Goal: Information Seeking & Learning: Find specific page/section

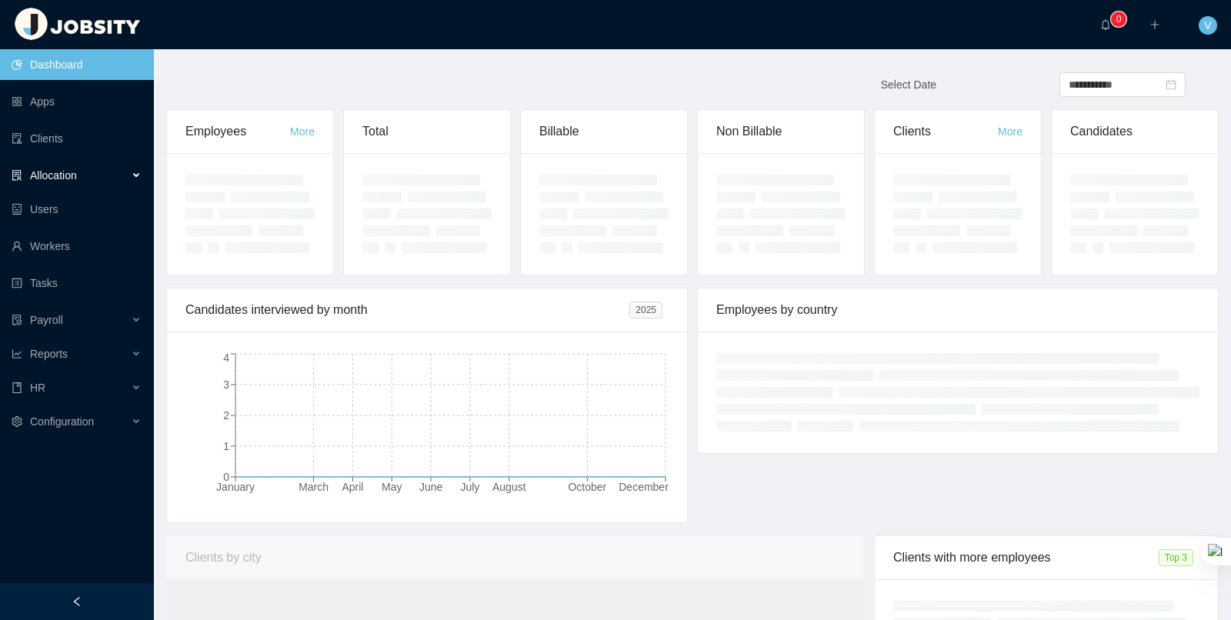
click at [74, 185] on div "Allocation" at bounding box center [77, 175] width 154 height 31
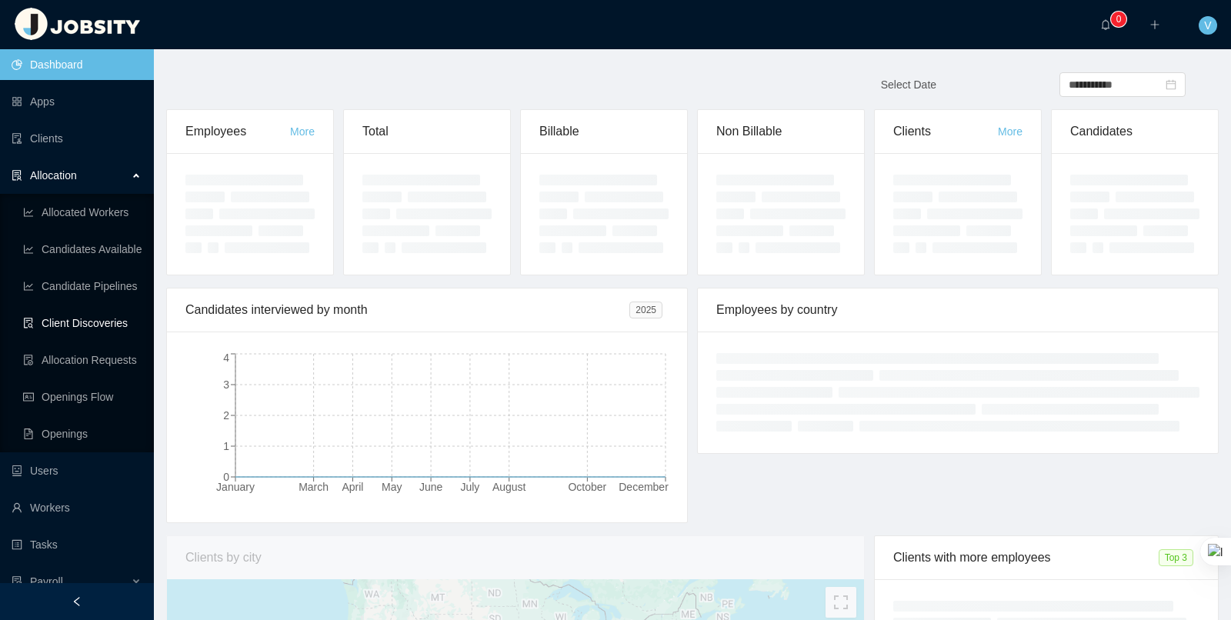
click at [95, 319] on link "Client Discoveries" at bounding box center [82, 323] width 118 height 31
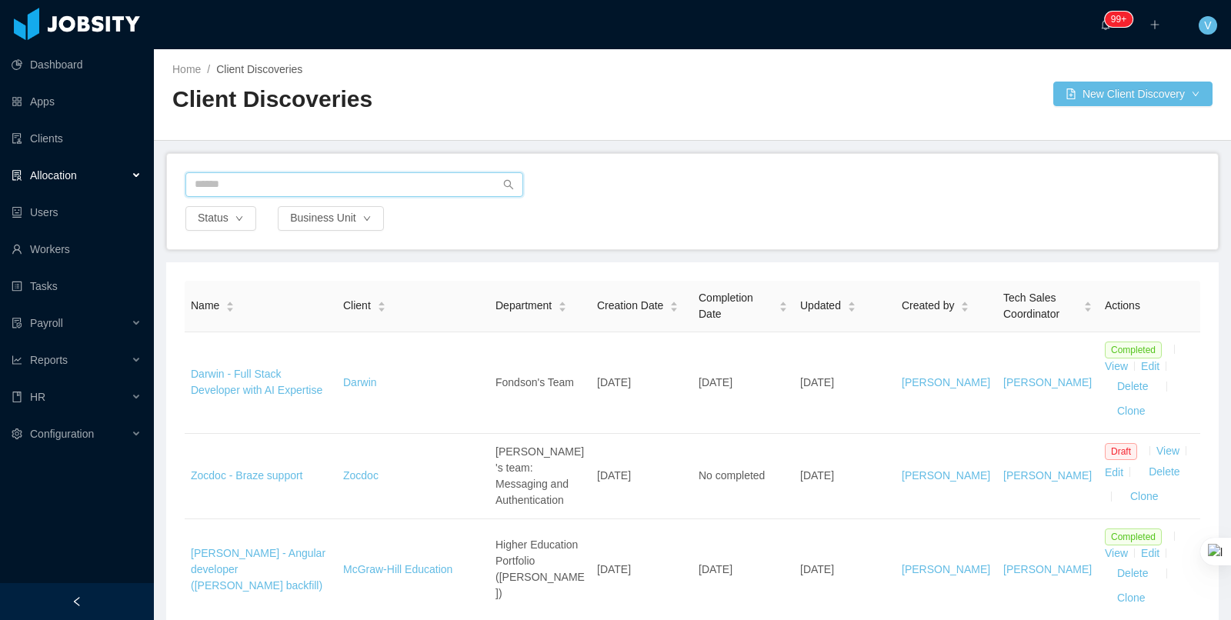
click at [333, 186] on input "text" at bounding box center [354, 184] width 338 height 25
drag, startPoint x: 333, startPoint y: 186, endPoint x: 315, endPoint y: 188, distance: 17.8
click at [333, 186] on input "text" at bounding box center [354, 184] width 338 height 25
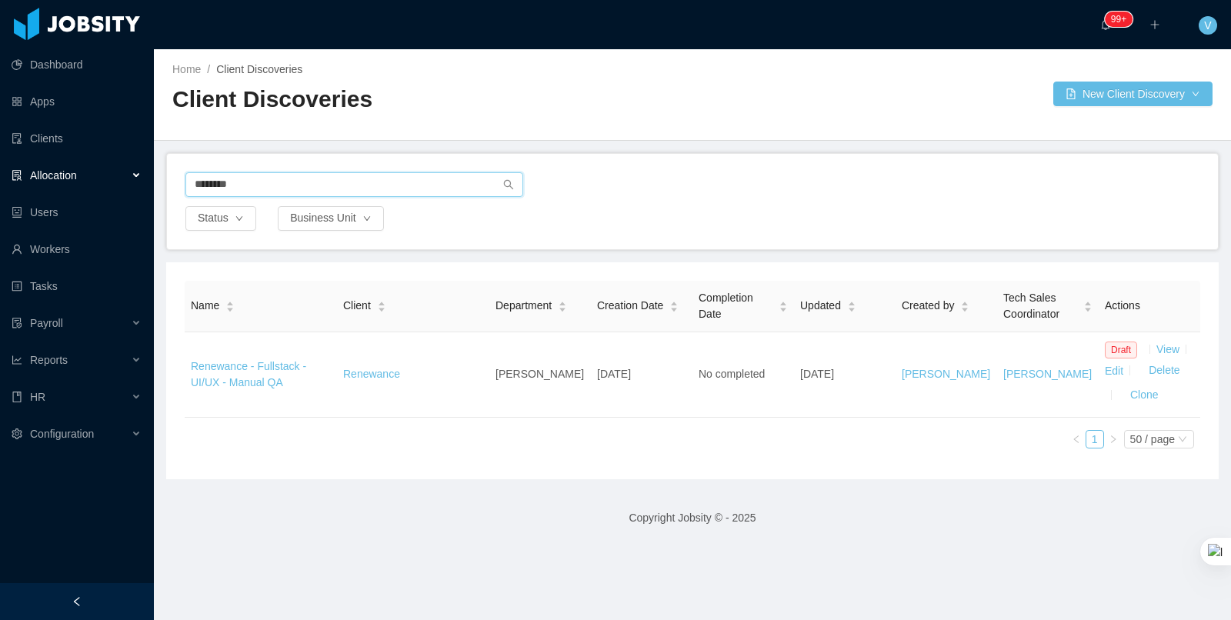
type input "********"
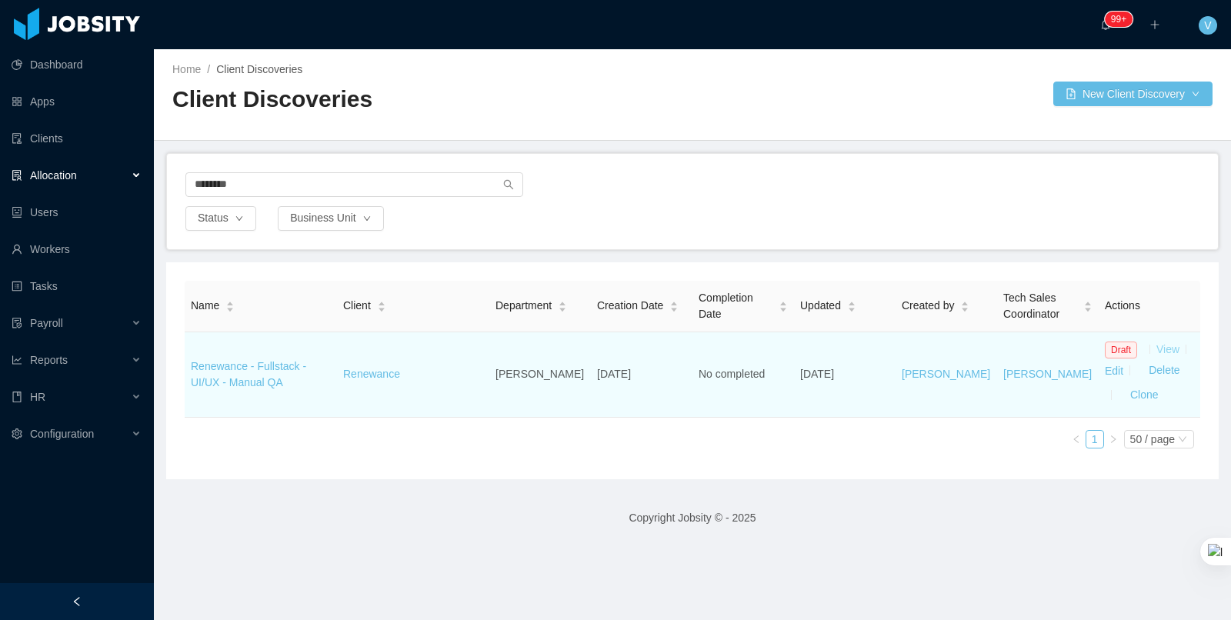
drag, startPoint x: 922, startPoint y: 168, endPoint x: 1168, endPoint y: 353, distance: 307.5
click at [1168, 353] on link "View" at bounding box center [1167, 349] width 23 height 12
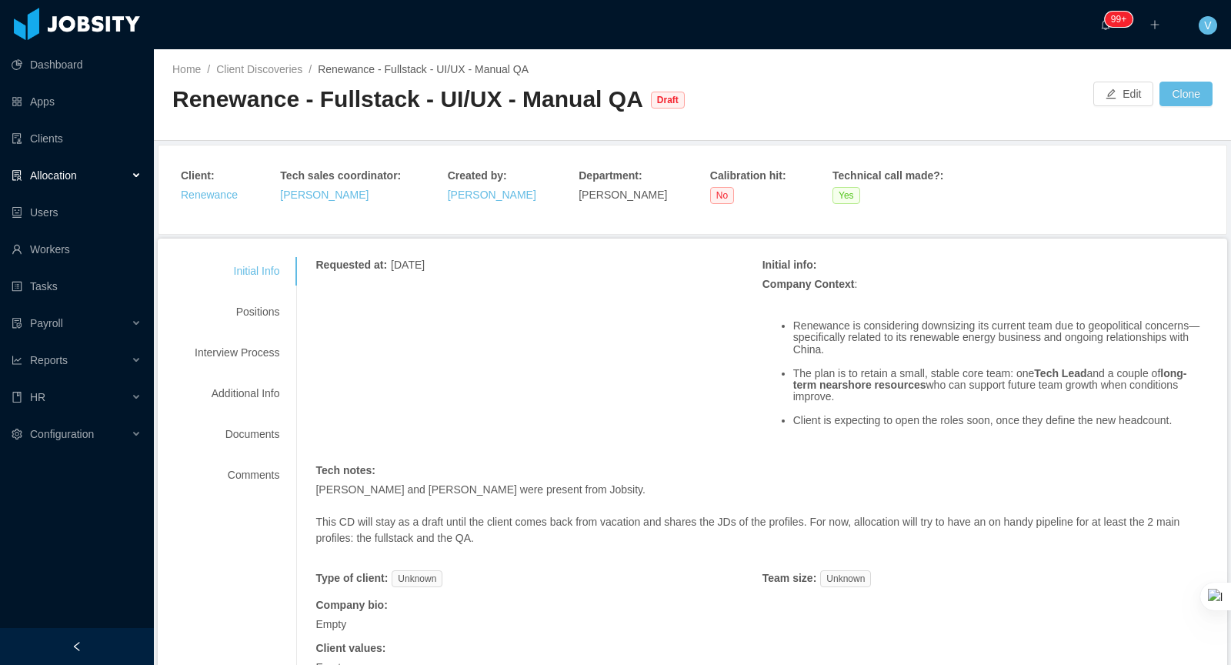
click at [101, 173] on div "Allocation" at bounding box center [77, 175] width 154 height 31
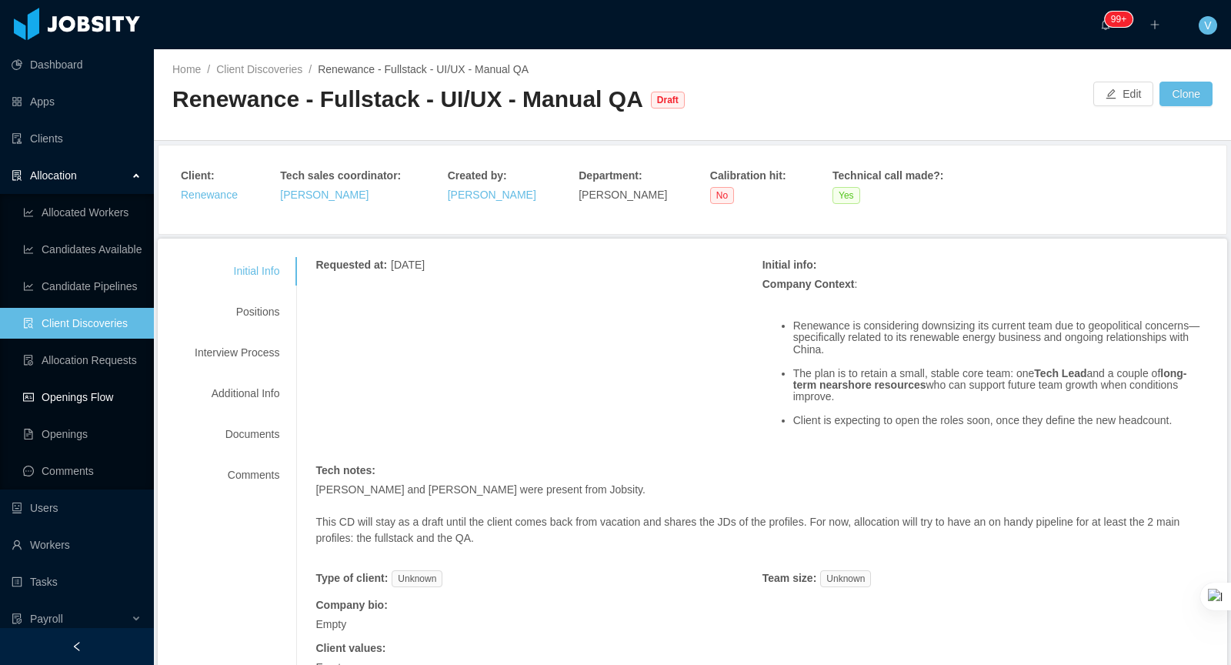
click at [106, 398] on link "Openings Flow" at bounding box center [82, 397] width 118 height 31
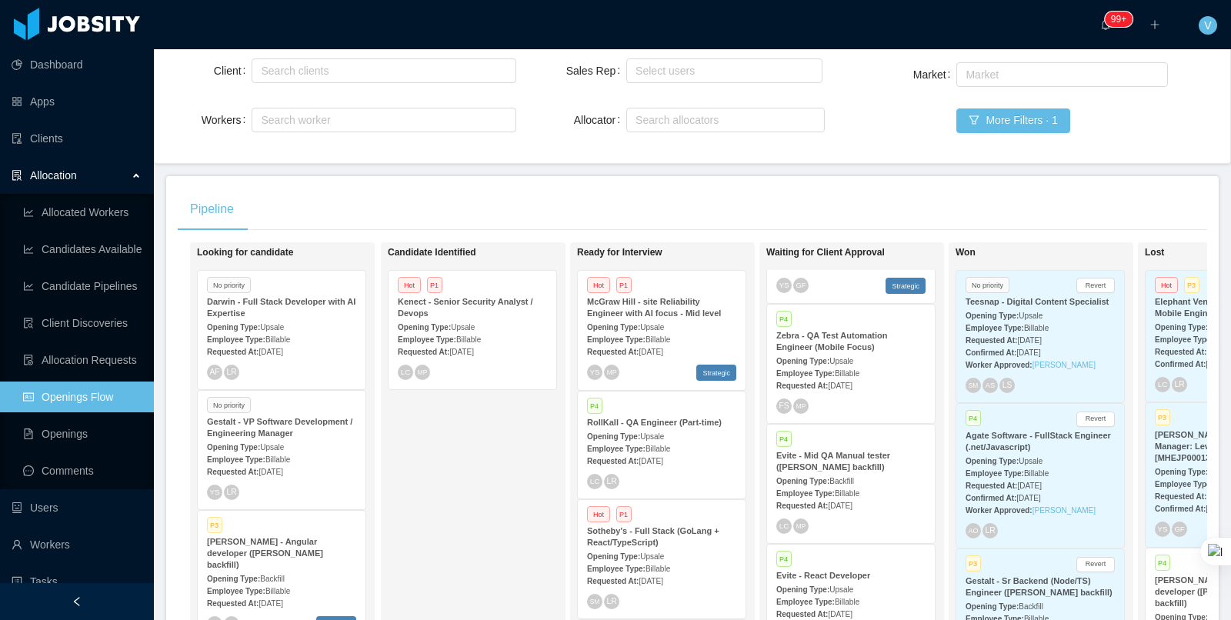
scroll to position [73, 0]
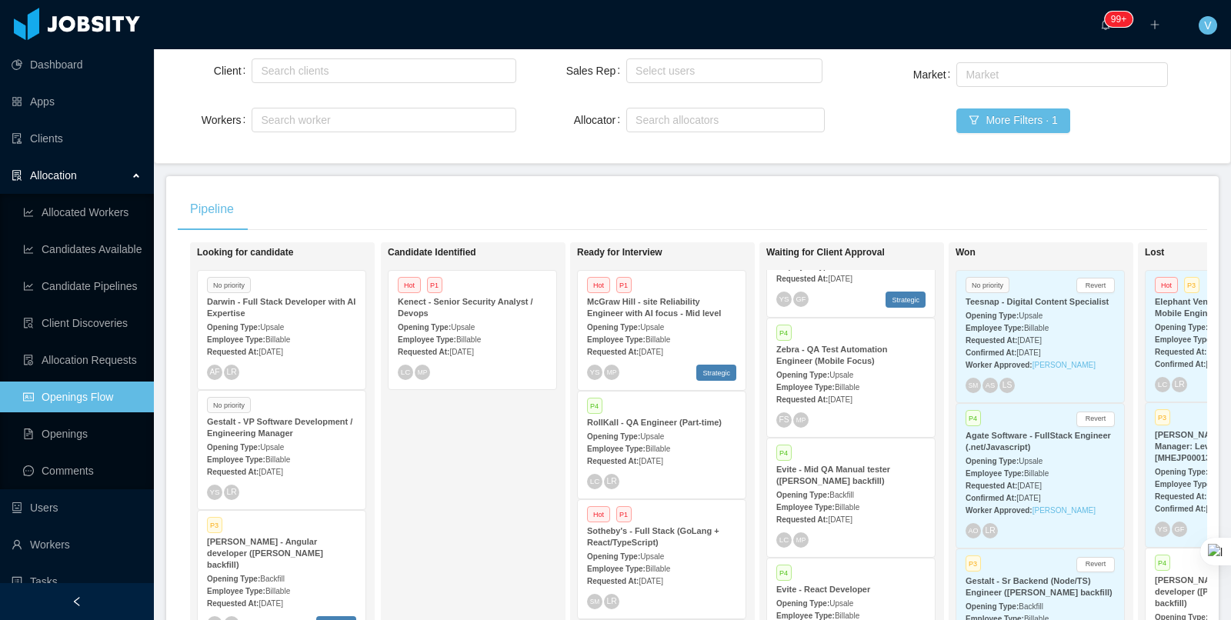
click at [851, 498] on div "Employee Type: Billable" at bounding box center [850, 506] width 149 height 16
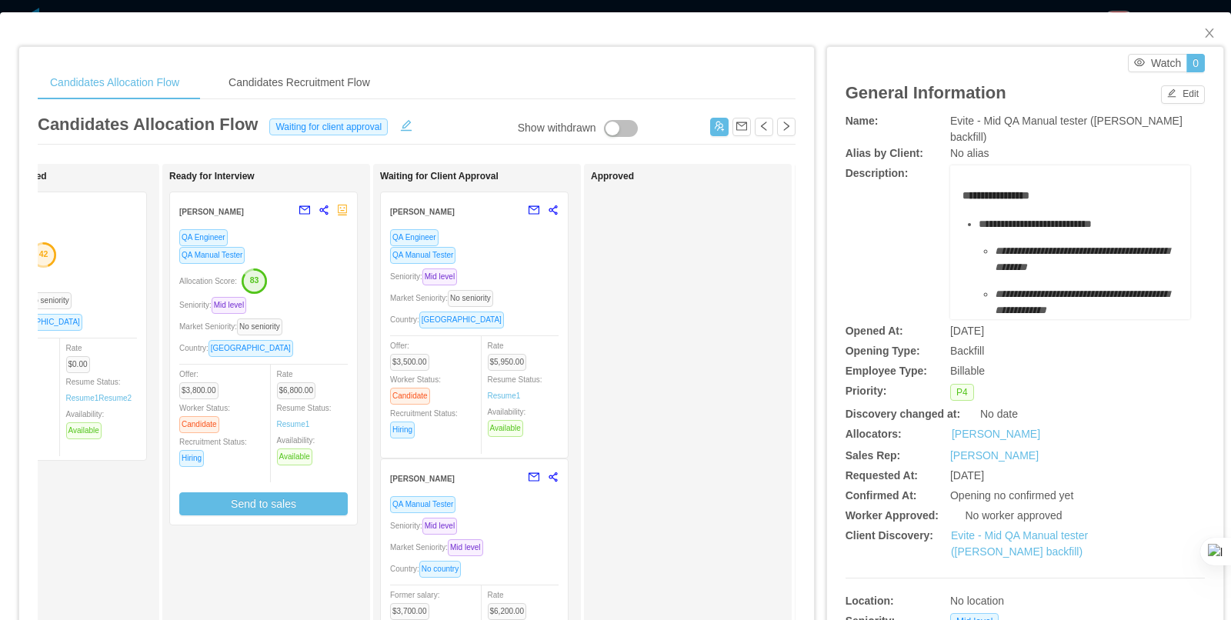
scroll to position [0, 338]
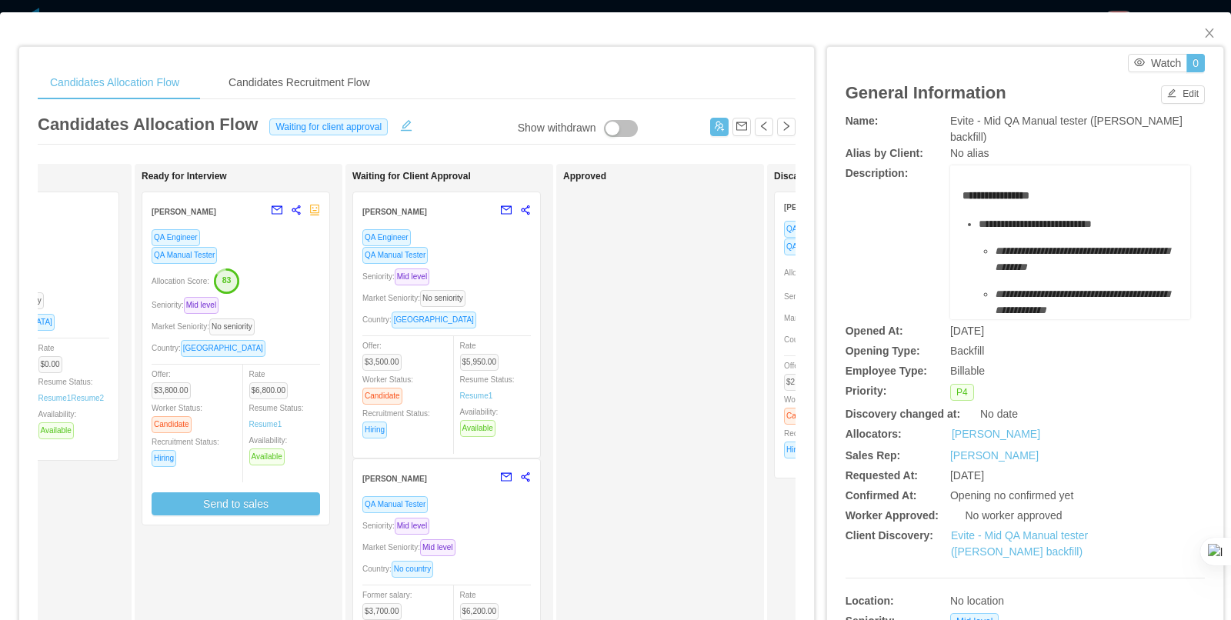
click at [482, 283] on div "QA Engineer QA Manual Tester Seniority: Mid level Market Seniority: No seniorit…" at bounding box center [446, 338] width 168 height 220
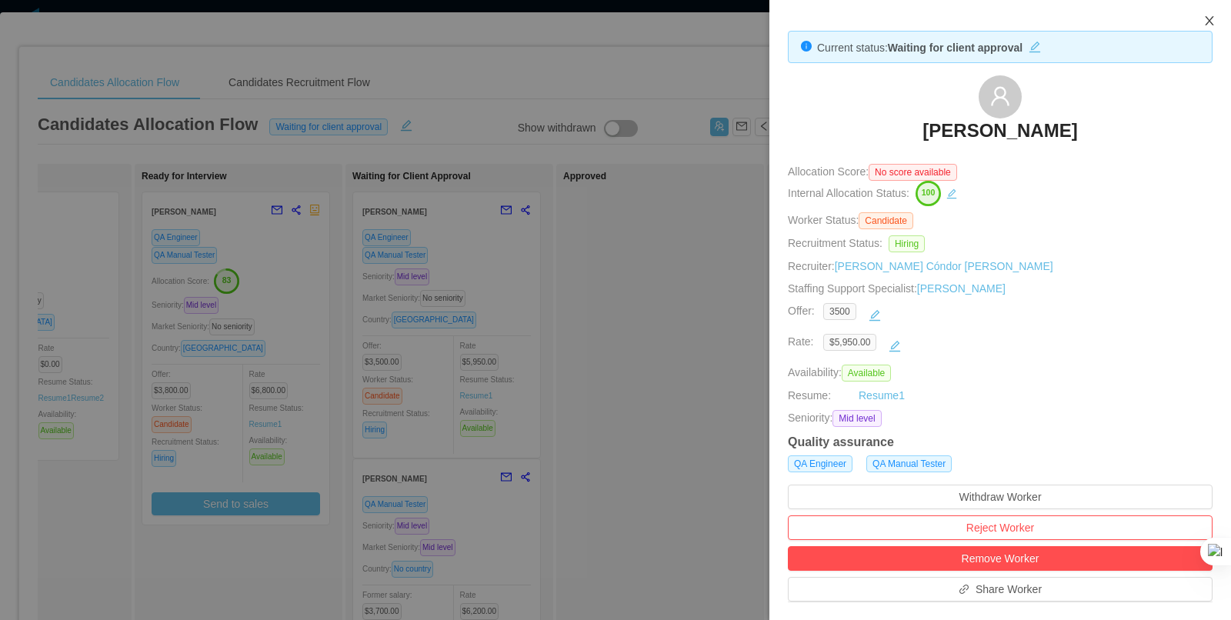
drag, startPoint x: 1206, startPoint y: 22, endPoint x: 744, endPoint y: 251, distance: 516.0
click at [1206, 22] on icon "icon: close" at bounding box center [1209, 21] width 12 height 12
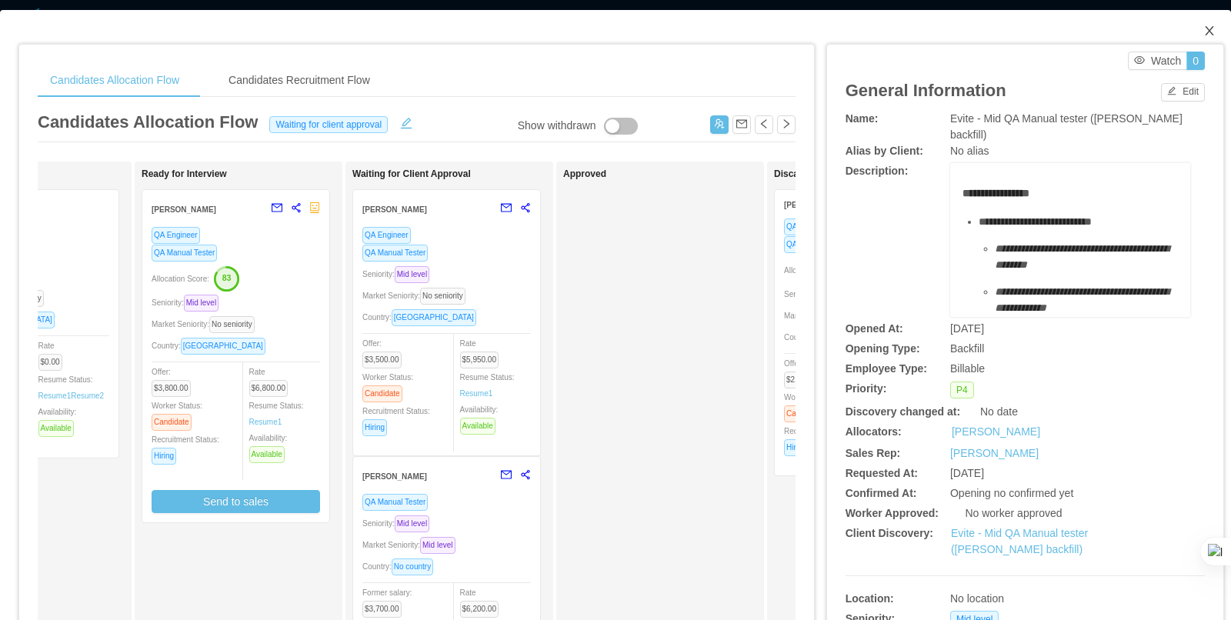
scroll to position [1, 0]
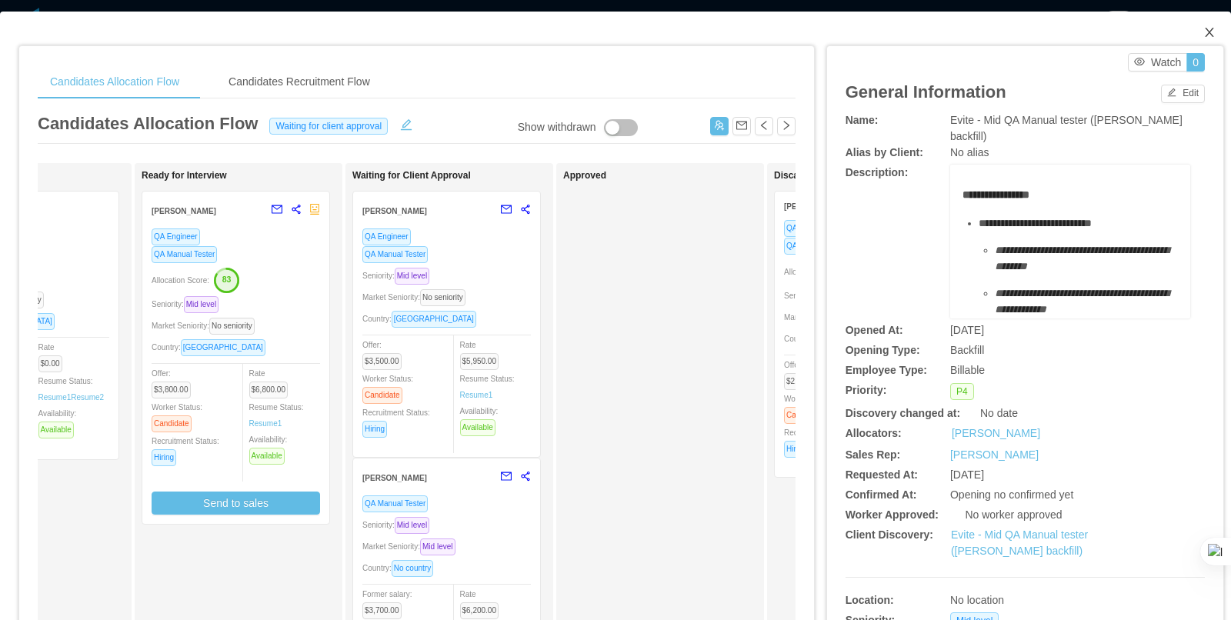
click at [1209, 26] on icon "icon: close" at bounding box center [1209, 32] width 12 height 12
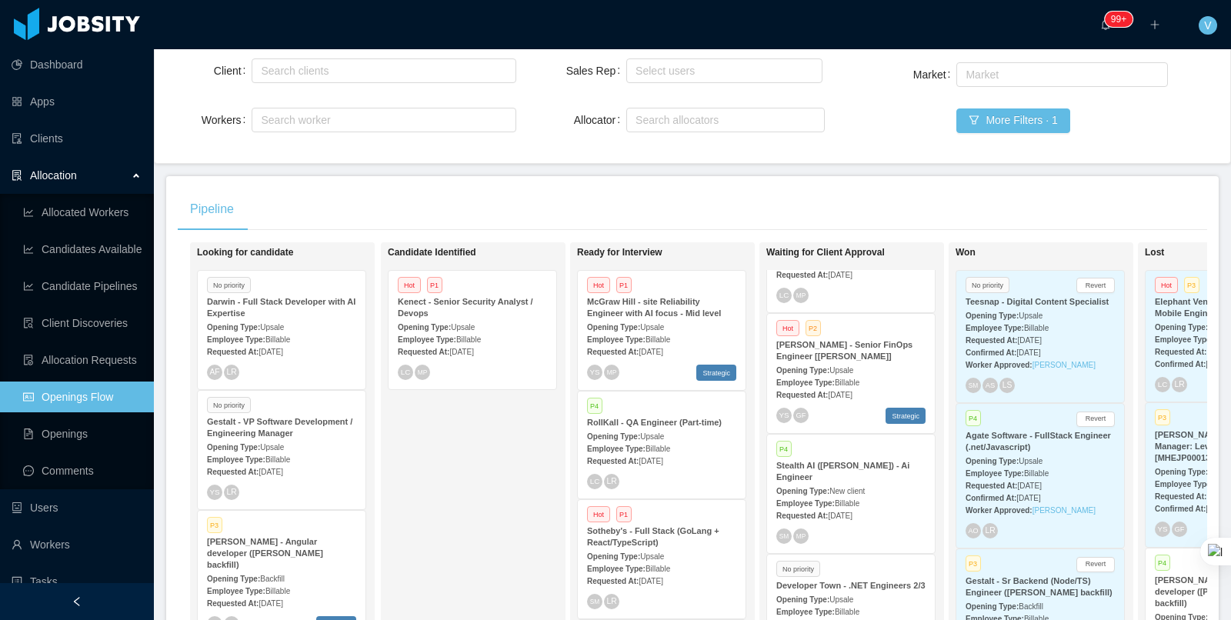
scroll to position [437, 0]
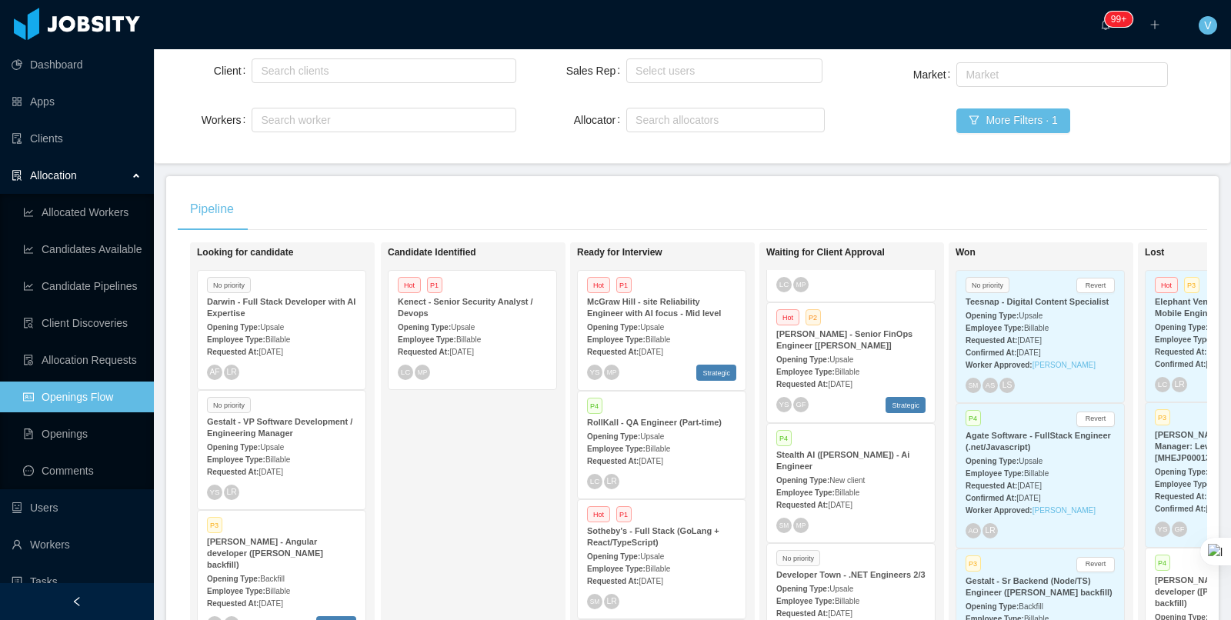
click at [878, 485] on div "Employee Type: Billable" at bounding box center [850, 492] width 149 height 16
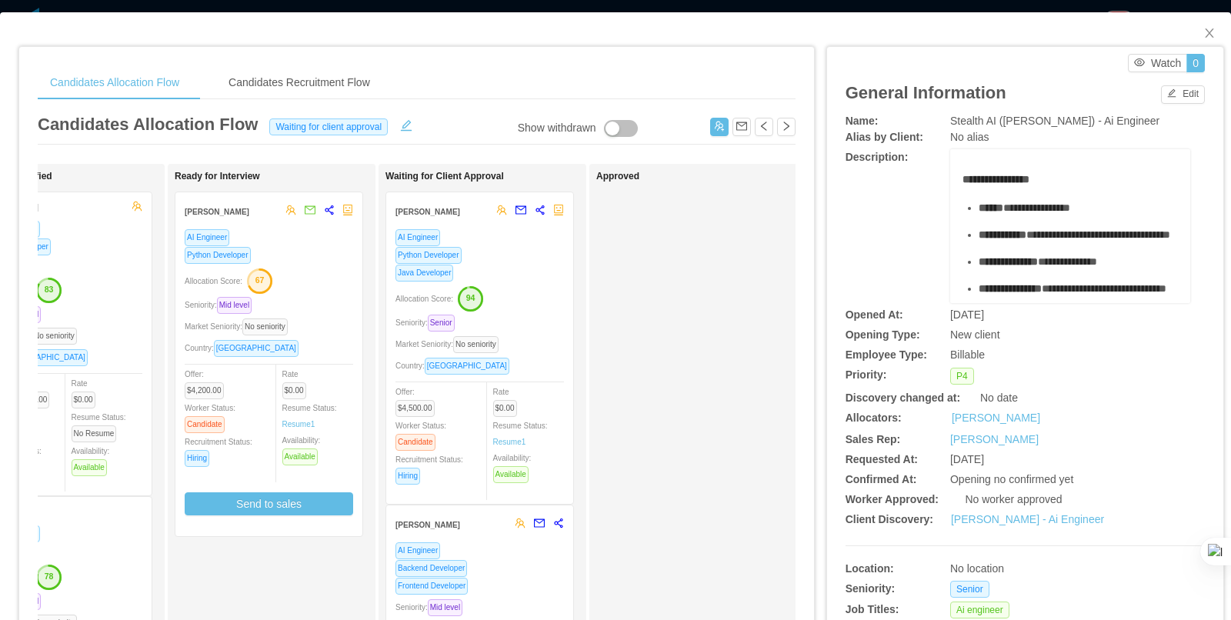
scroll to position [0, 308]
click at [543, 296] on div "Allocation Score: 94" at bounding box center [476, 297] width 168 height 25
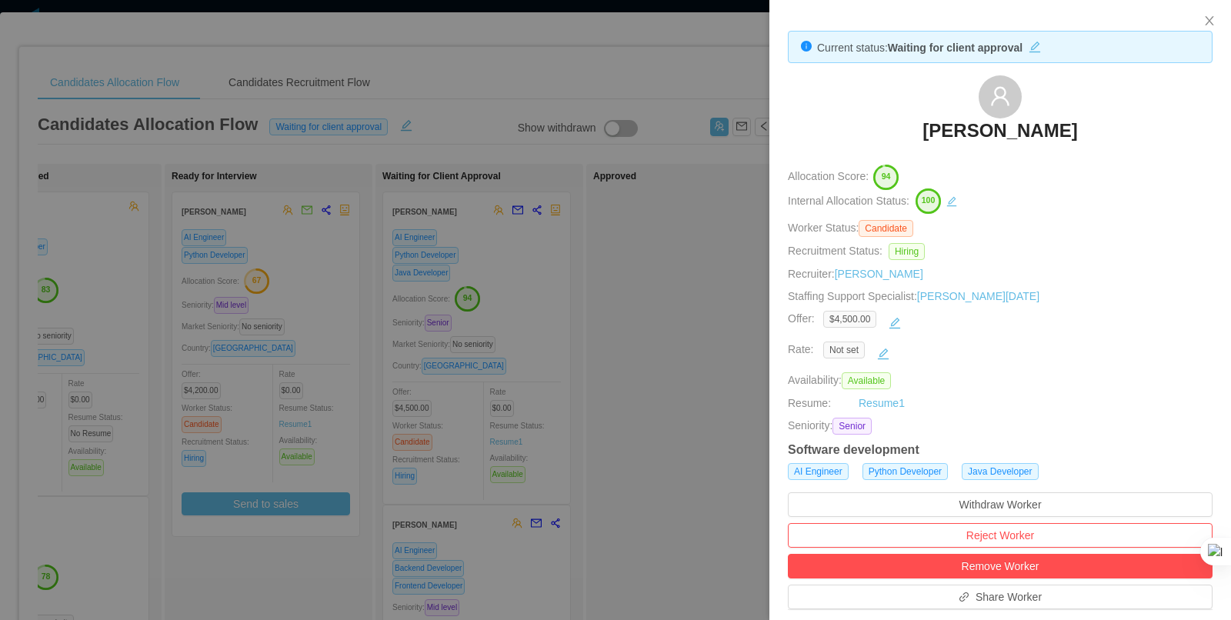
click at [754, 328] on div at bounding box center [615, 310] width 1231 height 620
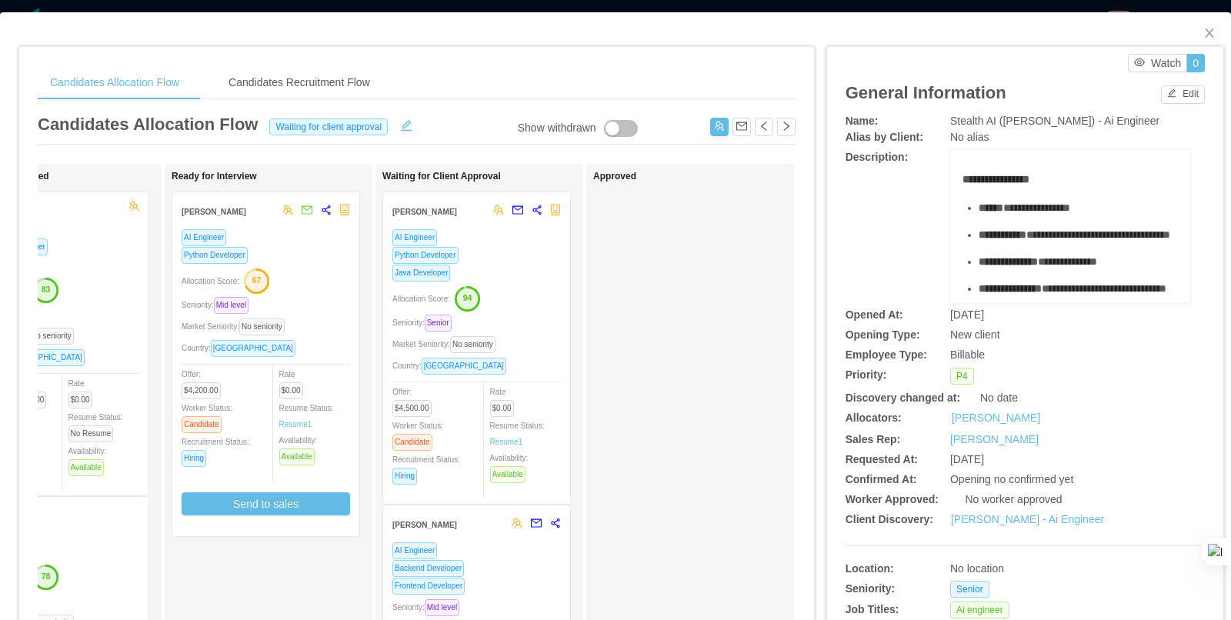
click at [524, 282] on div "AI Engineer Python Developer Java Developer Allocation Score: 94 Seniority: Sen…" at bounding box center [476, 361] width 168 height 266
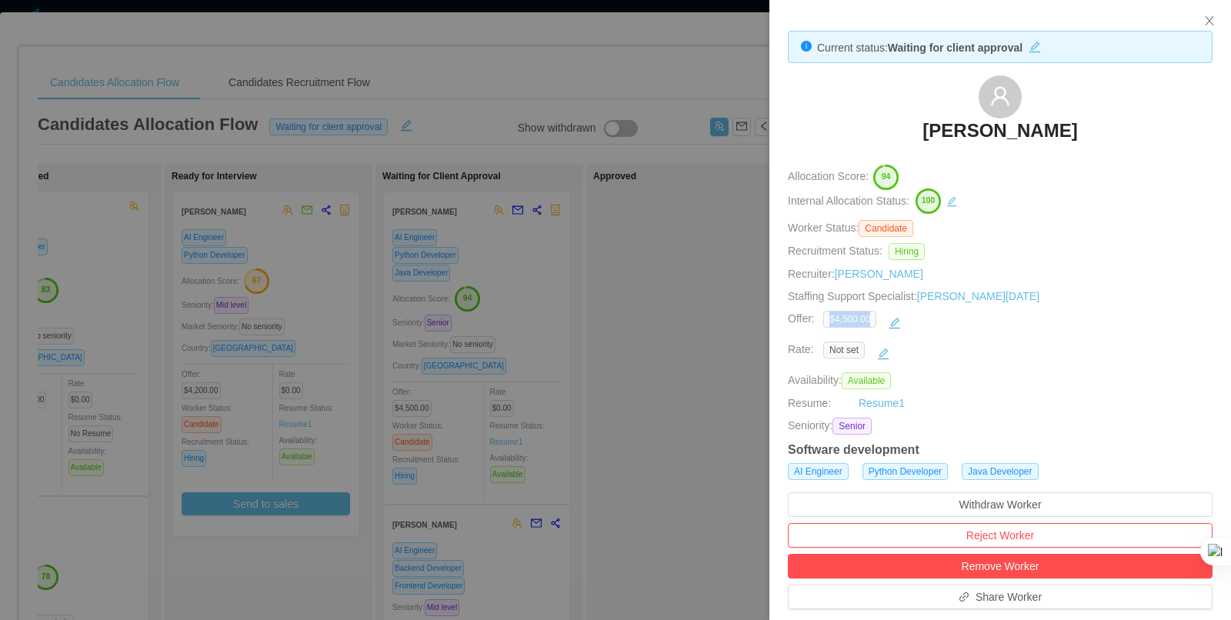
drag, startPoint x: 828, startPoint y: 316, endPoint x: 958, endPoint y: 327, distance: 130.4
click at [882, 318] on div "$4,500.00" at bounding box center [852, 323] width 59 height 25
click at [968, 328] on div "$4,500.00" at bounding box center [1000, 323] width 354 height 25
click at [675, 252] on div at bounding box center [615, 310] width 1231 height 620
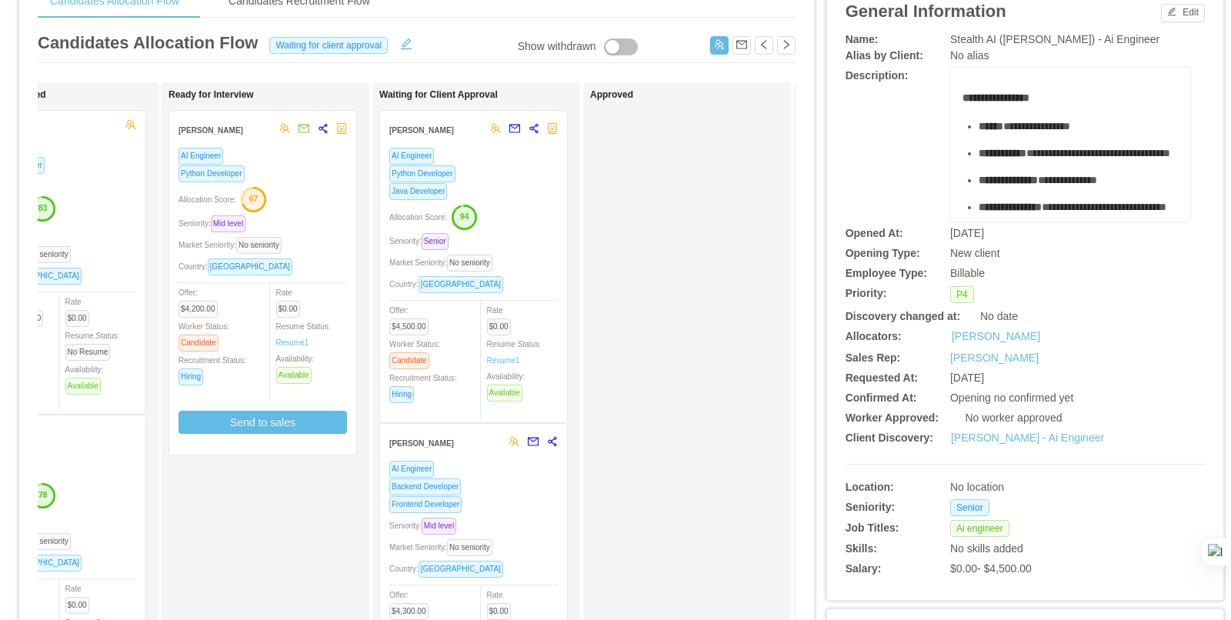
scroll to position [0, 0]
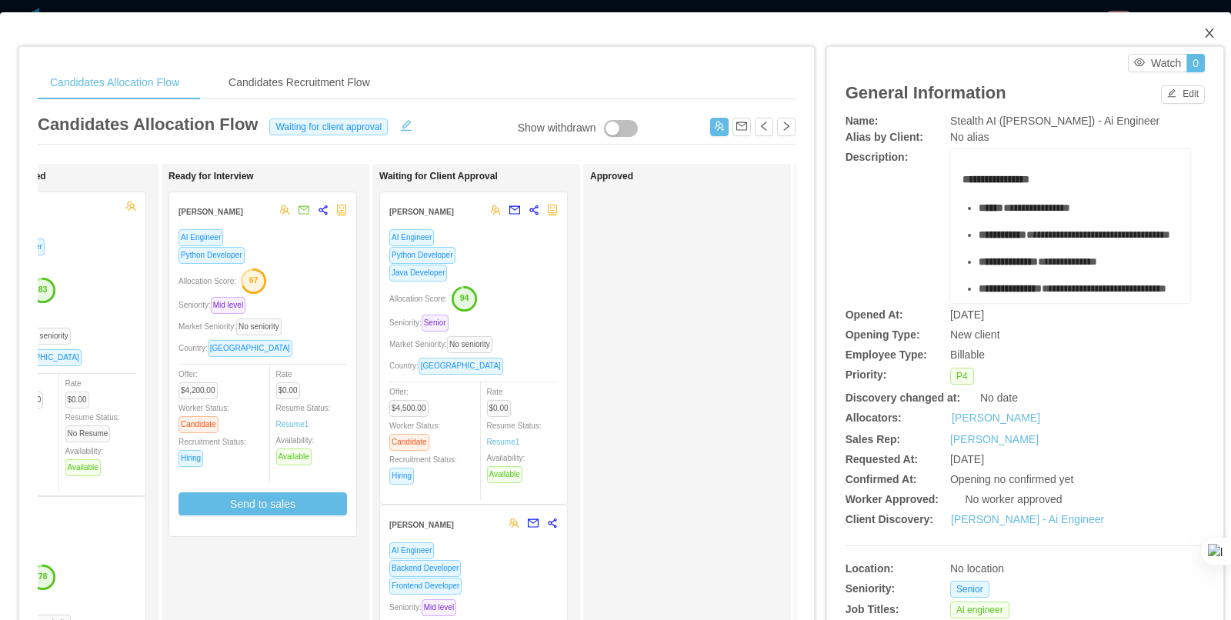
click at [1213, 36] on icon "icon: close" at bounding box center [1209, 33] width 12 height 12
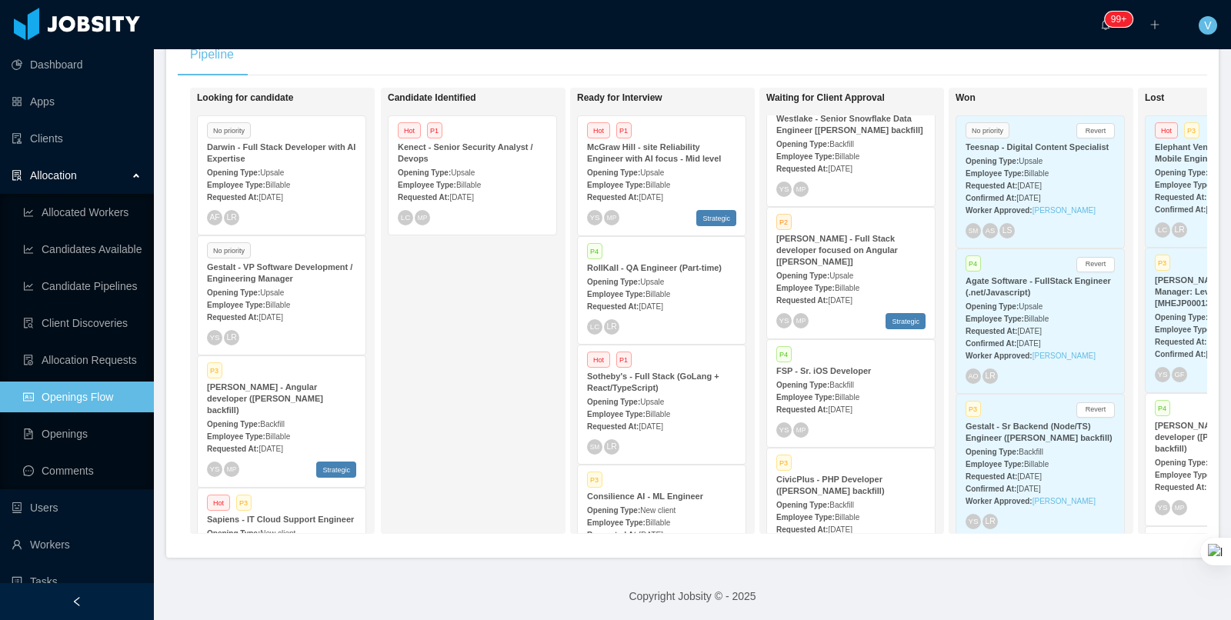
scroll to position [1097, 0]
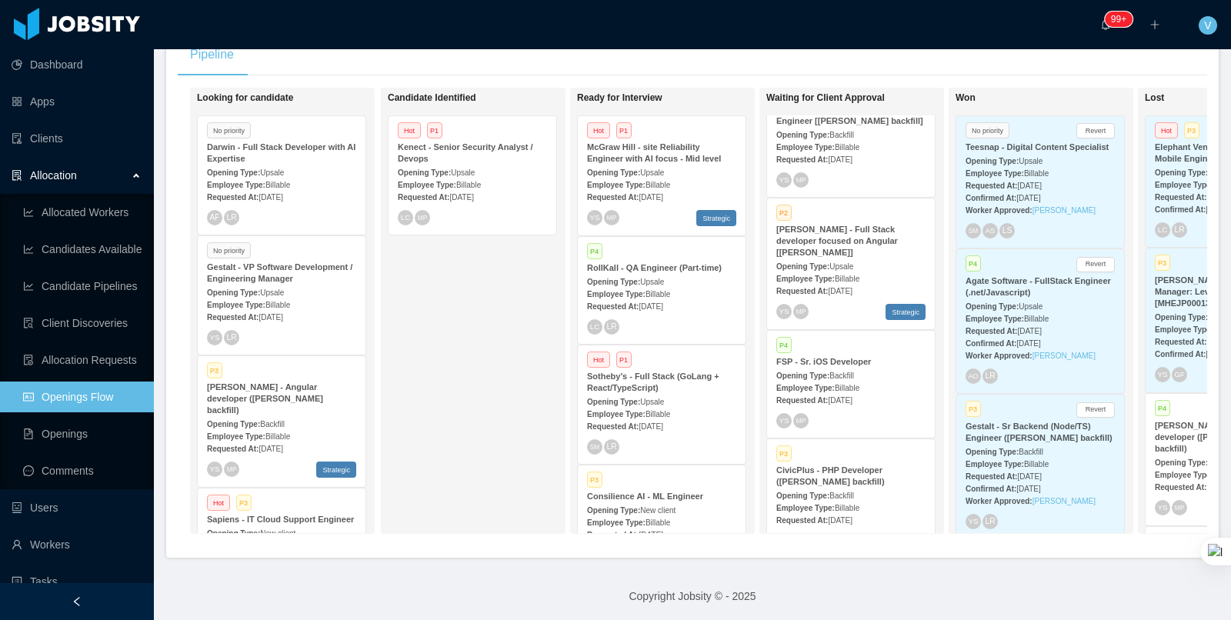
click at [862, 167] on div "Requested At: [DATE]" at bounding box center [850, 159] width 149 height 16
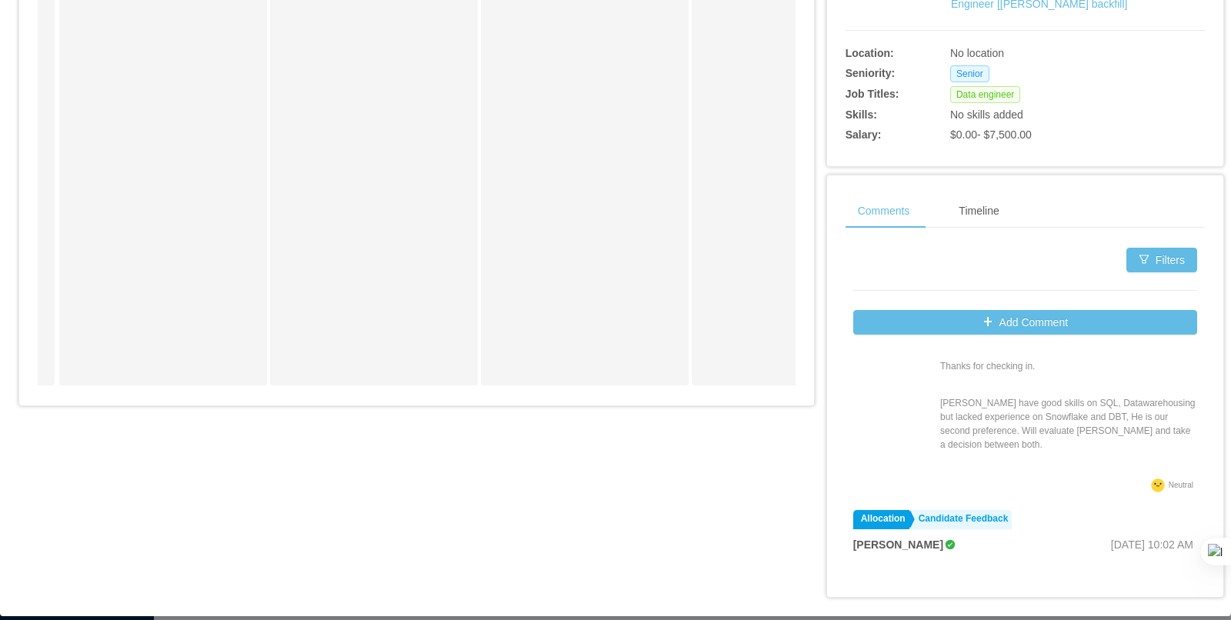
scroll to position [80, 0]
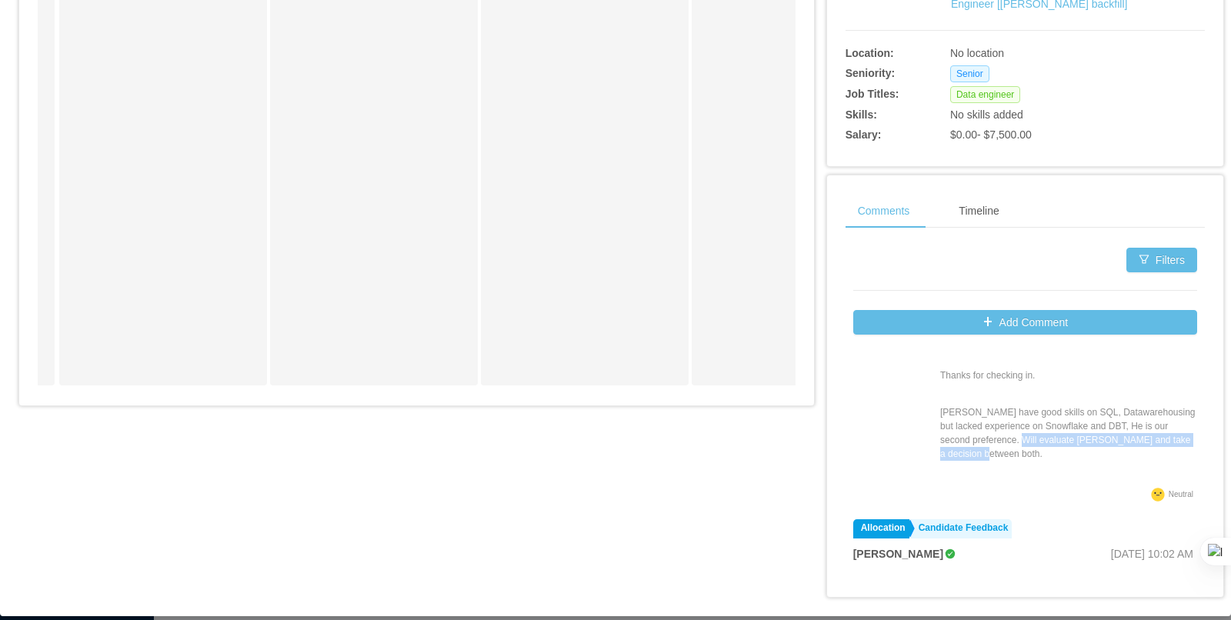
drag, startPoint x: 933, startPoint y: 441, endPoint x: 1191, endPoint y: 444, distance: 258.5
click at [1191, 444] on p "[PERSON_NAME] have good skills on SQL, Datawarehousing but lacked experience on…" at bounding box center [1068, 432] width 257 height 55
click at [1168, 442] on p "[PERSON_NAME] have good skills on SQL, Datawarehousing but lacked experience on…" at bounding box center [1068, 432] width 257 height 55
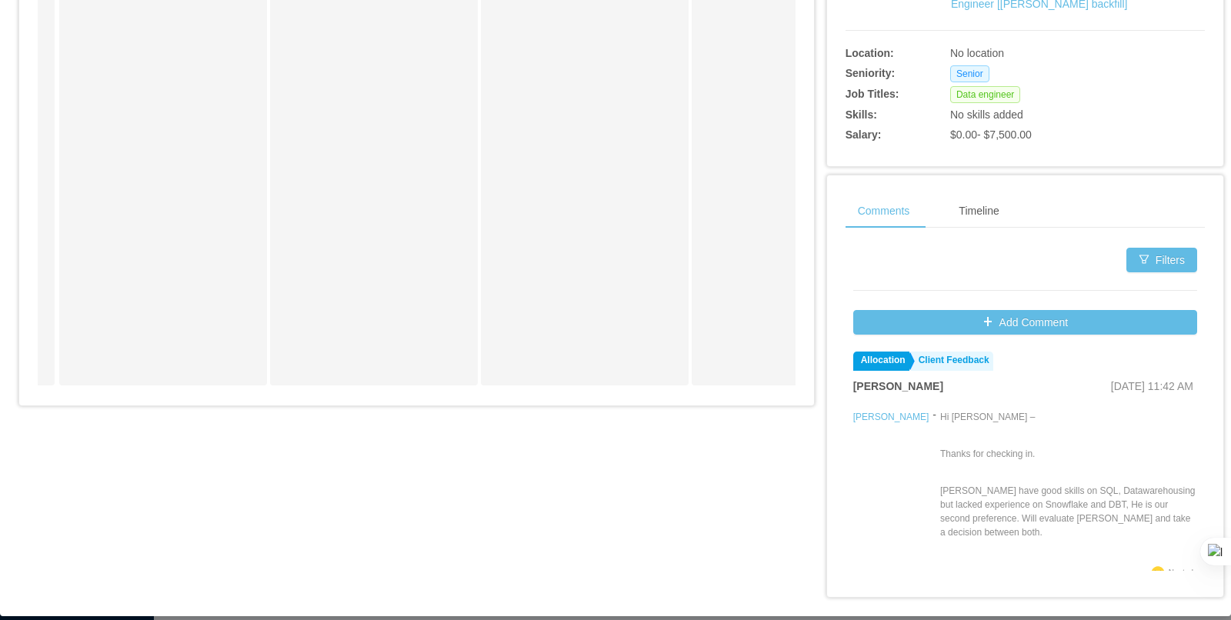
scroll to position [0, 0]
drag, startPoint x: 958, startPoint y: 519, endPoint x: 1036, endPoint y: 523, distance: 78.6
click at [1036, 523] on p "[PERSON_NAME] have good skills on SQL, Datawarehousing but lacked experience on…" at bounding box center [1068, 512] width 257 height 55
click at [1067, 523] on p "[PERSON_NAME] have good skills on SQL, Datawarehousing but lacked experience on…" at bounding box center [1068, 512] width 257 height 55
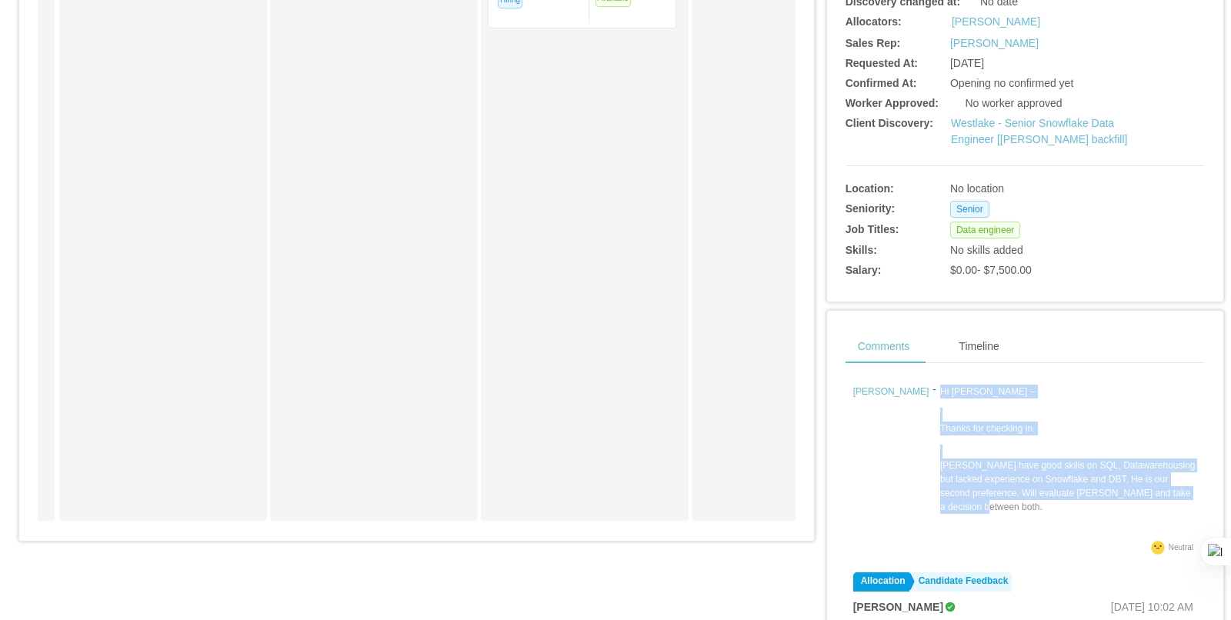
drag, startPoint x: 902, startPoint y: 387, endPoint x: 1151, endPoint y: 493, distance: 270.9
click at [1155, 494] on div "Hi [PERSON_NAME] – Thanks for checking in. [PERSON_NAME] have good skills on SQ…" at bounding box center [1068, 461] width 257 height 152
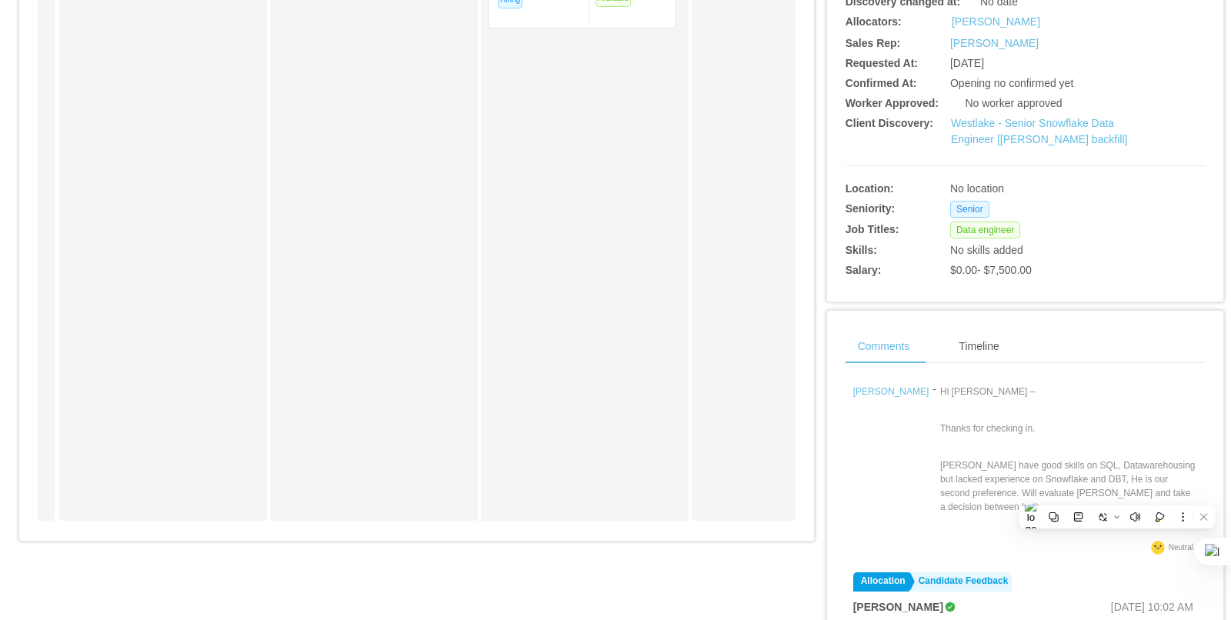
click at [1048, 472] on p "[PERSON_NAME] have good skills on SQL, Datawarehousing but lacked experience on…" at bounding box center [1068, 485] width 257 height 55
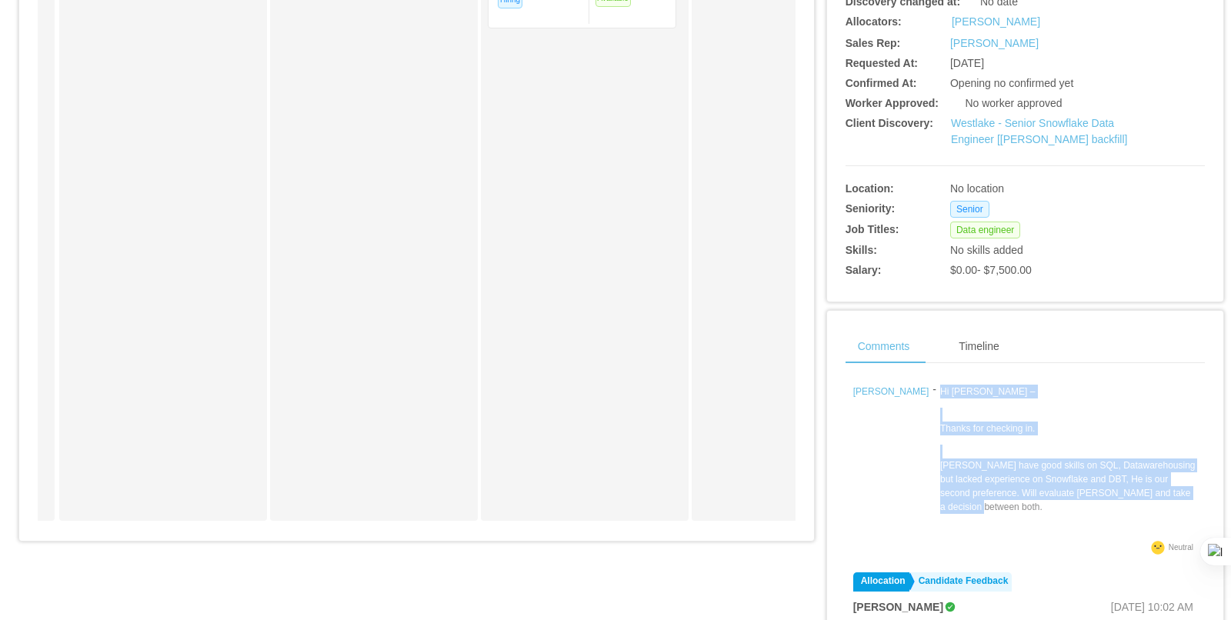
drag, startPoint x: 901, startPoint y: 389, endPoint x: 1127, endPoint y: 492, distance: 248.2
click at [1143, 492] on div "Hi [PERSON_NAME] – Thanks for checking in. [PERSON_NAME] have good skills on SQ…" at bounding box center [1068, 461] width 257 height 152
copy div "Hi [PERSON_NAME] – Thanks for checking in. [PERSON_NAME] have good skills on SQ…"
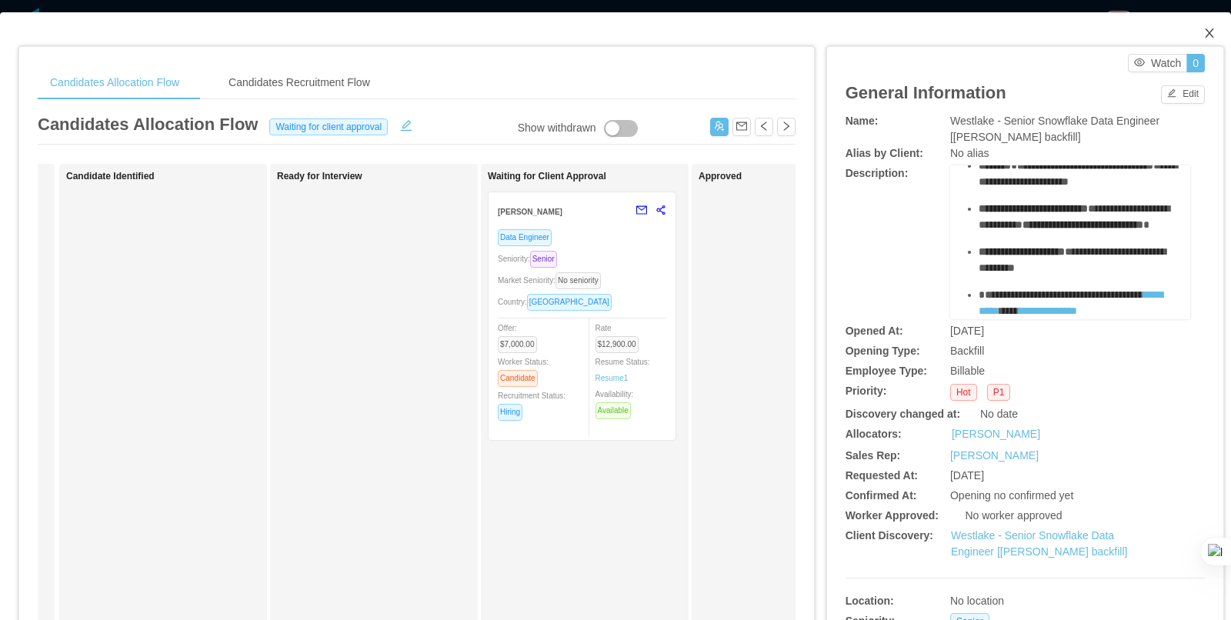
click at [1207, 27] on span "Close" at bounding box center [1209, 33] width 43 height 43
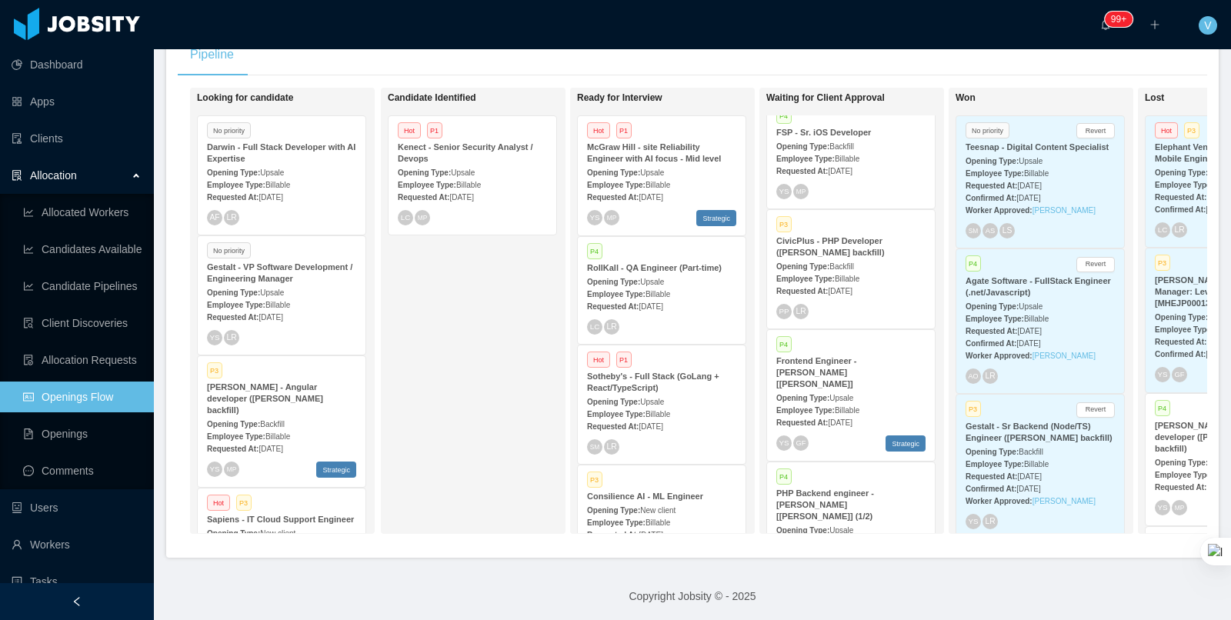
scroll to position [1325, 0]
click at [851, 176] on span "[DATE]" at bounding box center [840, 172] width 24 height 8
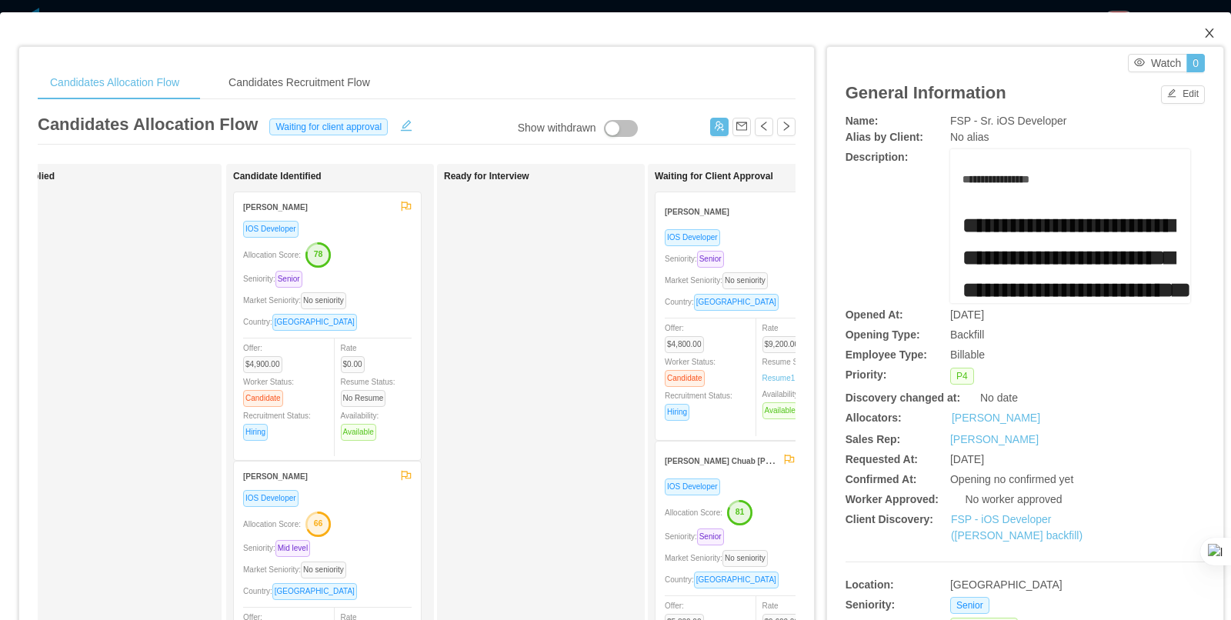
click at [1212, 34] on icon "icon: close" at bounding box center [1209, 33] width 12 height 12
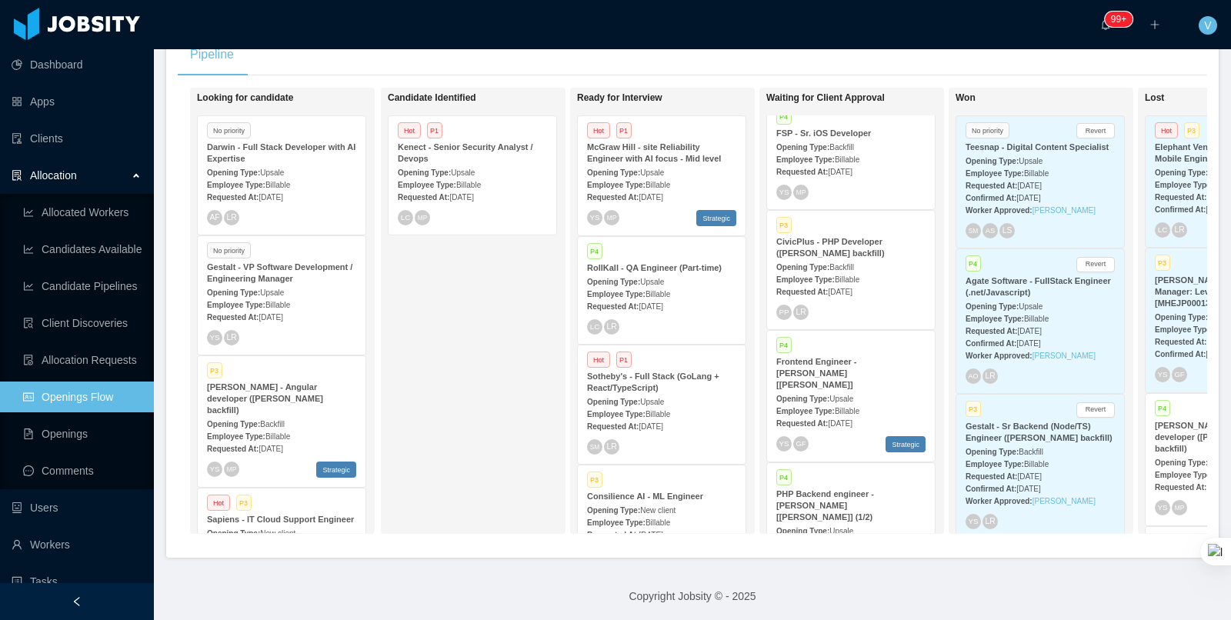
click at [835, 258] on strong "CivicPlus - PHP Developer ([PERSON_NAME] backfill)" at bounding box center [830, 247] width 108 height 21
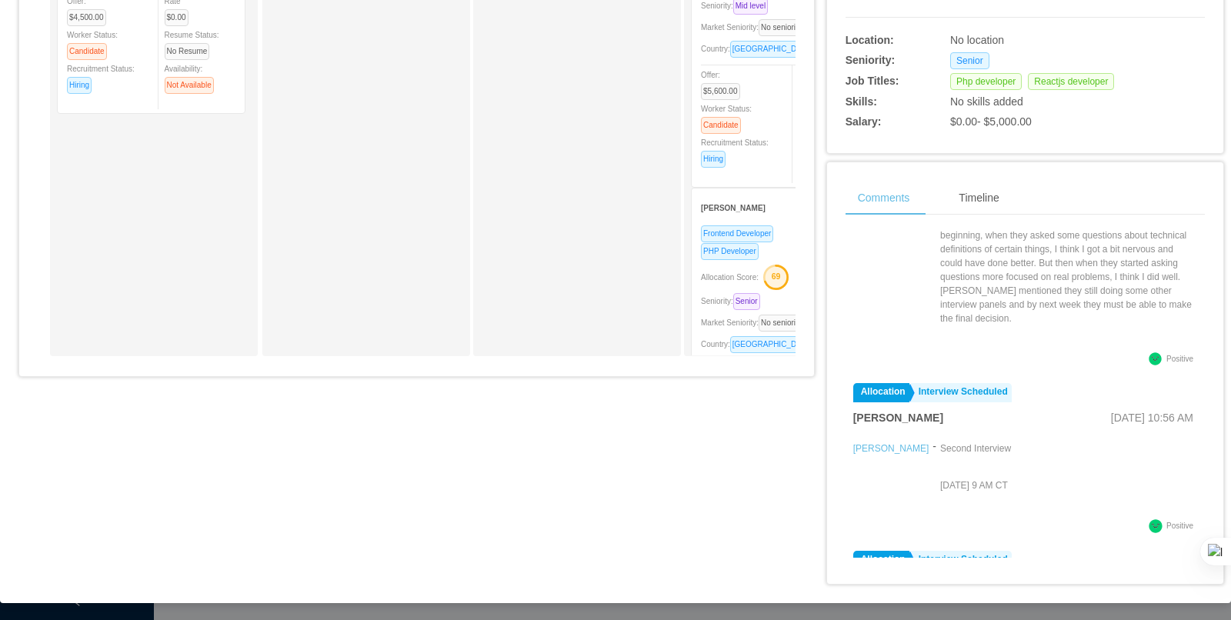
scroll to position [151, 0]
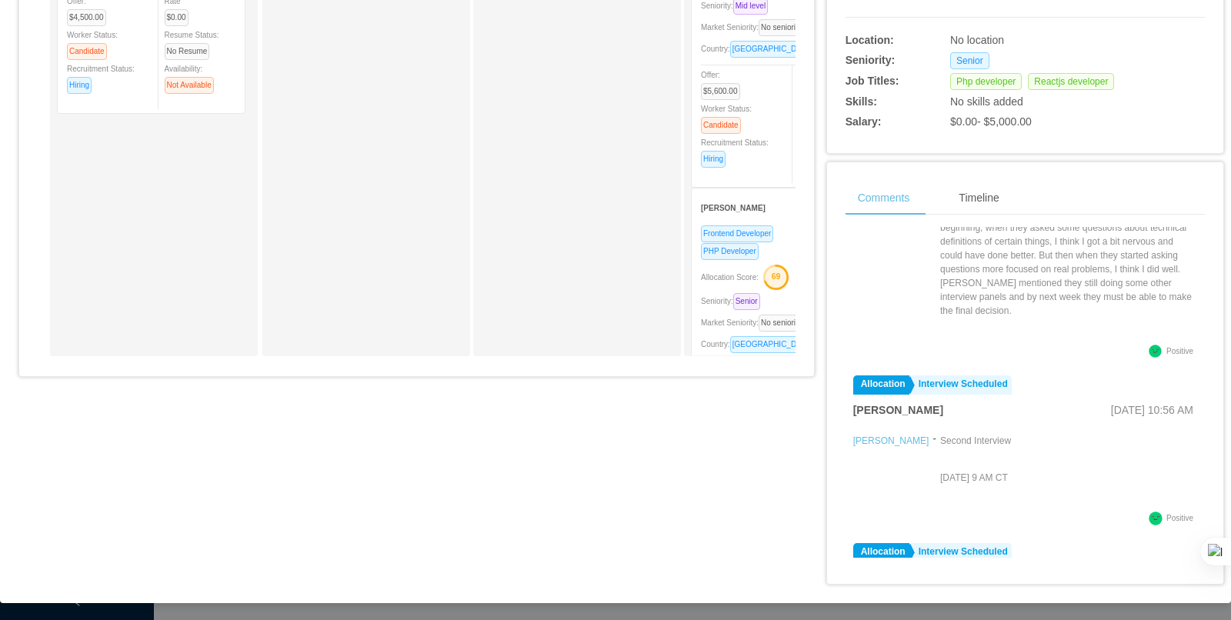
drag, startPoint x: 954, startPoint y: 457, endPoint x: 1082, endPoint y: 463, distance: 128.6
click at [1091, 463] on div "[PERSON_NAME] - Second Interview [DATE] 9 AM CT" at bounding box center [1025, 469] width 344 height 77
click at [1011, 434] on p "Second Interview" at bounding box center [975, 441] width 71 height 14
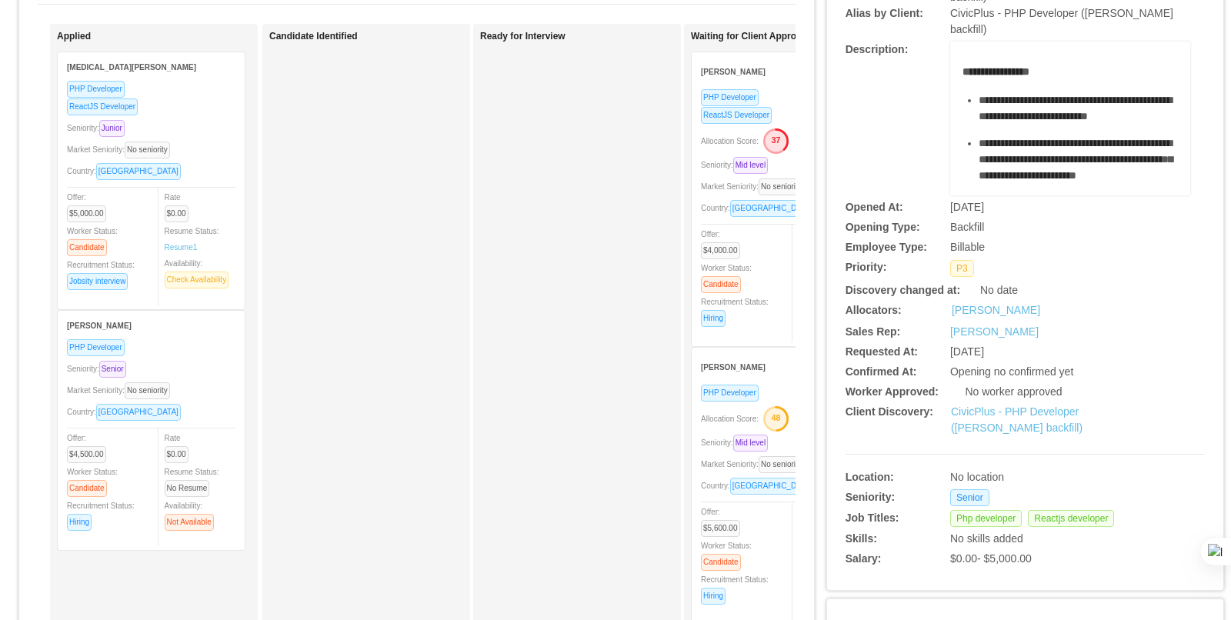
scroll to position [0, 0]
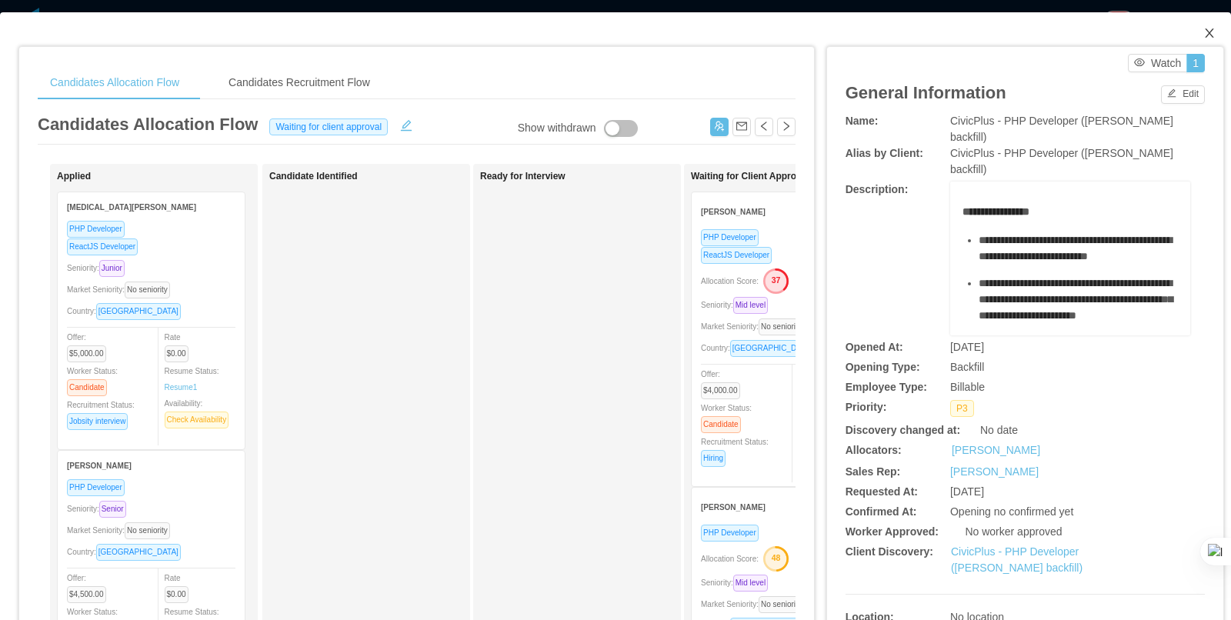
click at [1205, 32] on icon "icon: close" at bounding box center [1209, 33] width 12 height 12
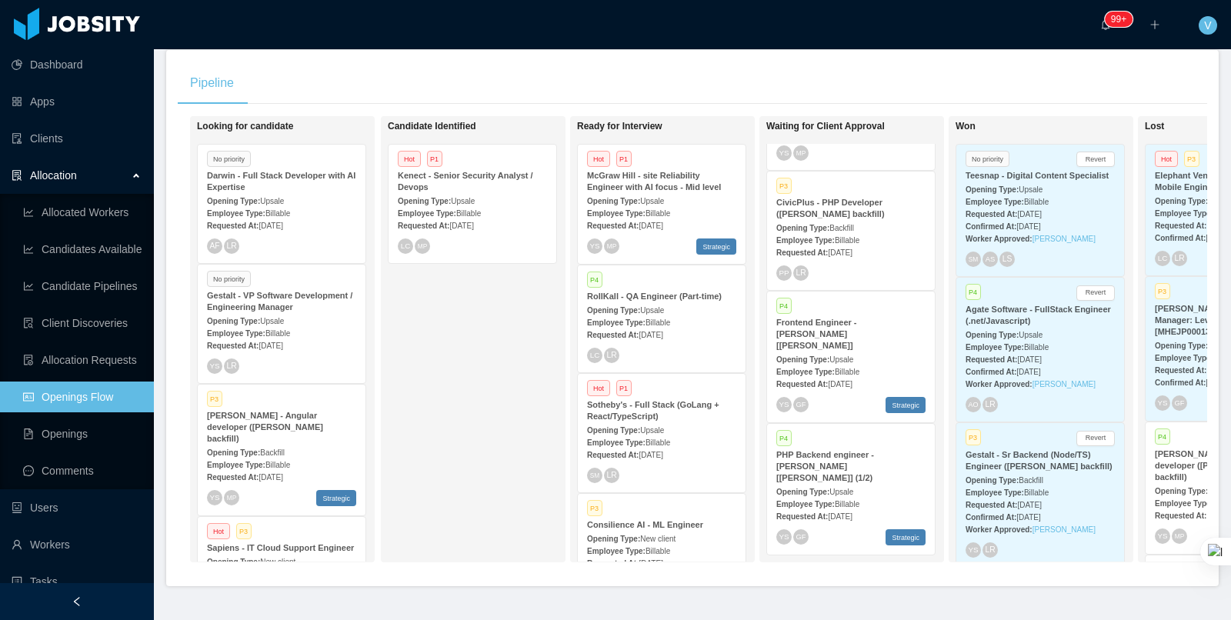
scroll to position [1, 0]
click at [664, 196] on span "Upsale" at bounding box center [652, 200] width 24 height 8
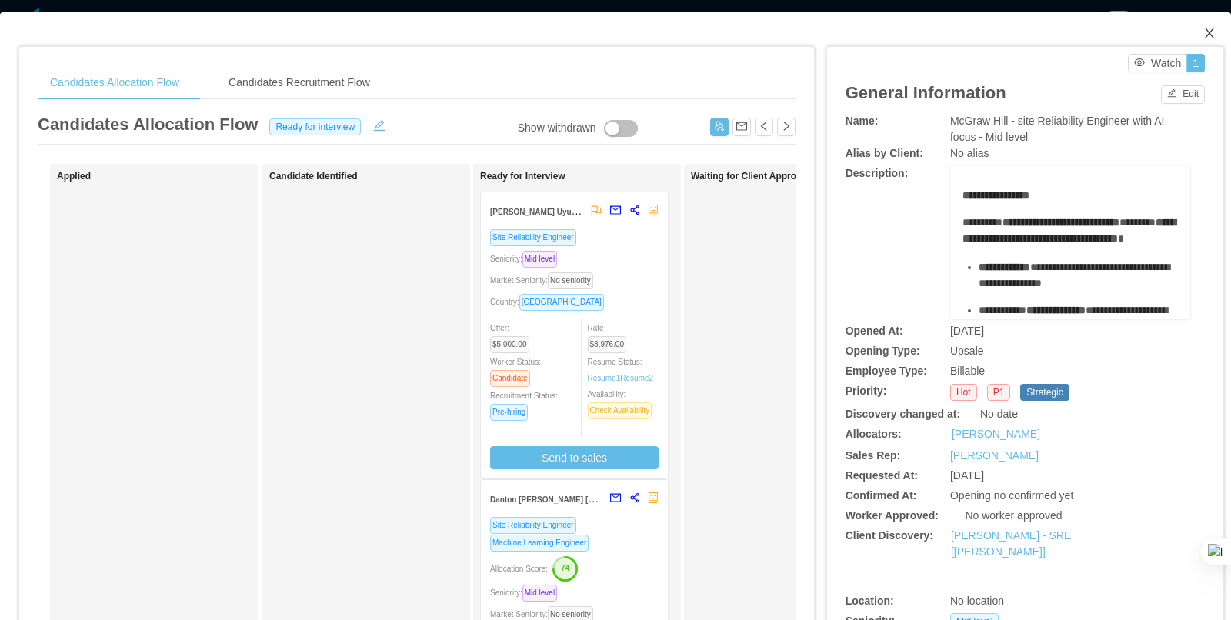
click at [1211, 35] on icon "icon: close" at bounding box center [1209, 33] width 12 height 12
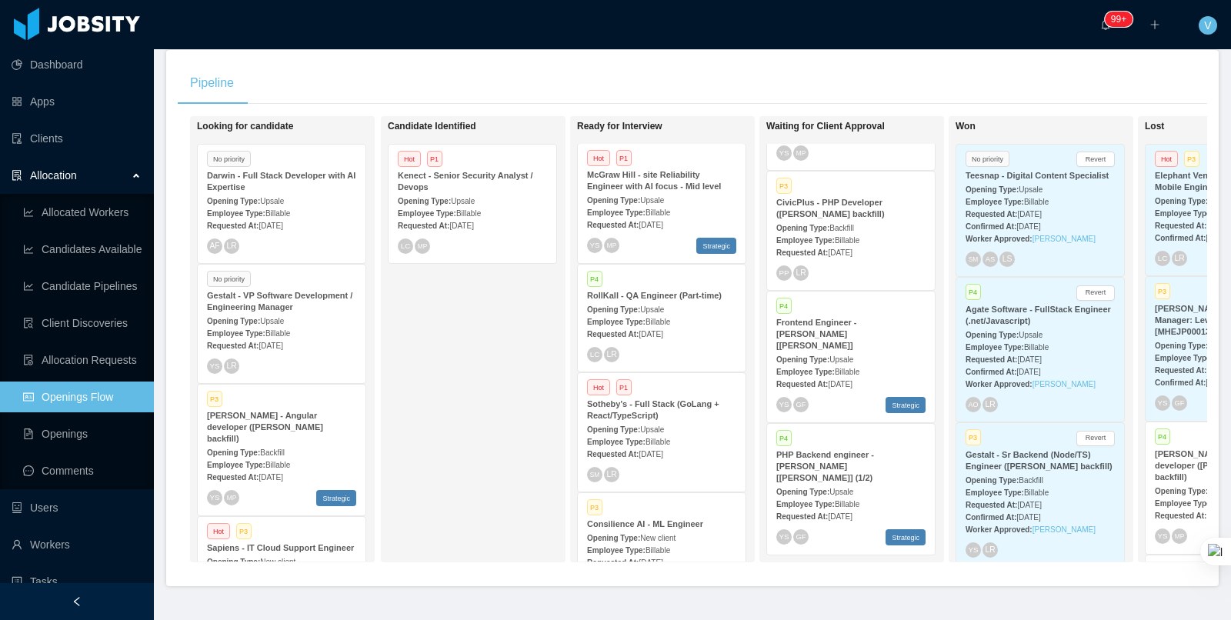
click at [658, 308] on span "Upsale" at bounding box center [652, 309] width 24 height 8
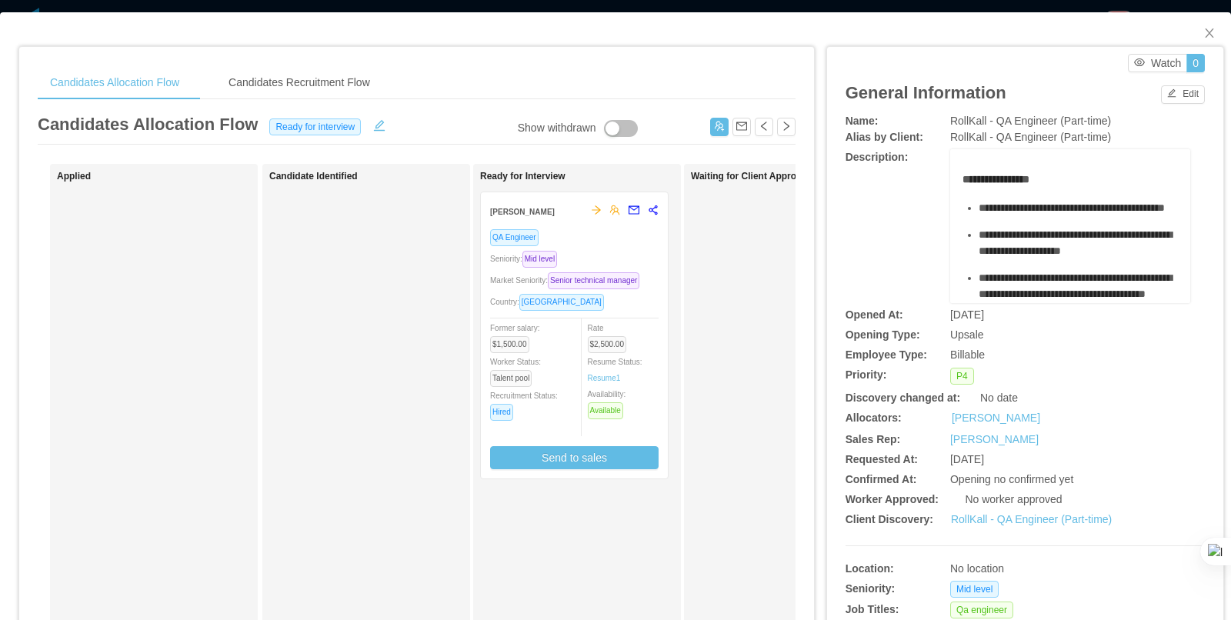
click at [0, 619] on div at bounding box center [0, 620] width 0 height 0
click at [1212, 31] on icon "icon: close" at bounding box center [1209, 33] width 12 height 12
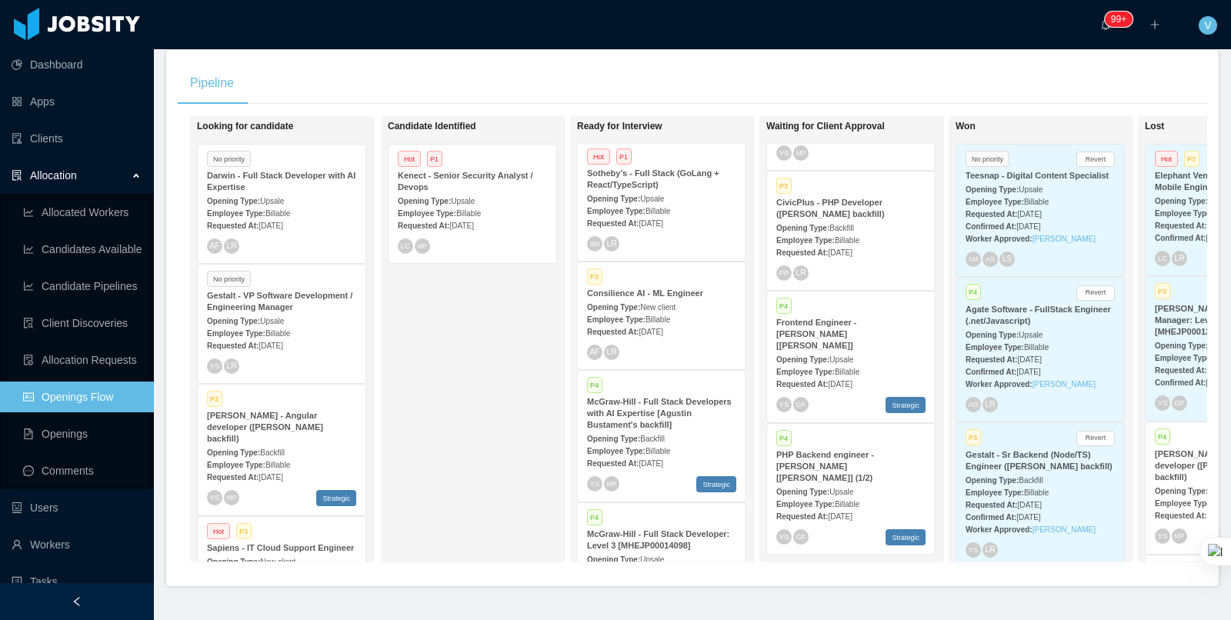
scroll to position [218, 0]
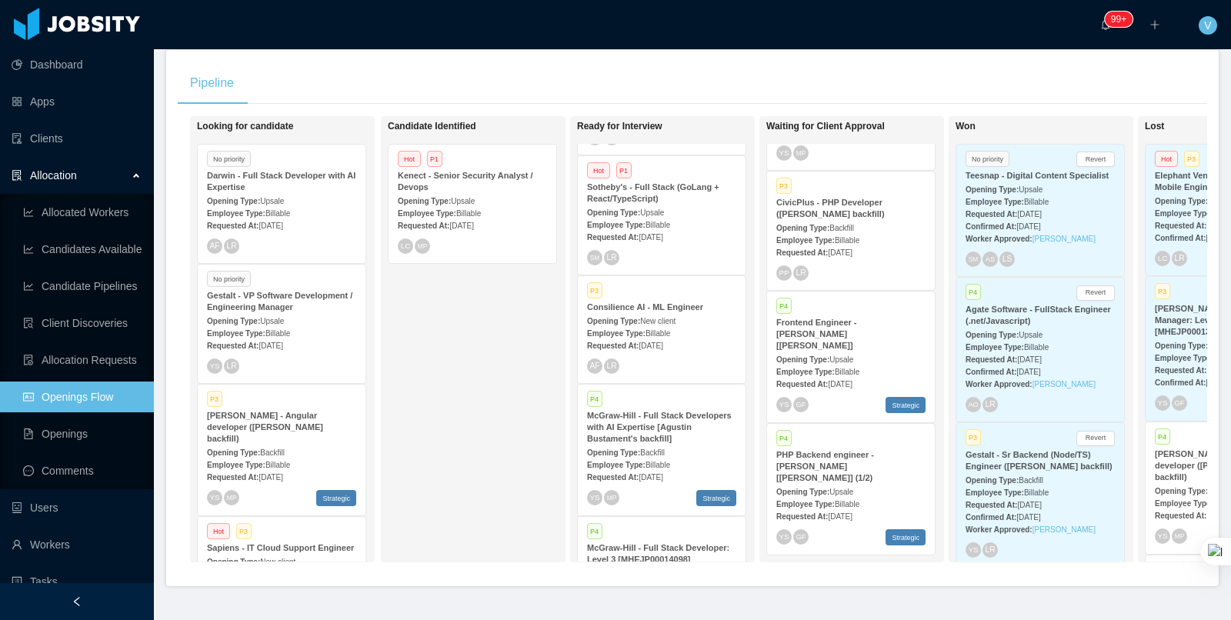
click at [658, 221] on span "Billable" at bounding box center [657, 225] width 25 height 8
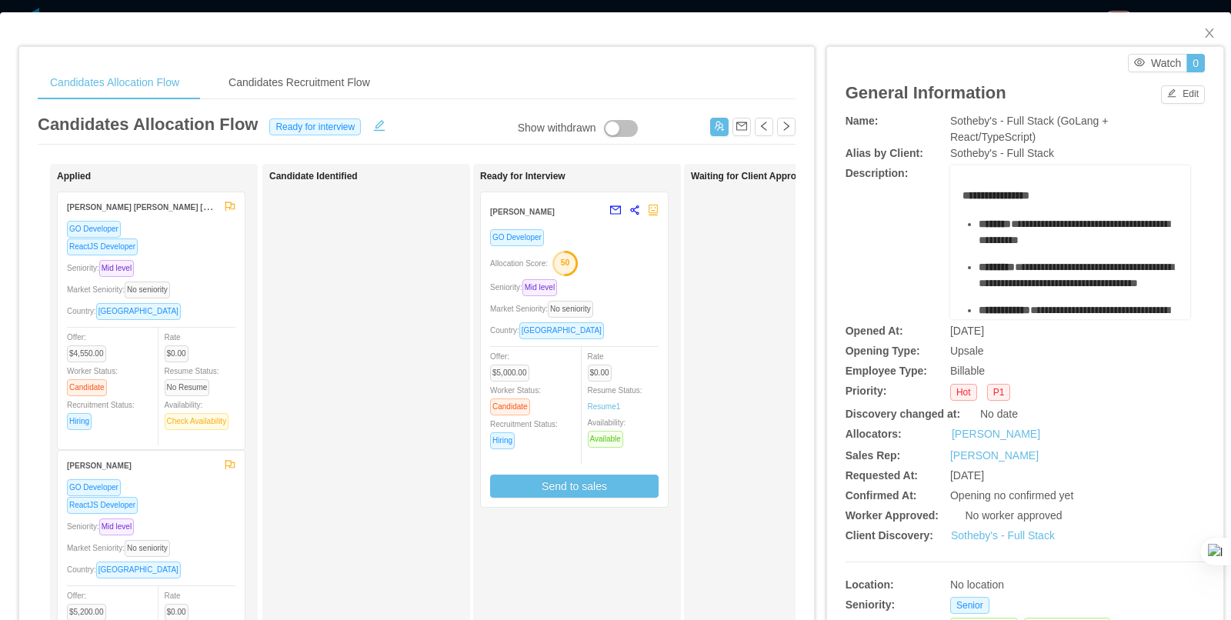
click at [0, 619] on div at bounding box center [0, 620] width 0 height 0
click at [981, 9] on div "Candidates Allocation Flow Candidates Recruitment Flow Candidates Allocation Fl…" at bounding box center [615, 310] width 1231 height 620
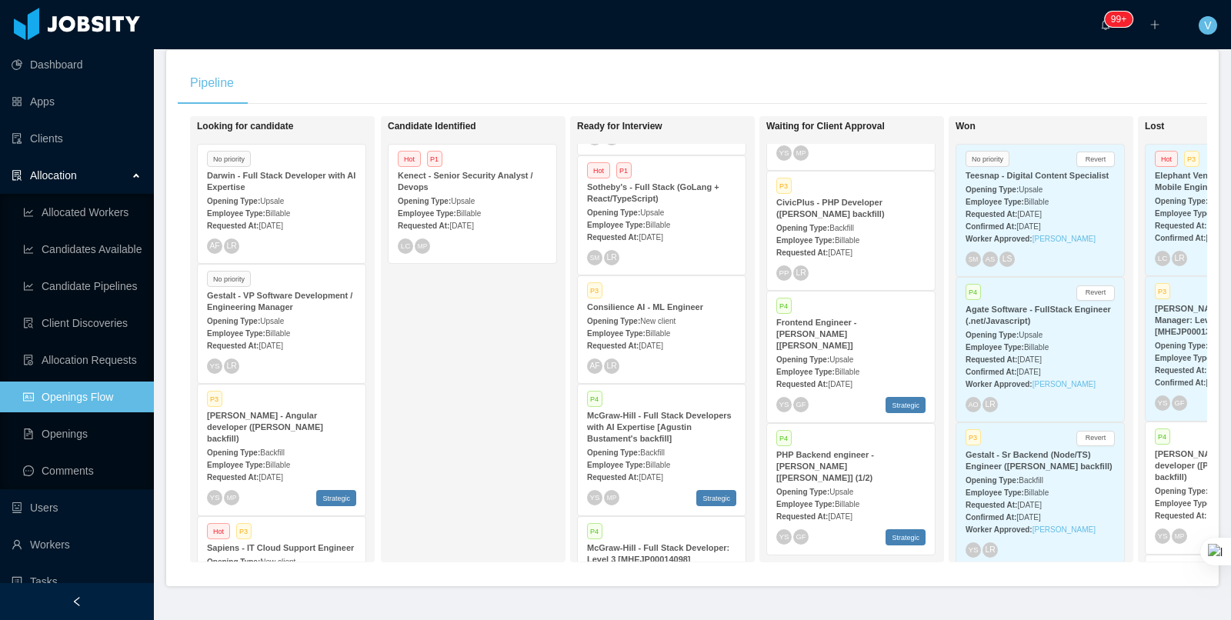
click at [666, 325] on div "Employee Type: Billable" at bounding box center [661, 333] width 149 height 16
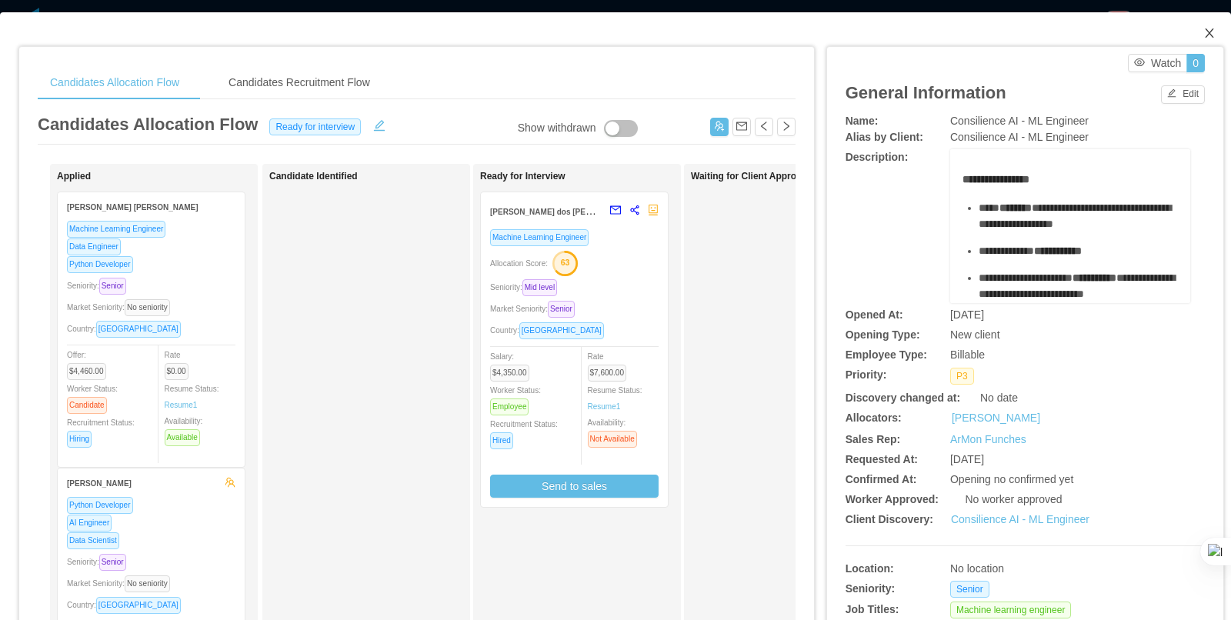
click at [1210, 30] on icon "icon: close" at bounding box center [1209, 33] width 12 height 12
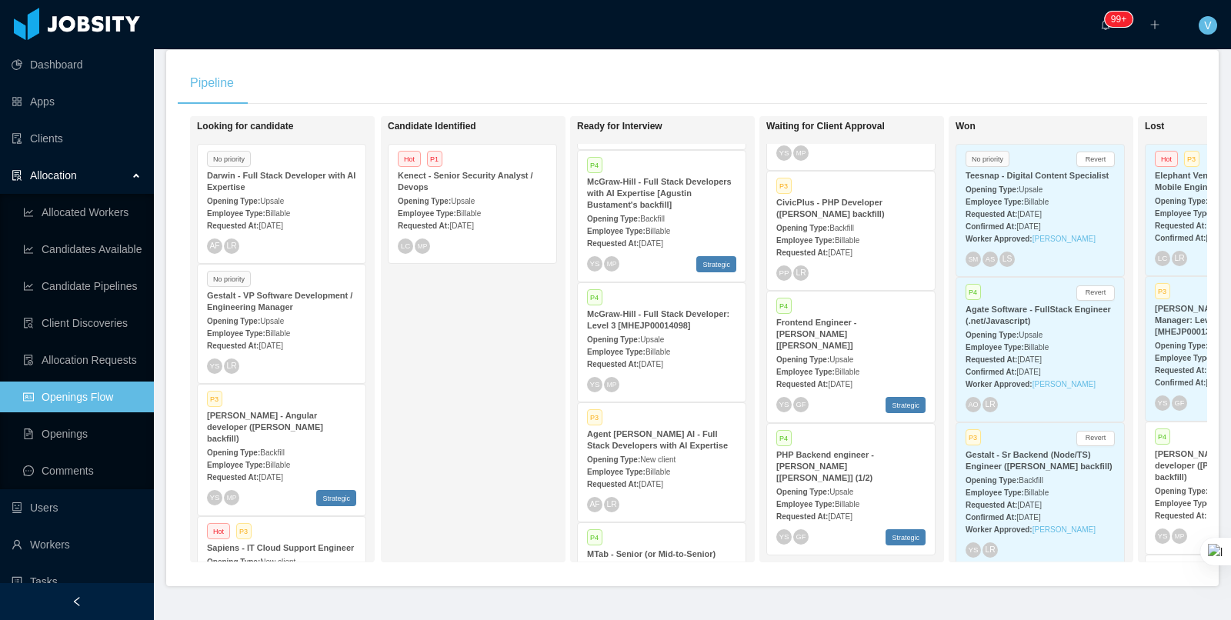
scroll to position [455, 0]
click at [640, 197] on strong "McGraw-Hill - Full Stack Developers with AI Expertise [Agustin Bustament's back…" at bounding box center [659, 190] width 145 height 32
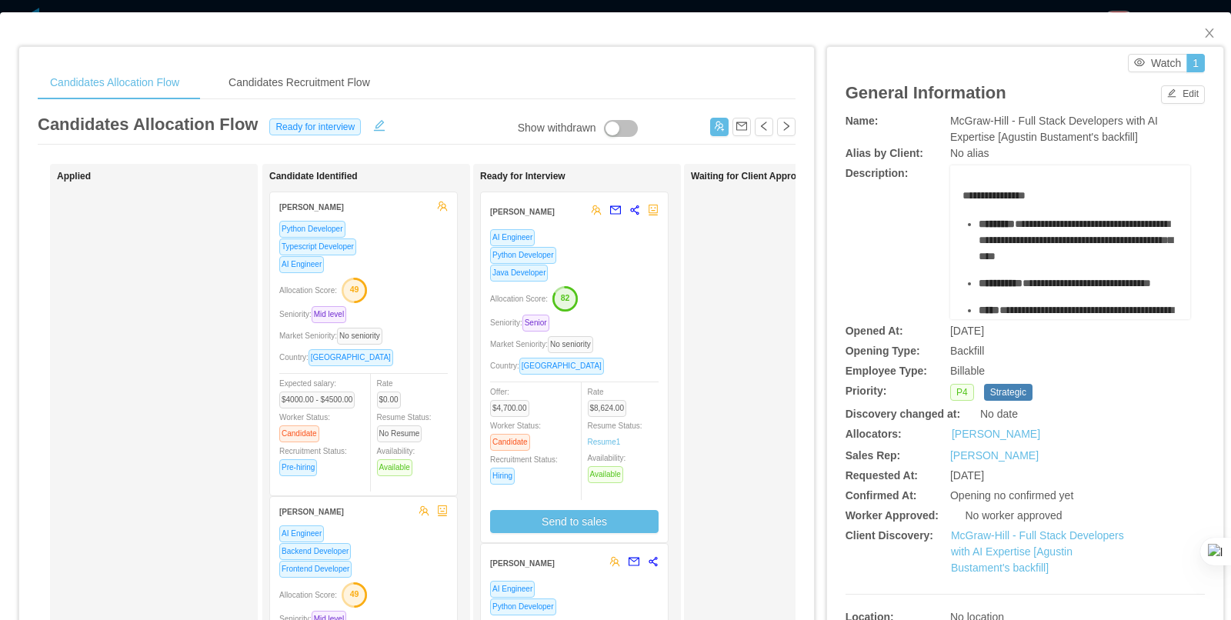
click at [626, 285] on div "Allocation Score: 82" at bounding box center [574, 297] width 168 height 25
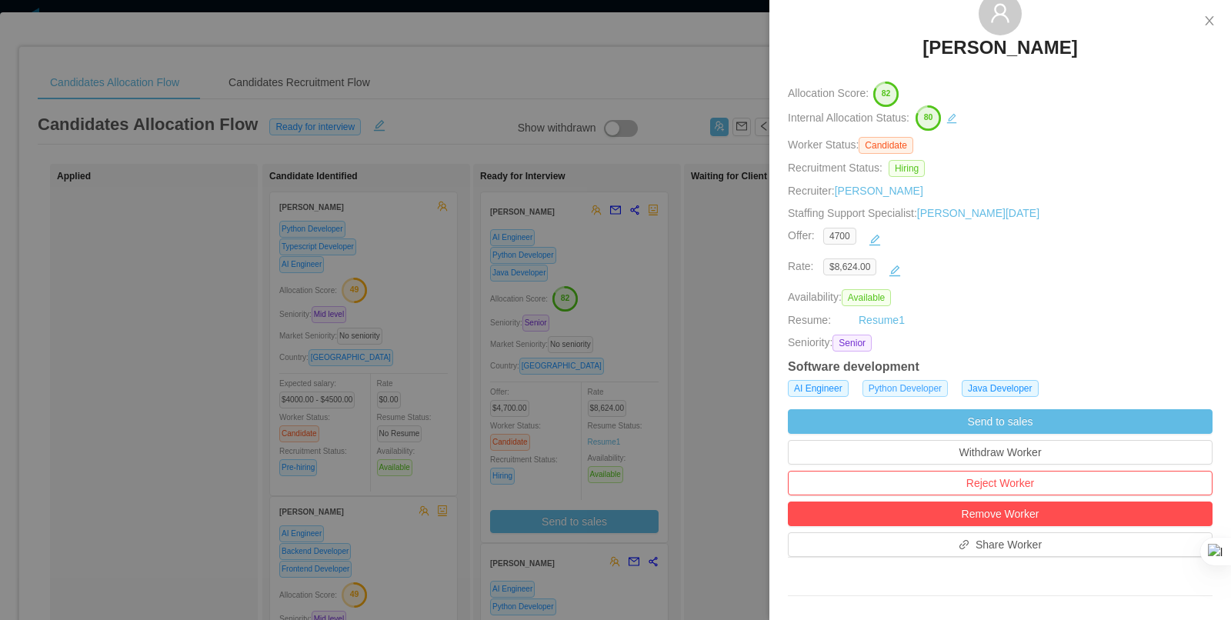
scroll to position [108, 0]
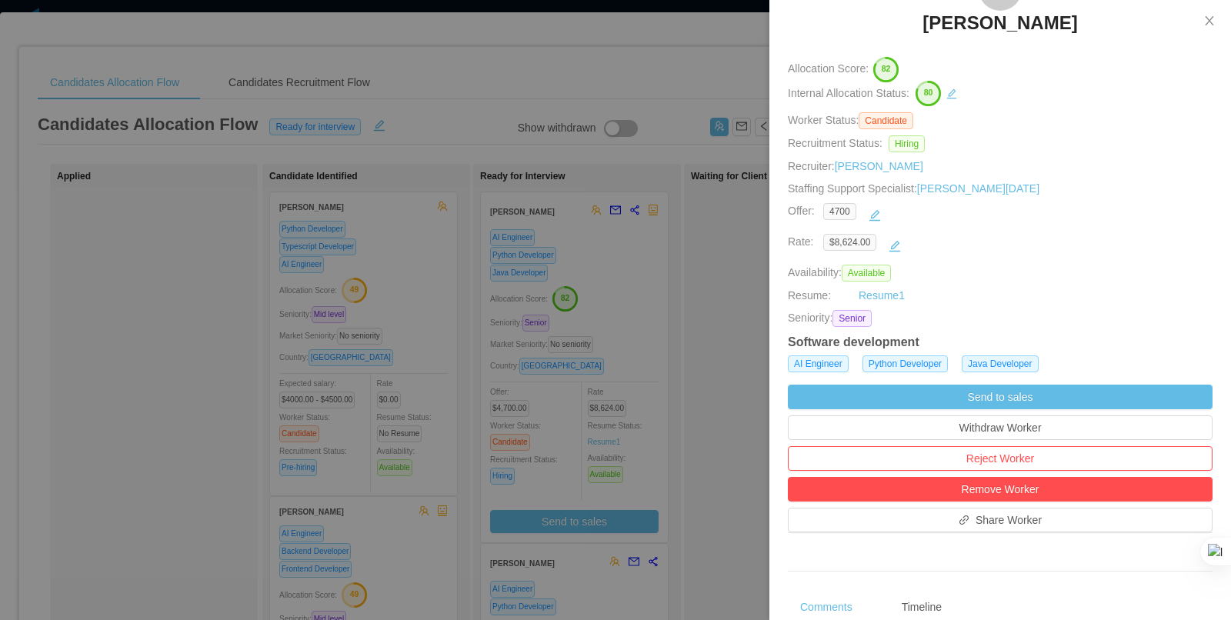
click at [721, 295] on div at bounding box center [615, 310] width 1231 height 620
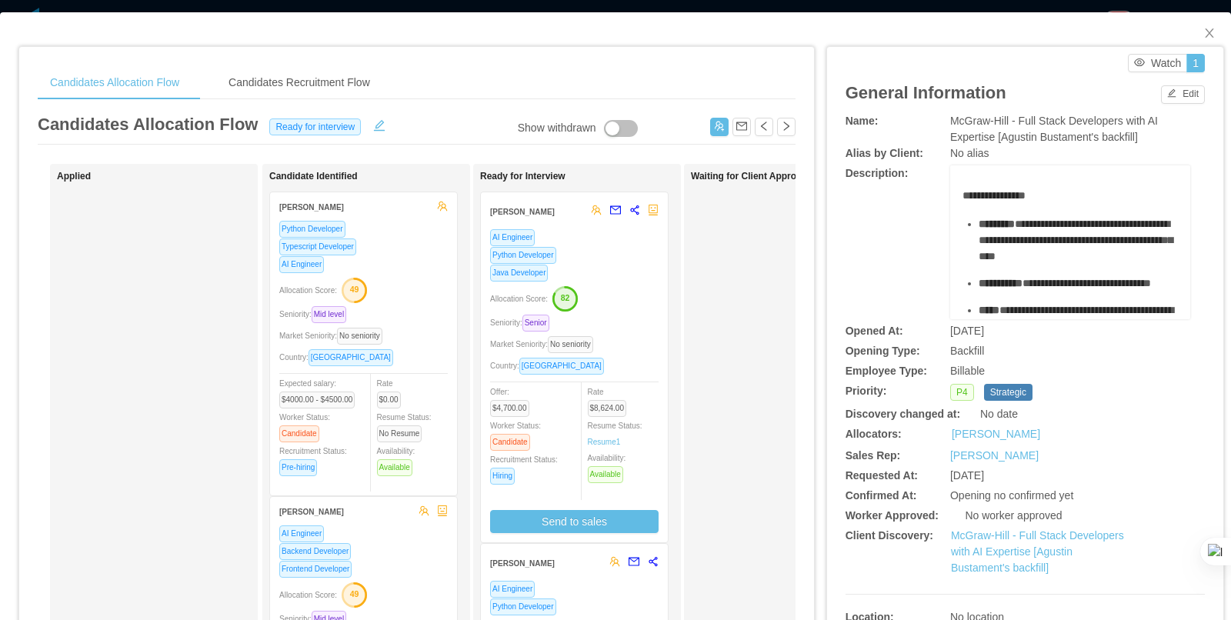
click at [0, 619] on div at bounding box center [0, 620] width 0 height 0
click at [1205, 33] on icon "icon: close" at bounding box center [1209, 33] width 12 height 12
click at [1209, 33] on span "V" at bounding box center [1207, 25] width 7 height 18
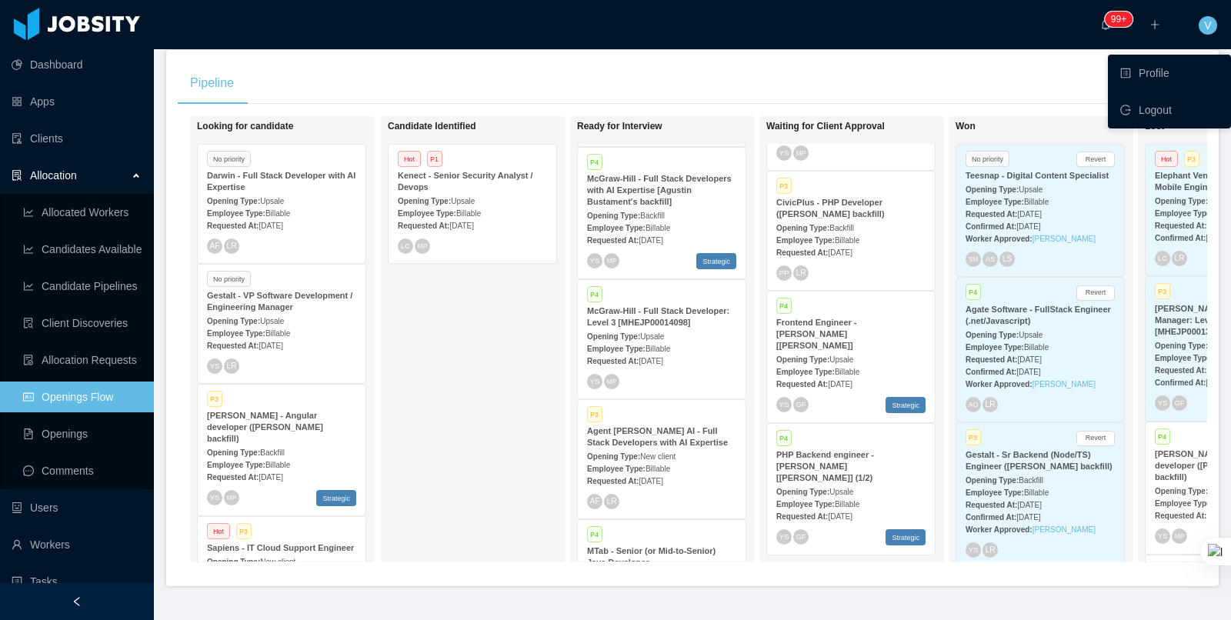
click at [694, 332] on div "Opening Type: Upsale" at bounding box center [661, 336] width 149 height 16
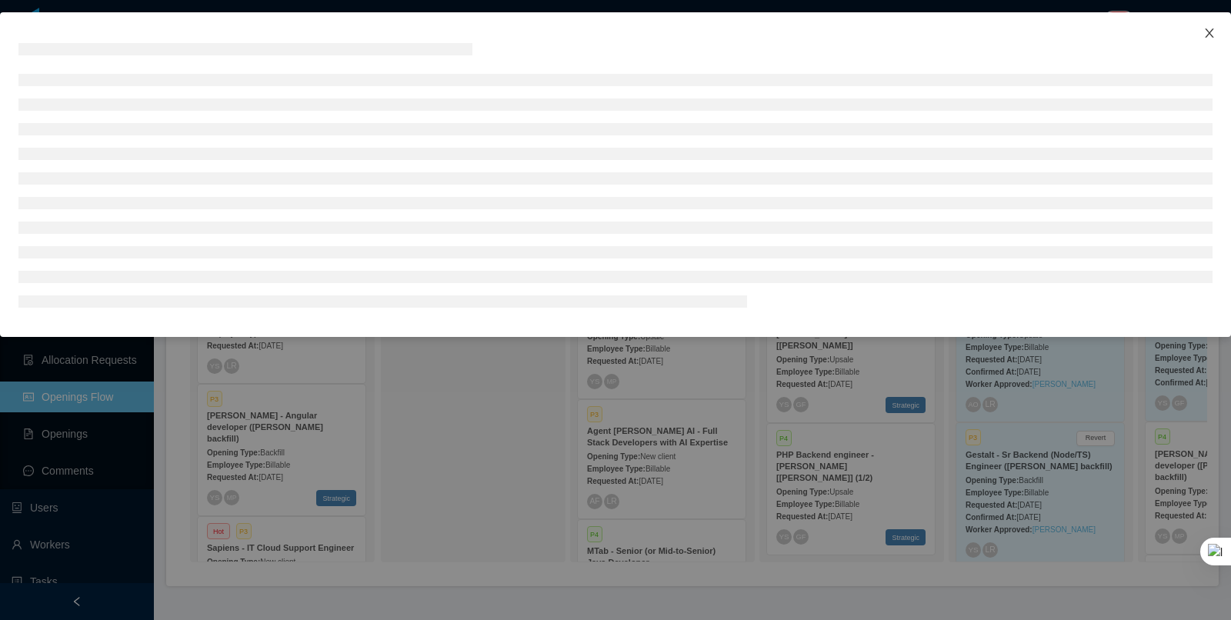
click at [1208, 35] on icon "icon: close" at bounding box center [1209, 33] width 12 height 12
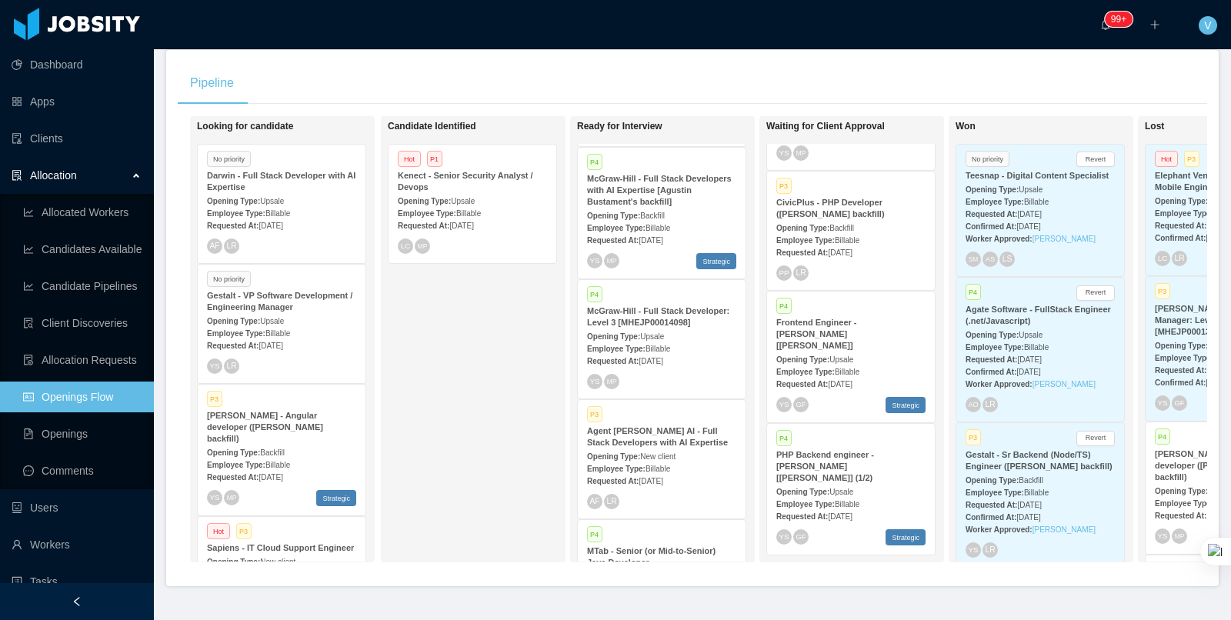
click at [670, 465] on span "Billable" at bounding box center [657, 469] width 25 height 8
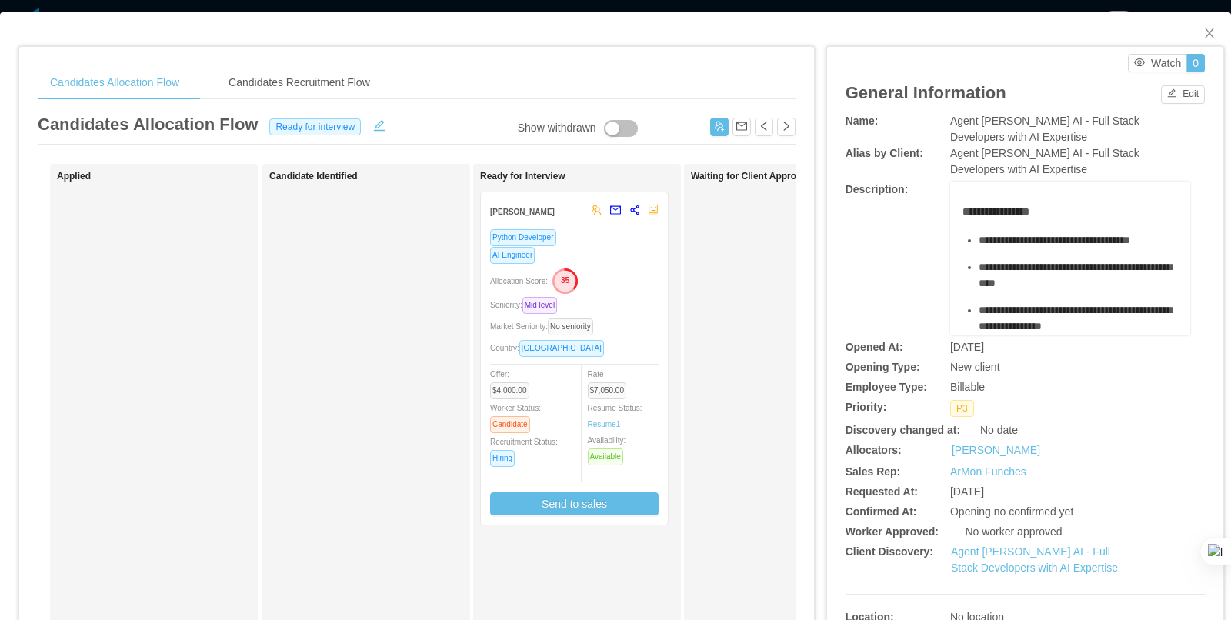
click at [0, 619] on div at bounding box center [0, 620] width 0 height 0
click at [1210, 36] on icon "icon: close" at bounding box center [1209, 33] width 12 height 12
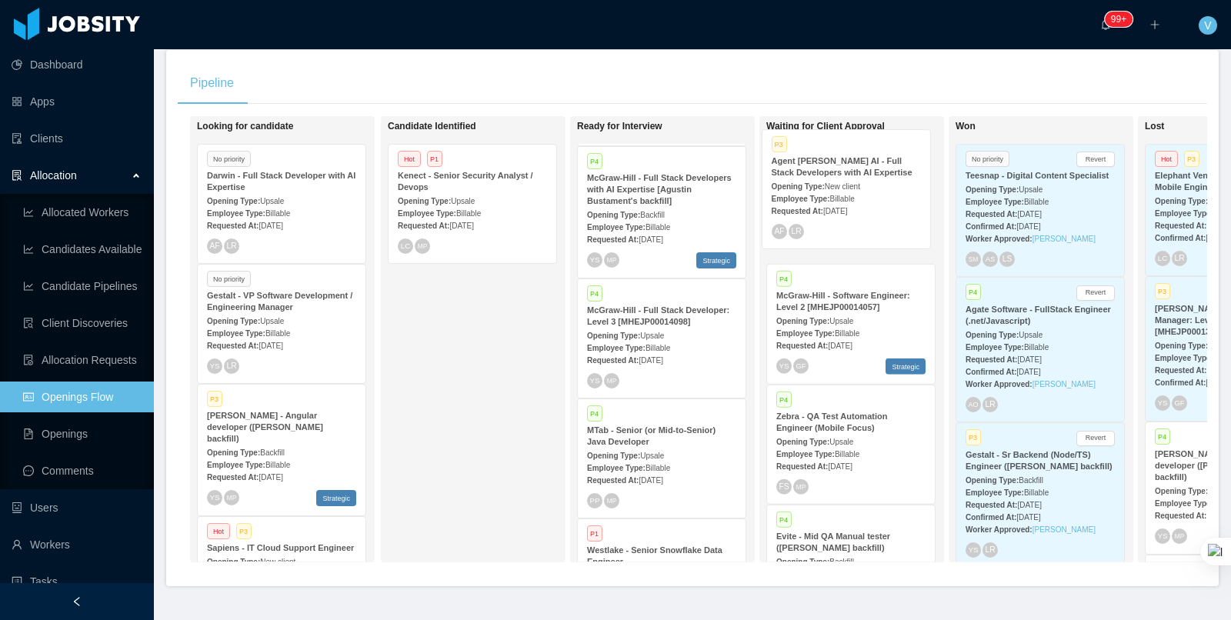
drag, startPoint x: 628, startPoint y: 449, endPoint x: 835, endPoint y: 189, distance: 332.3
click at [813, 184] on div "Looking for candidate No priority Darwin - Full Stack Developer with AI Experti…" at bounding box center [692, 345] width 1029 height 458
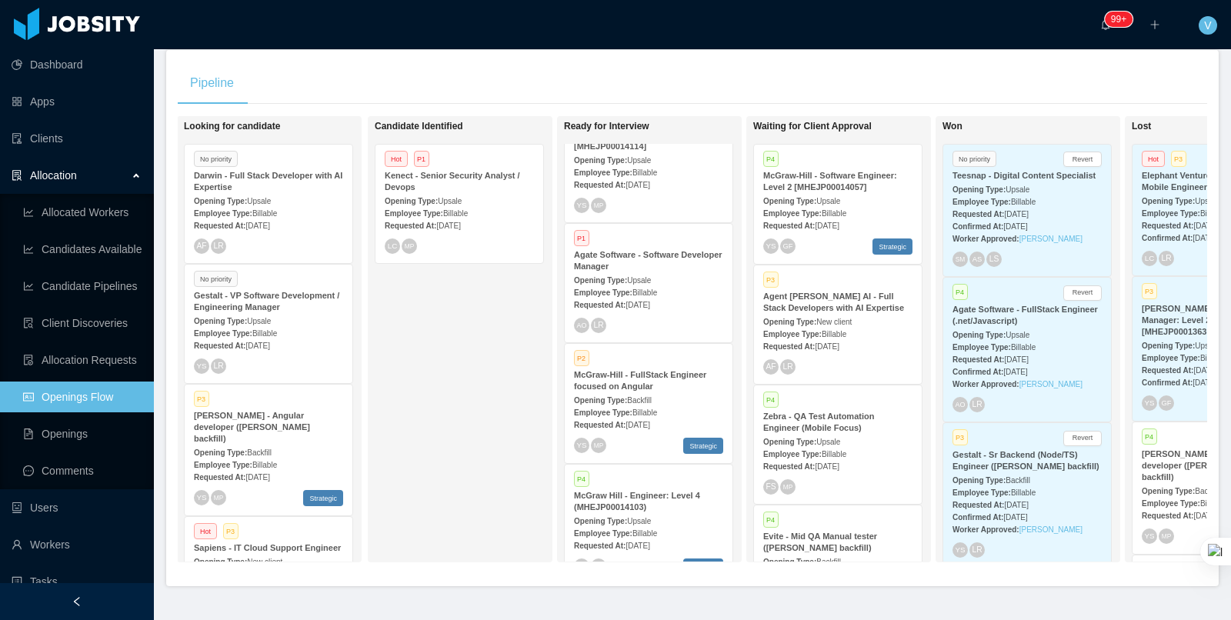
scroll to position [1745, 0]
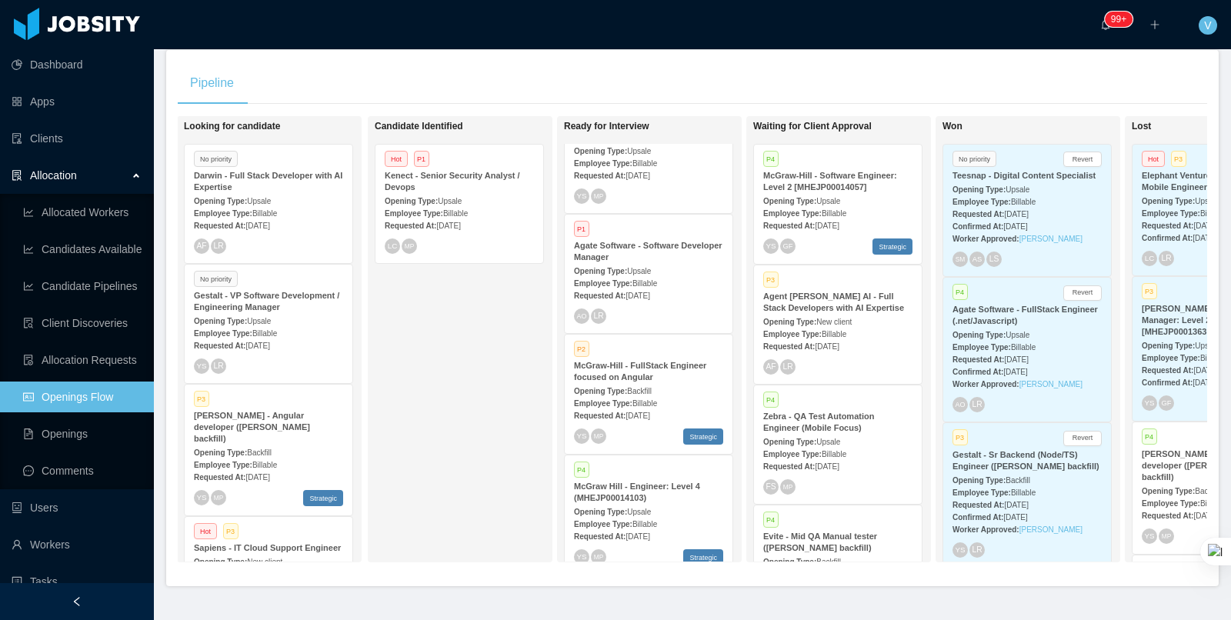
click at [642, 263] on div "Opening Type: Upsale" at bounding box center [648, 270] width 149 height 16
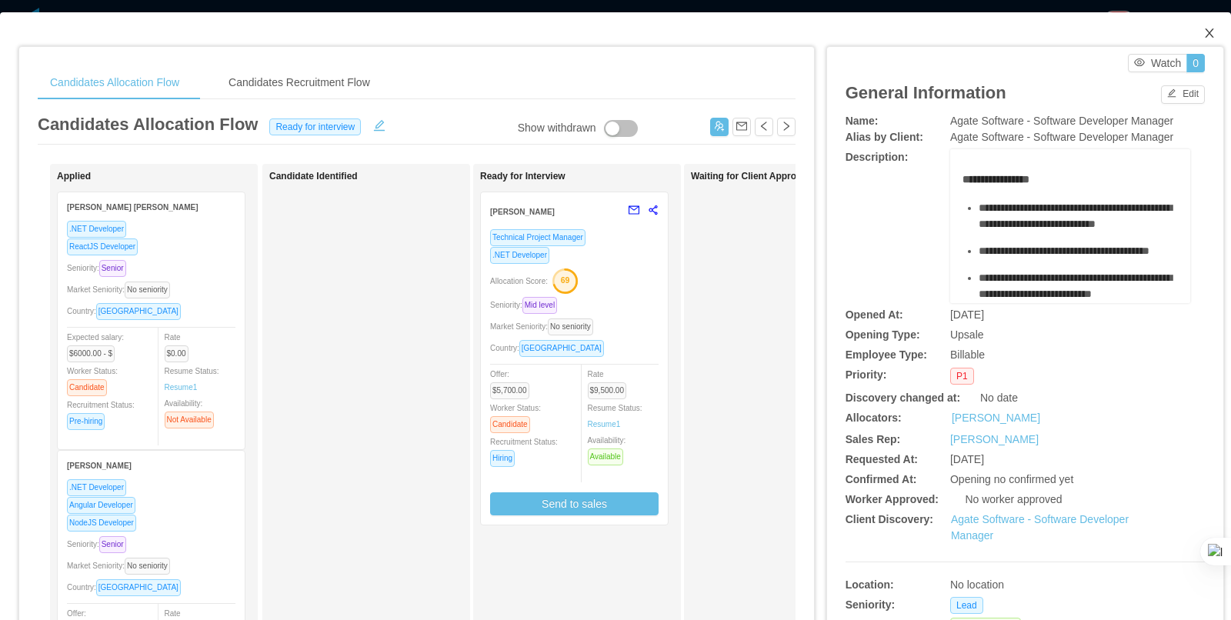
click at [1208, 33] on icon "icon: close" at bounding box center [1209, 32] width 8 height 9
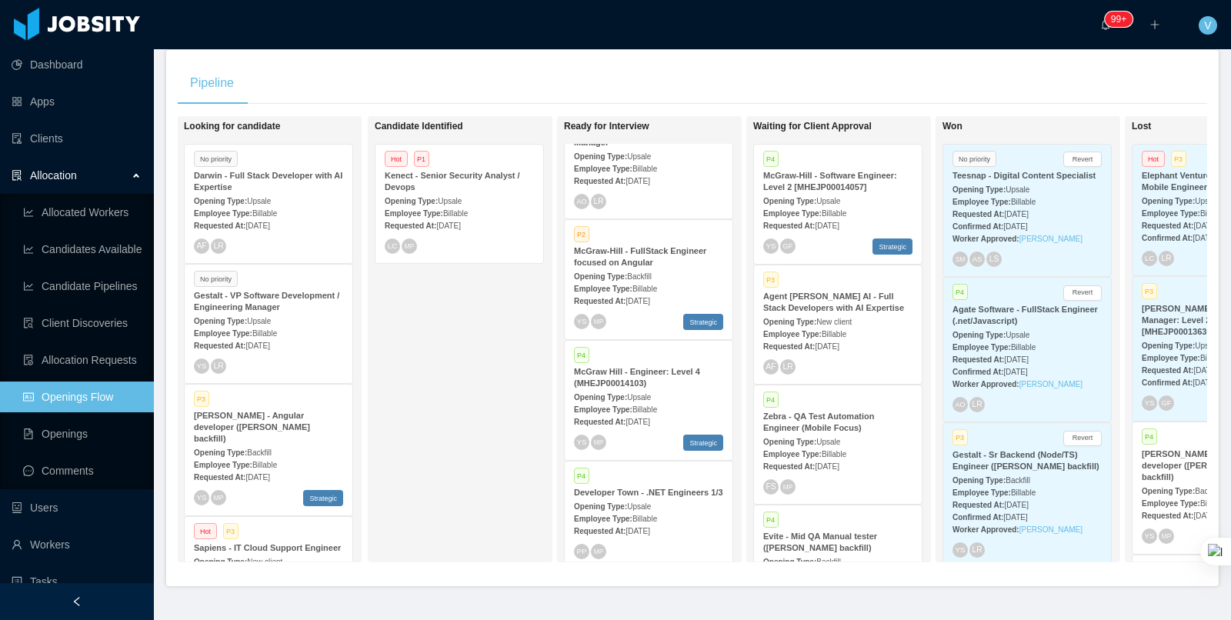
scroll to position [1862, 0]
click at [650, 289] on div "Requested At: [DATE]" at bounding box center [648, 297] width 149 height 16
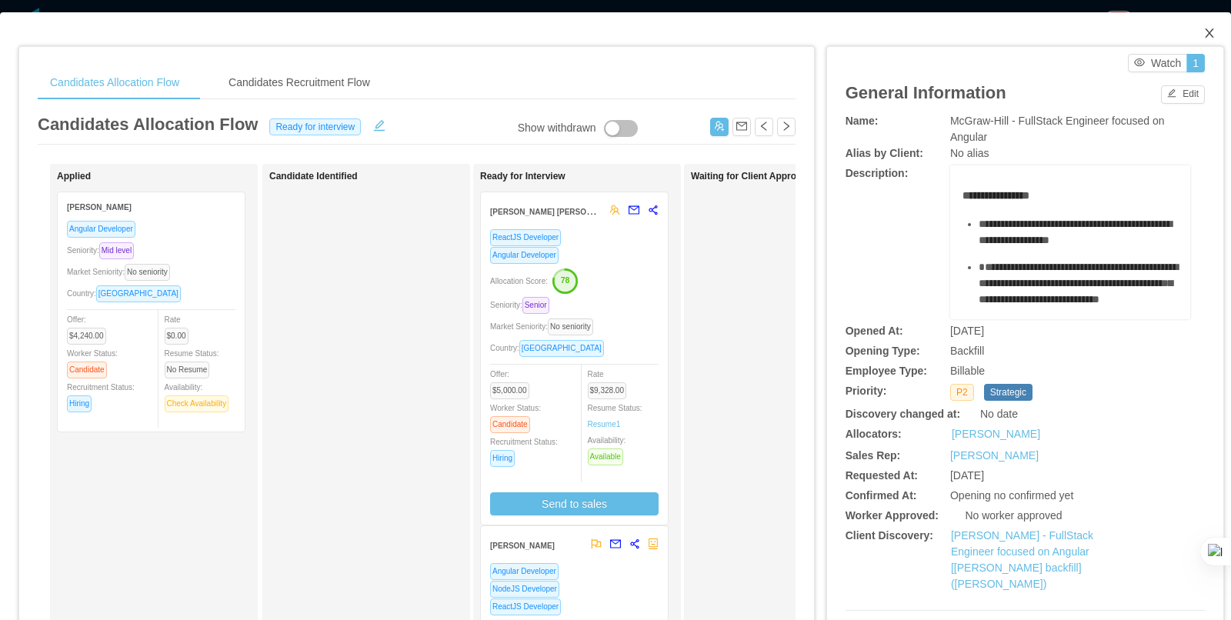
drag, startPoint x: 1211, startPoint y: 36, endPoint x: 612, endPoint y: 255, distance: 638.0
click at [1211, 36] on icon "icon: close" at bounding box center [1209, 32] width 8 height 9
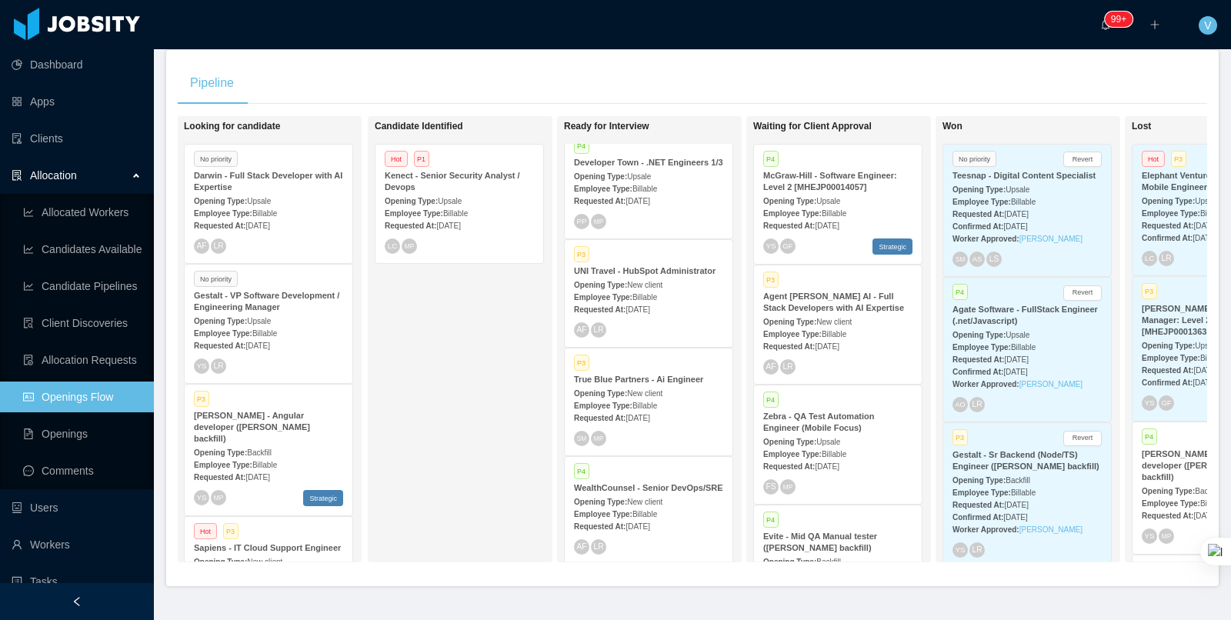
scroll to position [2192, 0]
click at [656, 298] on span "Billable" at bounding box center [644, 294] width 25 height 8
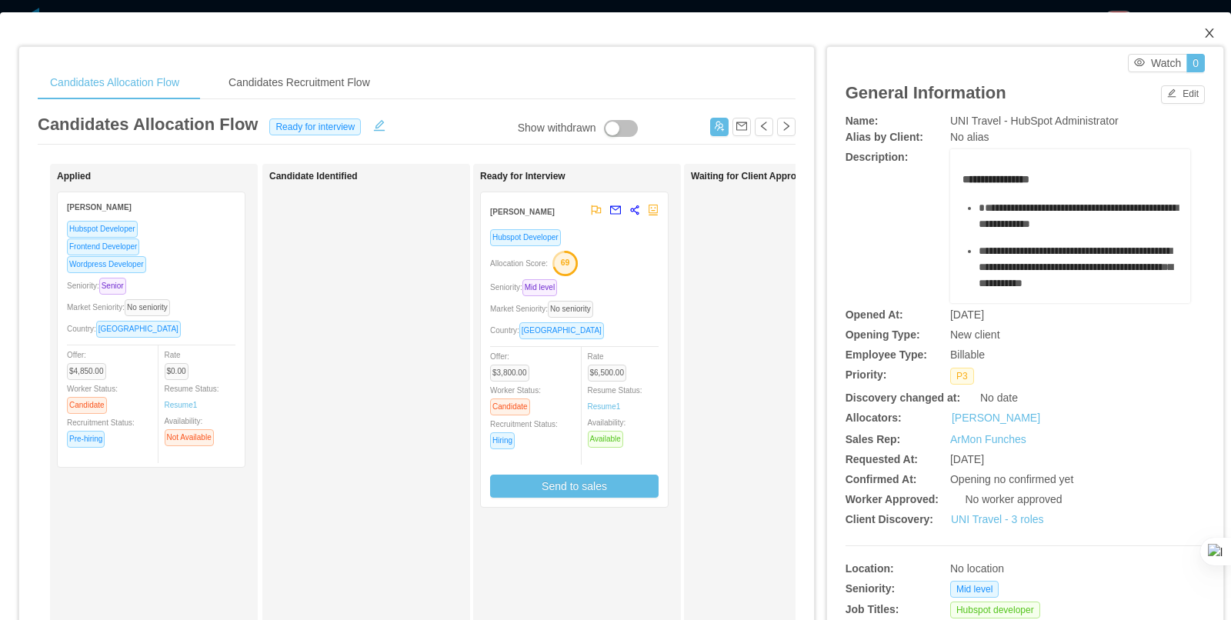
click at [1211, 32] on icon "icon: close" at bounding box center [1209, 33] width 12 height 12
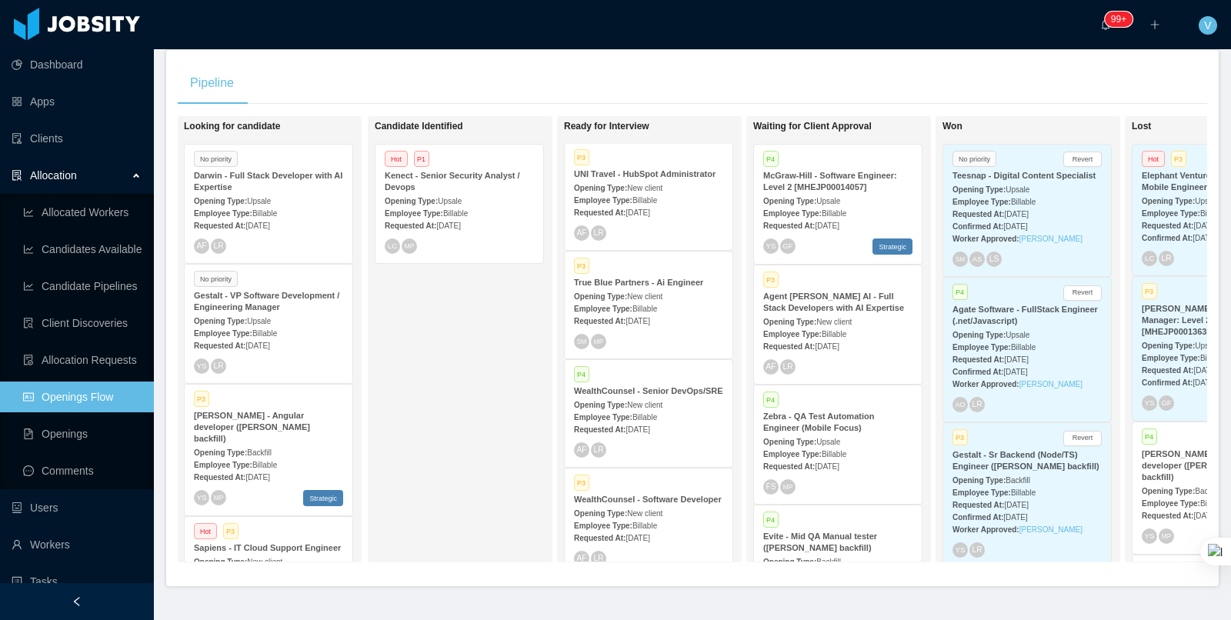
scroll to position [2314, 0]
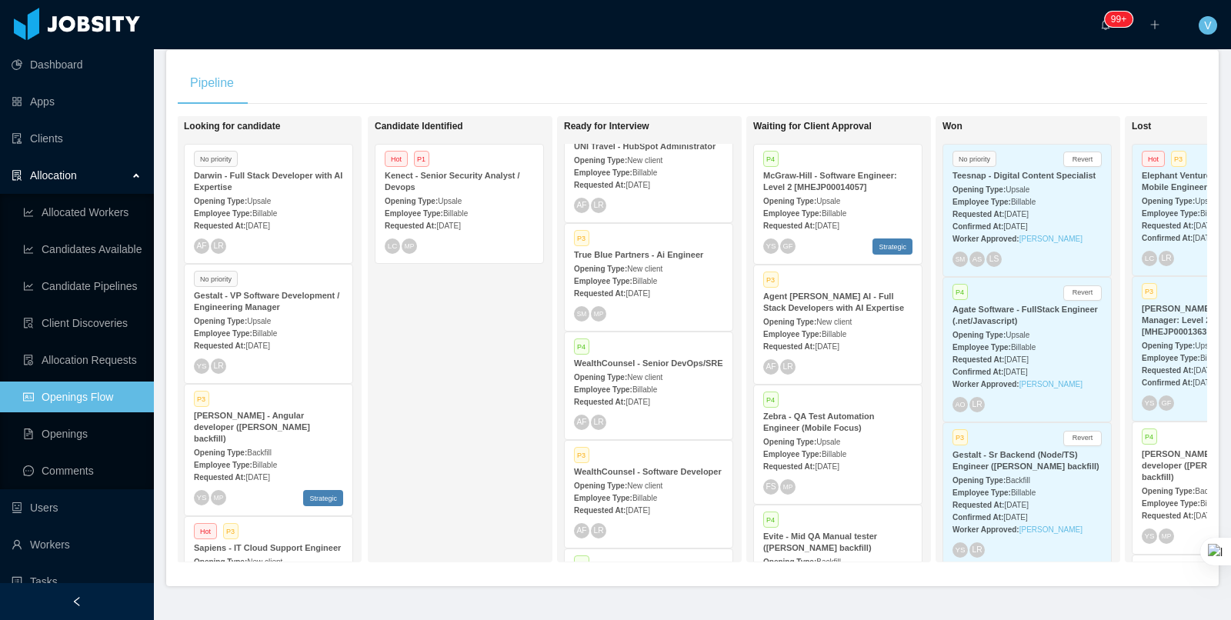
click at [648, 285] on span "Billable" at bounding box center [644, 281] width 25 height 8
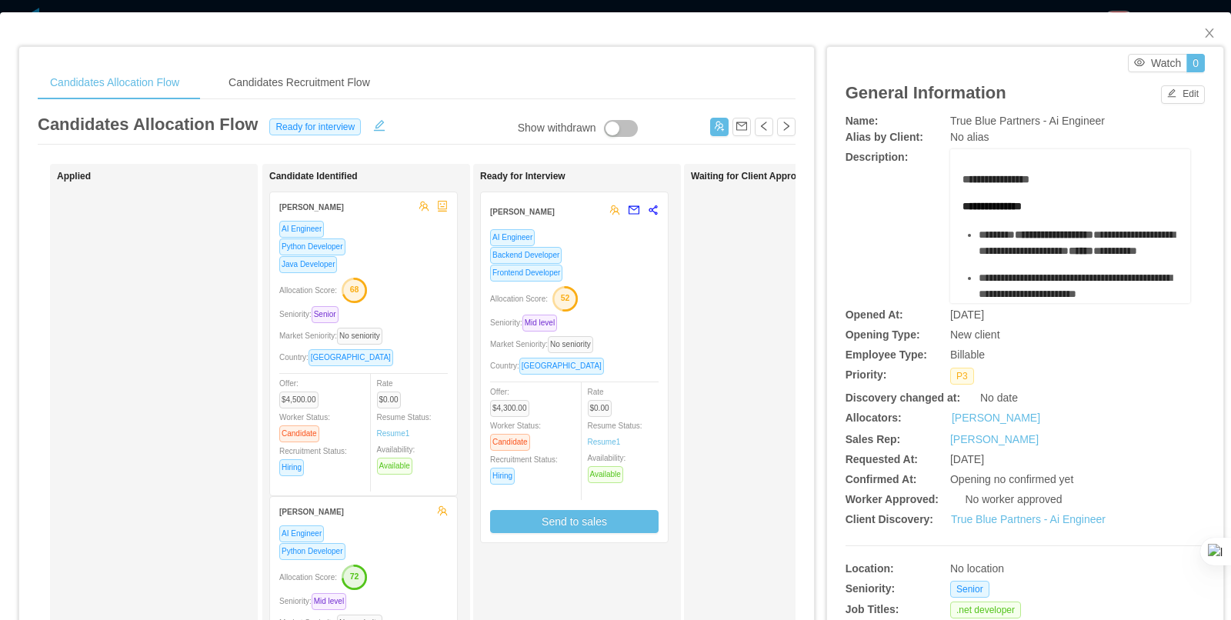
click at [0, 619] on div at bounding box center [0, 620] width 0 height 0
drag, startPoint x: 1211, startPoint y: 36, endPoint x: 647, endPoint y: 318, distance: 630.5
click at [1211, 36] on icon "icon: close" at bounding box center [1209, 32] width 8 height 9
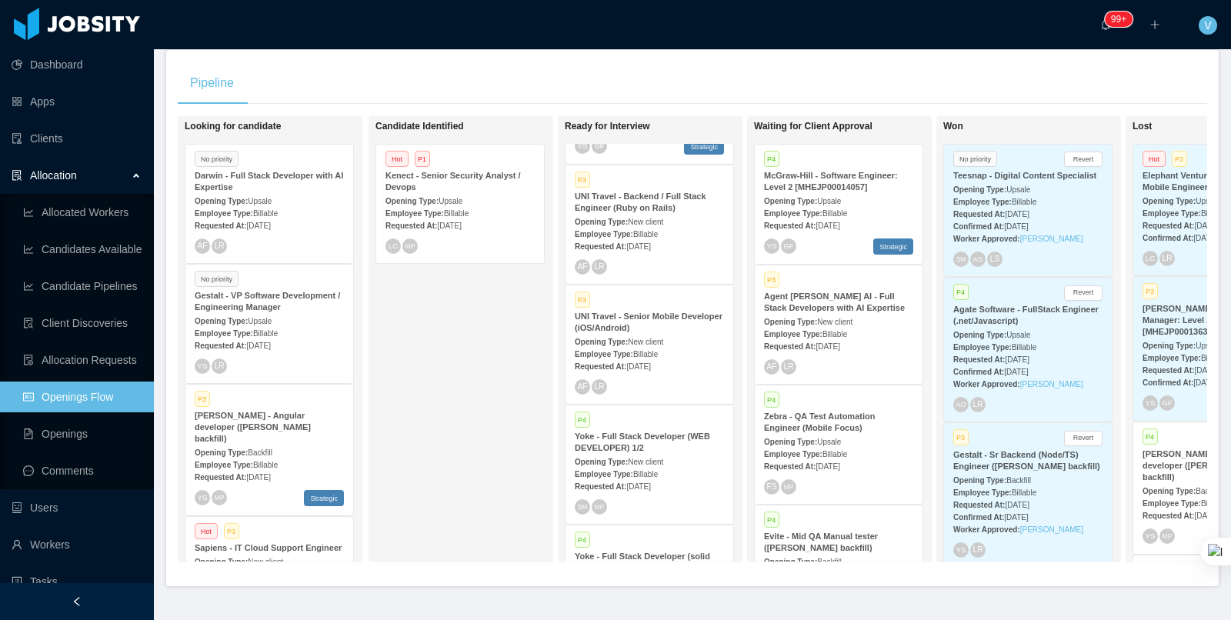
scroll to position [2819, 0]
click at [647, 225] on span "New client" at bounding box center [645, 221] width 35 height 8
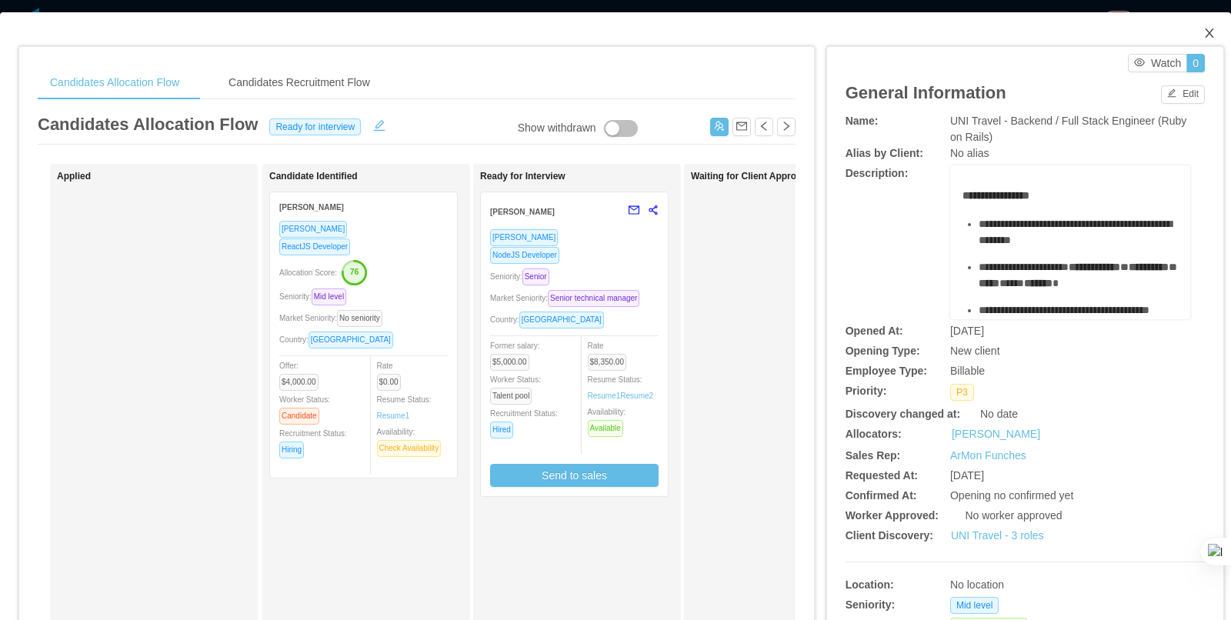
click at [1211, 29] on icon "icon: close" at bounding box center [1209, 33] width 12 height 12
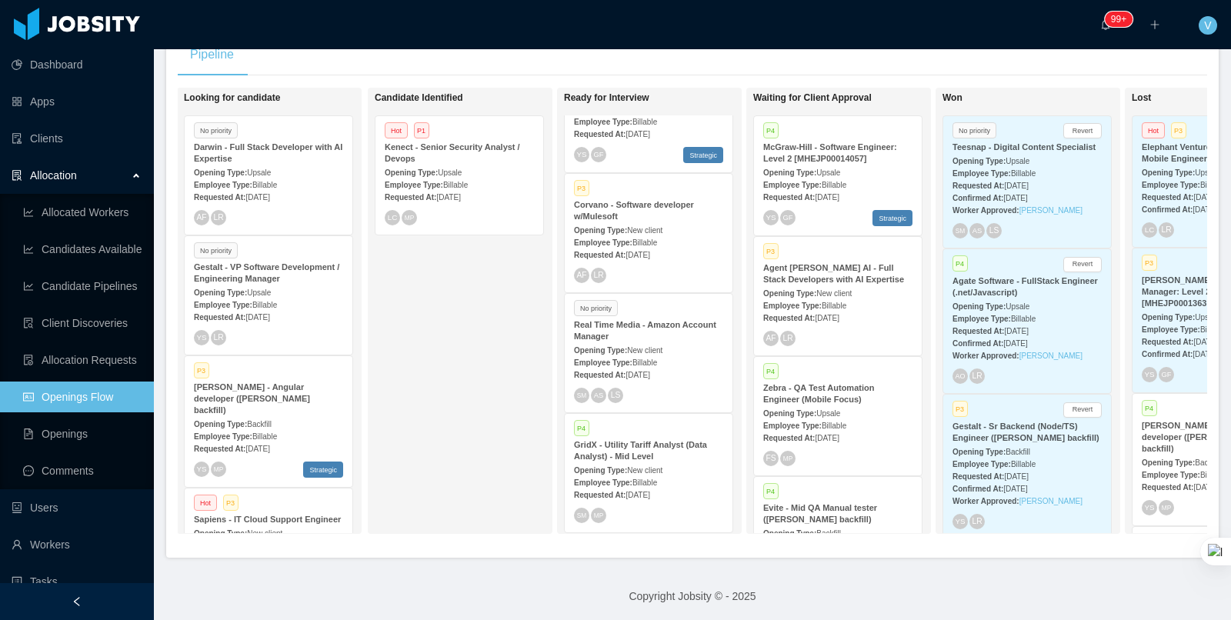
scroll to position [3396, 0]
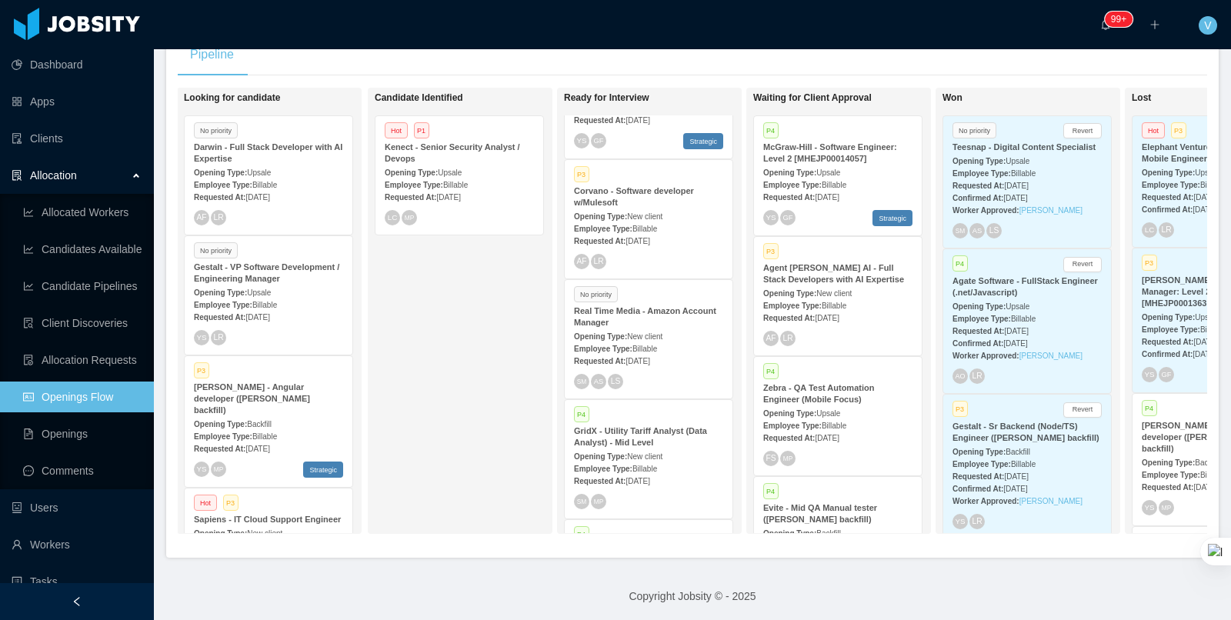
click at [660, 236] on div "Employee Type: Billable" at bounding box center [648, 228] width 149 height 16
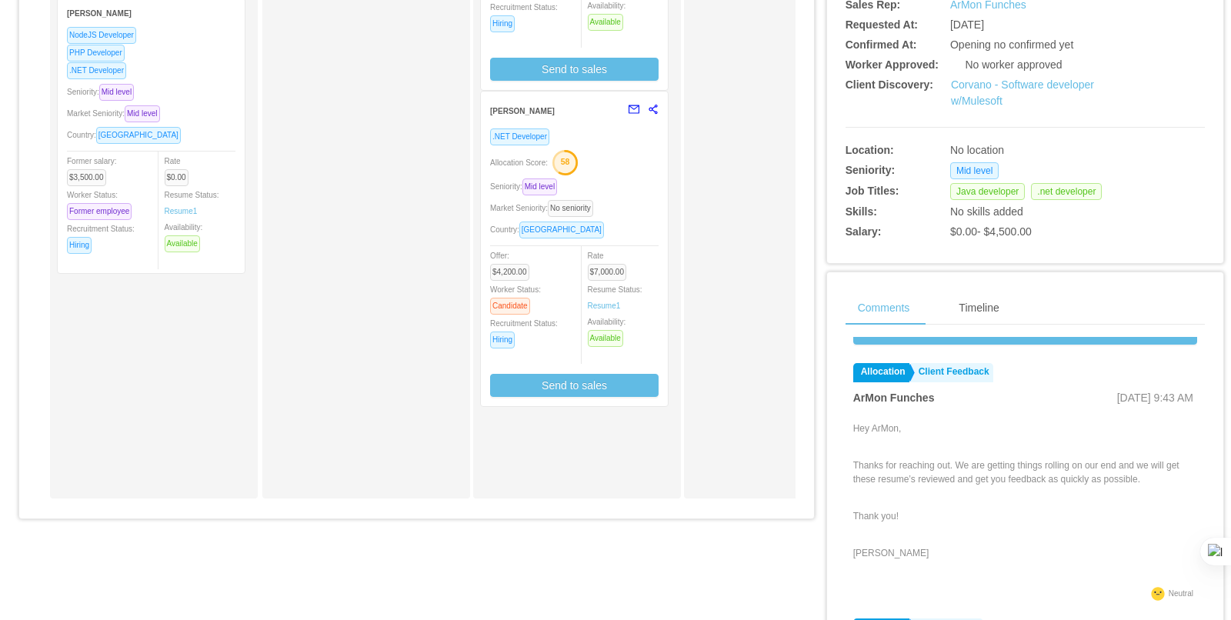
scroll to position [88, 0]
drag, startPoint x: 1105, startPoint y: 395, endPoint x: 1082, endPoint y: 402, distance: 23.4
click at [1117, 395] on span "[DATE] 9:43 AM" at bounding box center [1155, 397] width 76 height 12
click at [1057, 463] on p "Thanks for reaching out. We are getting things rolling on our end and we will g…" at bounding box center [1025, 472] width 344 height 28
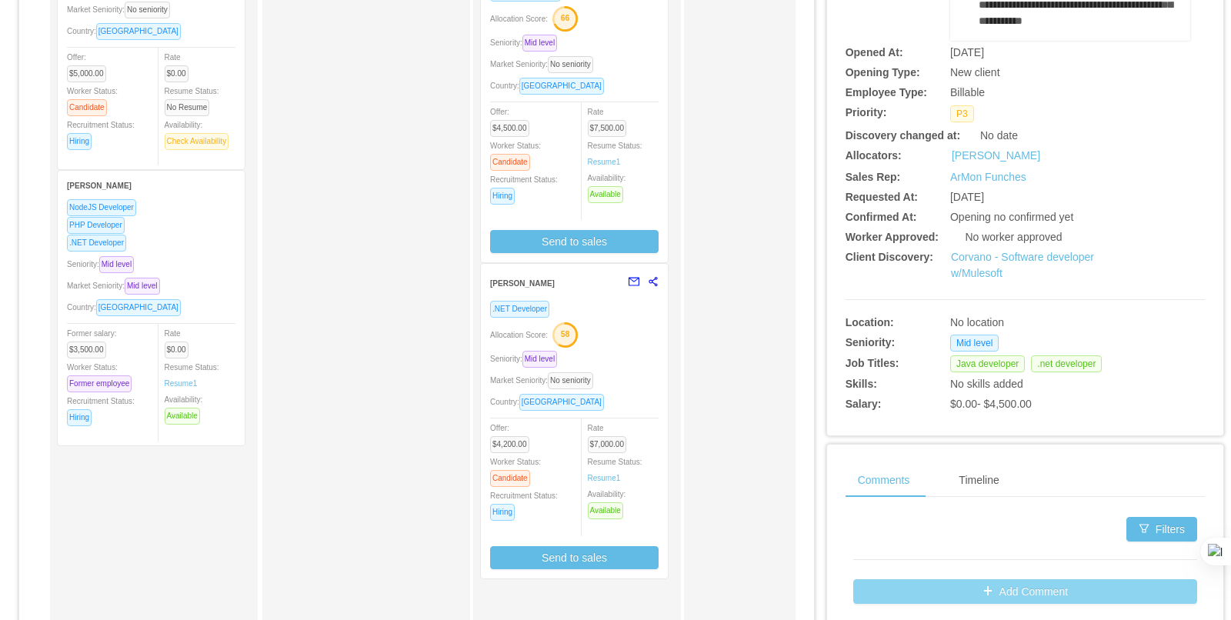
scroll to position [0, 0]
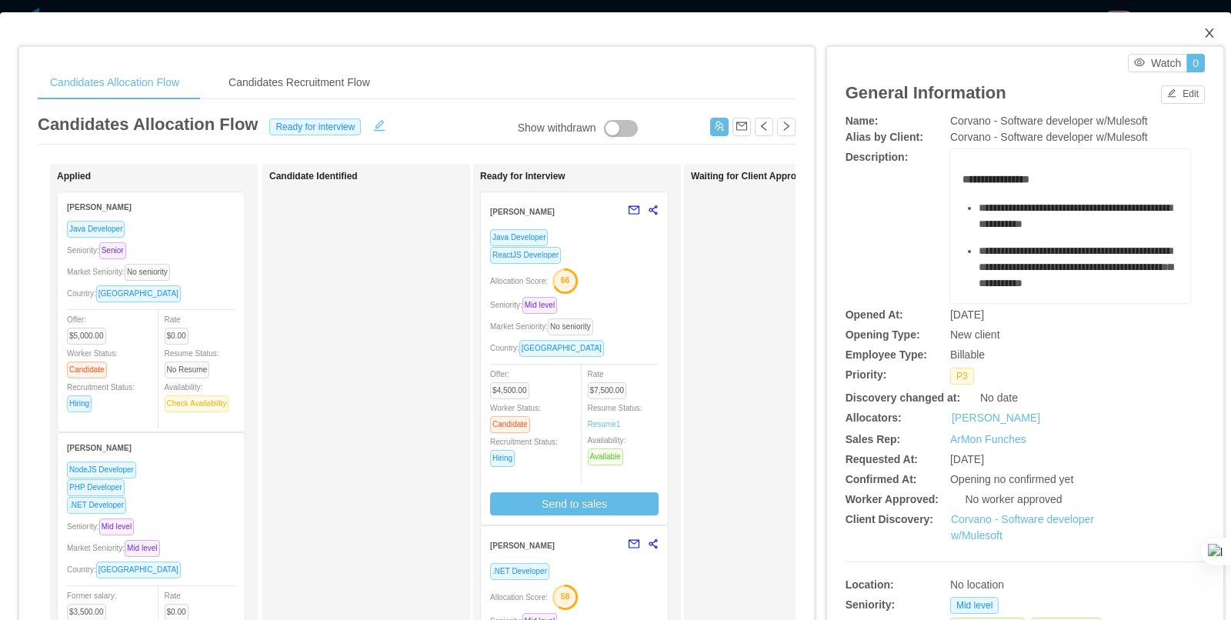
click at [1213, 24] on span "Close" at bounding box center [1209, 33] width 43 height 43
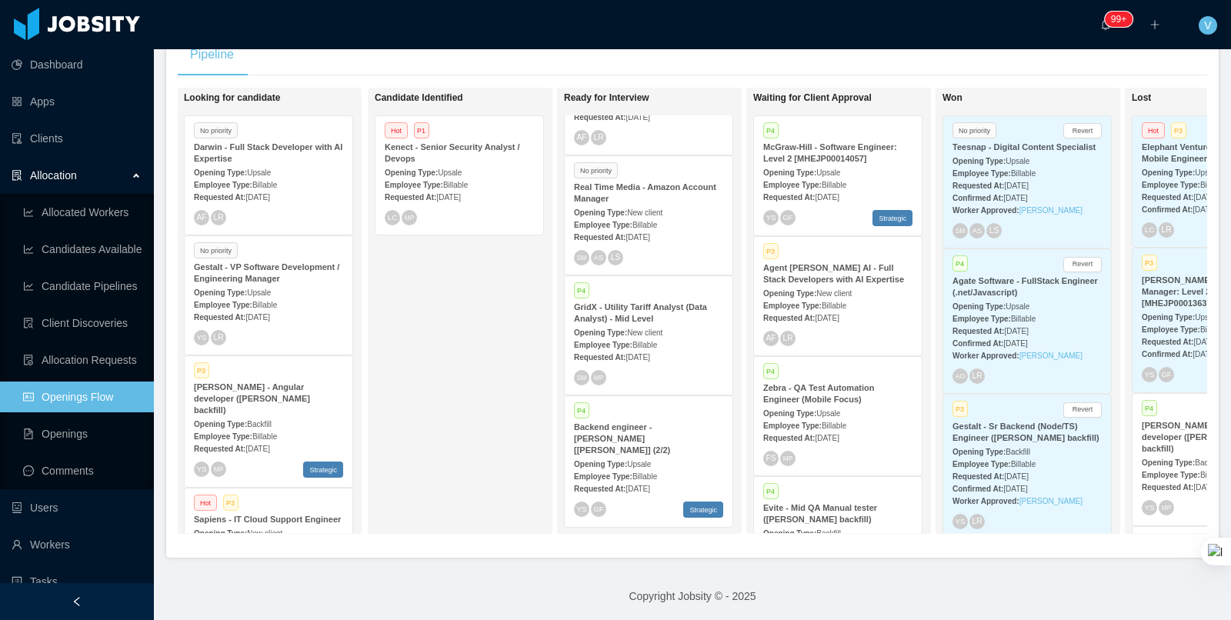
scroll to position [3536, 0]
click at [662, 336] on span "New client" at bounding box center [644, 332] width 35 height 8
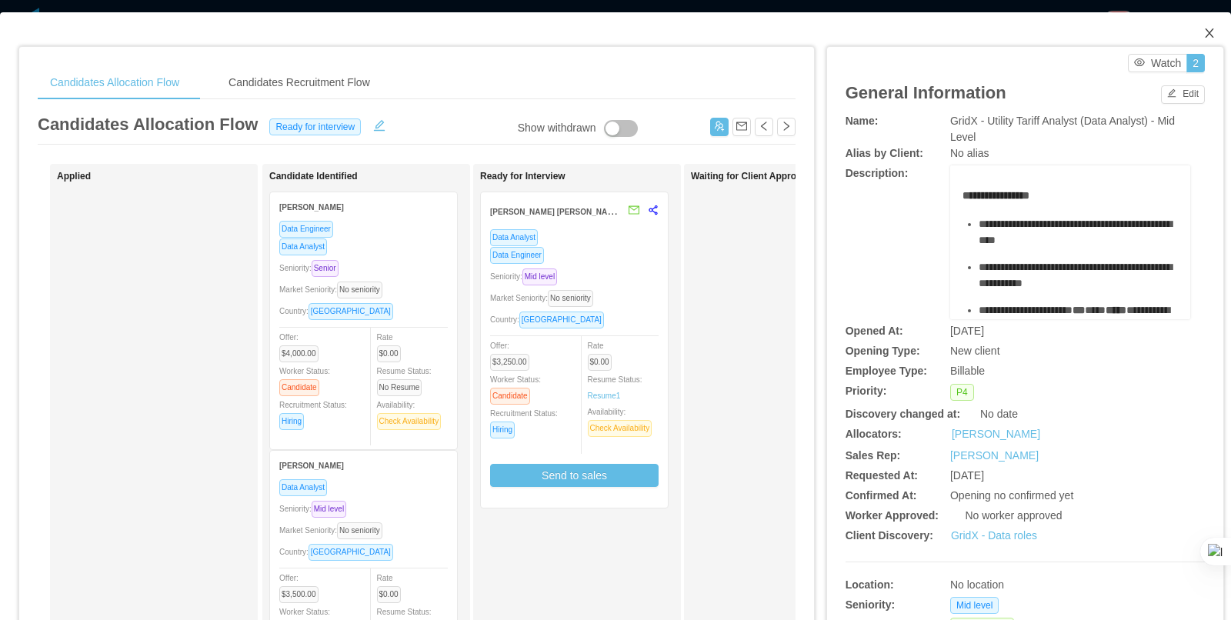
drag, startPoint x: 1211, startPoint y: 31, endPoint x: 756, endPoint y: 315, distance: 536.3
click at [1211, 31] on icon "icon: close" at bounding box center [1209, 32] width 8 height 9
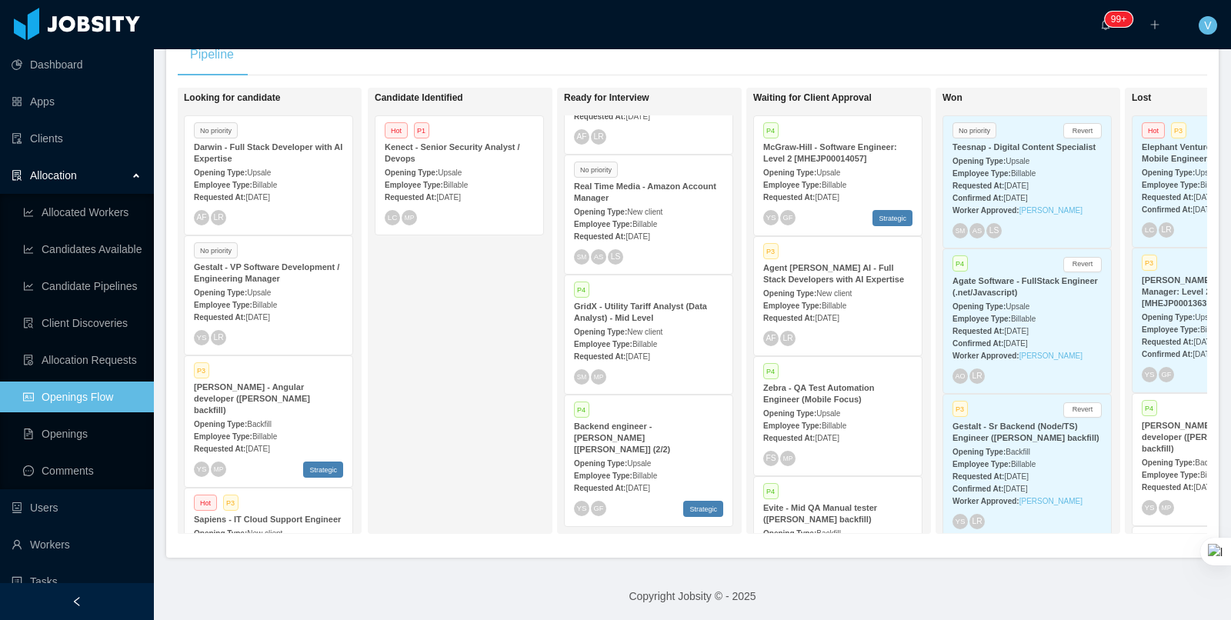
click at [461, 164] on div "Opening Type: Upsale" at bounding box center [459, 172] width 149 height 16
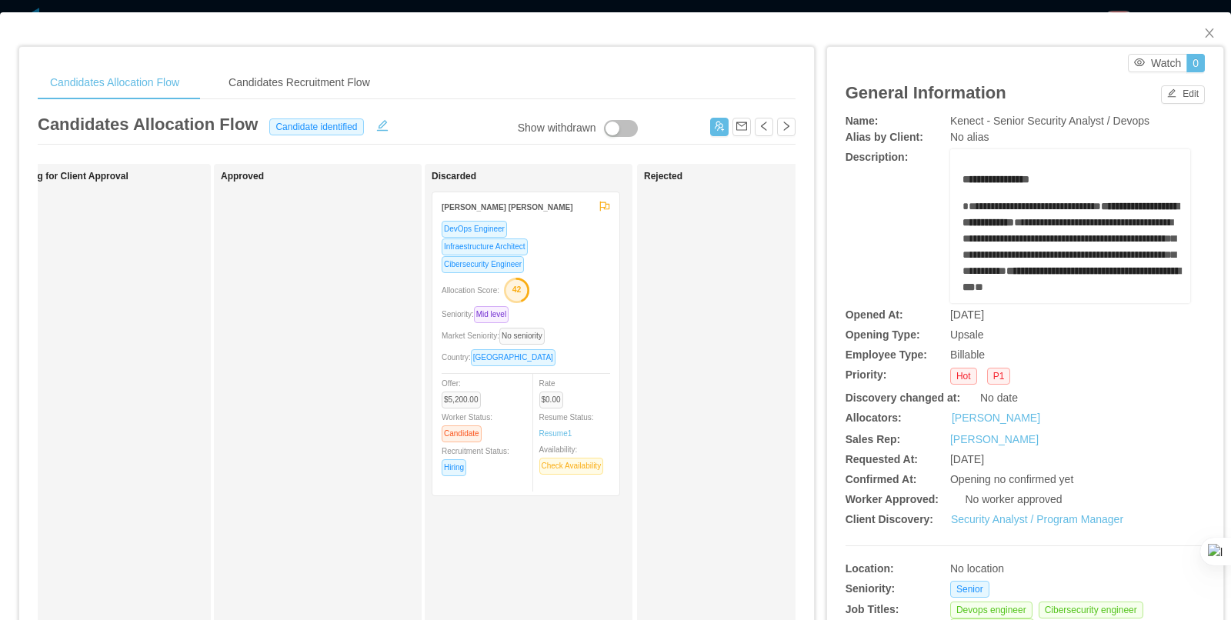
scroll to position [0, 754]
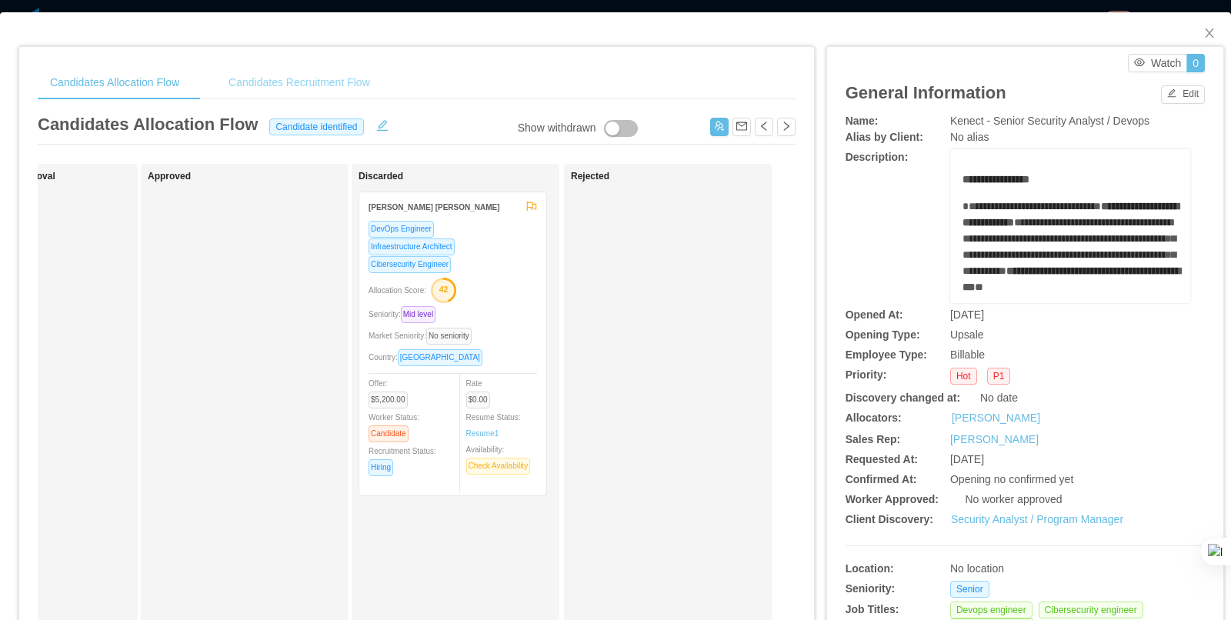
click at [314, 84] on div "Candidates Recruitment Flow" at bounding box center [299, 82] width 166 height 35
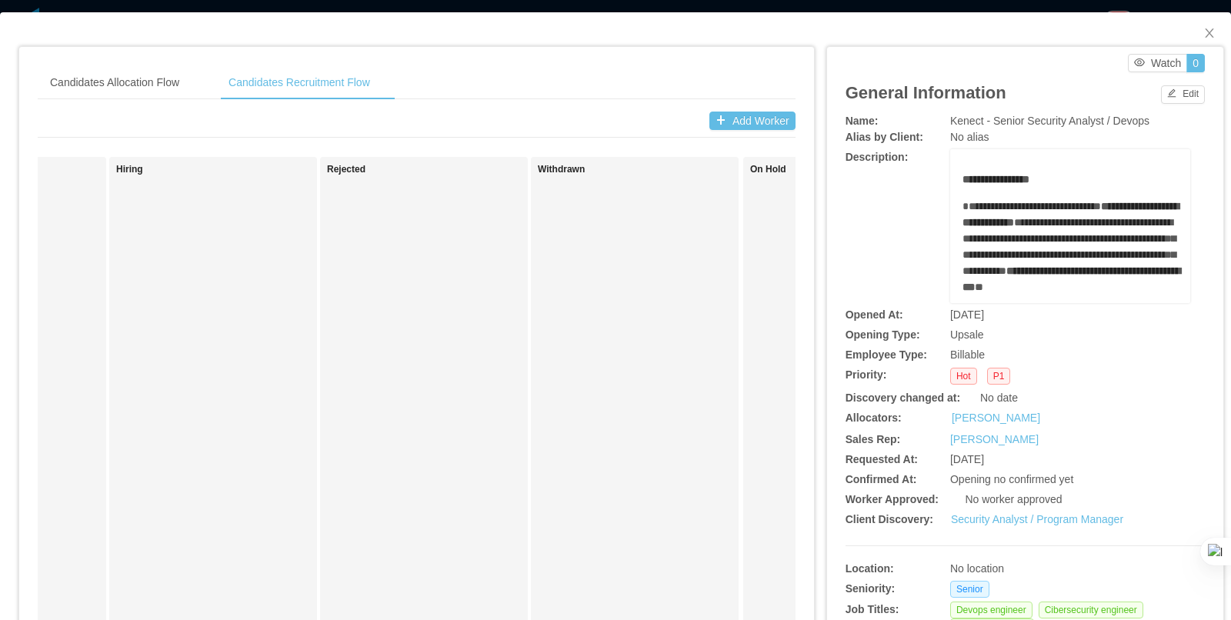
scroll to position [0, 1808]
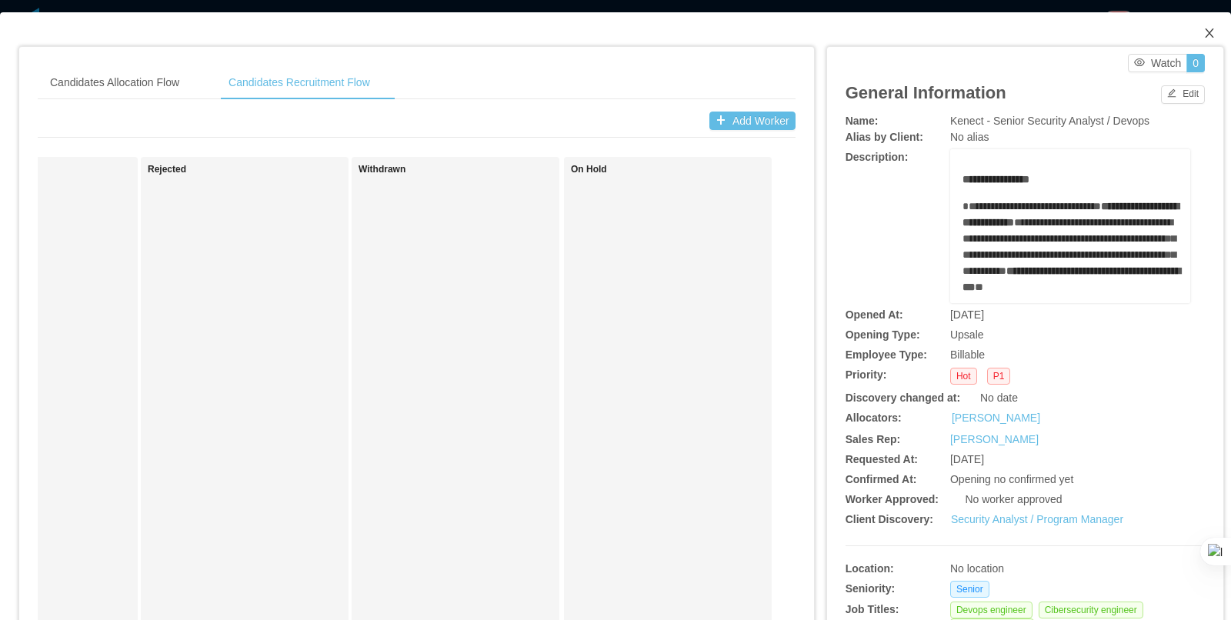
click at [1208, 35] on icon "icon: close" at bounding box center [1209, 32] width 8 height 9
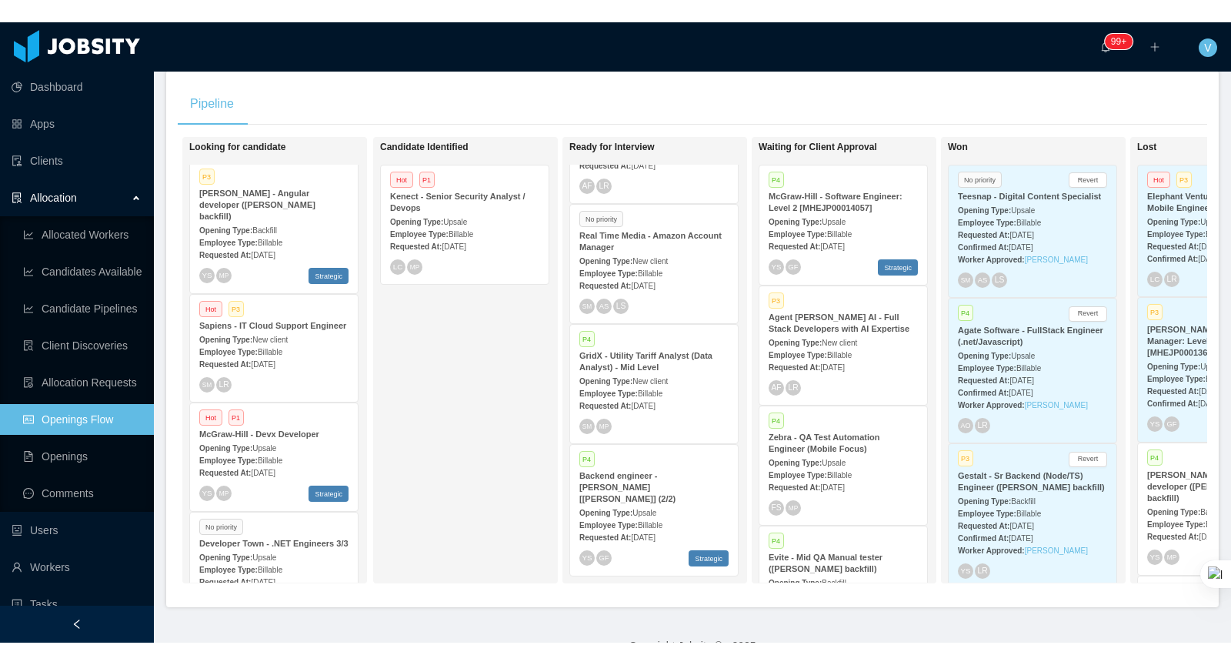
scroll to position [250, 0]
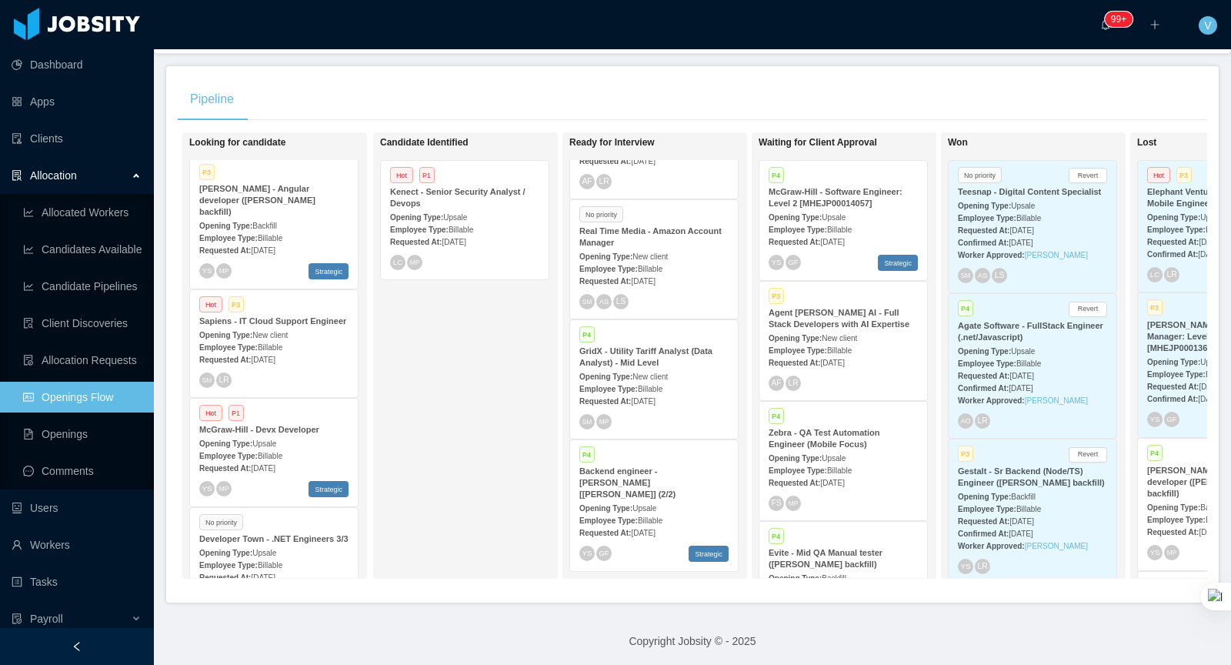
click at [47, 542] on link "Workers" at bounding box center [77, 544] width 130 height 31
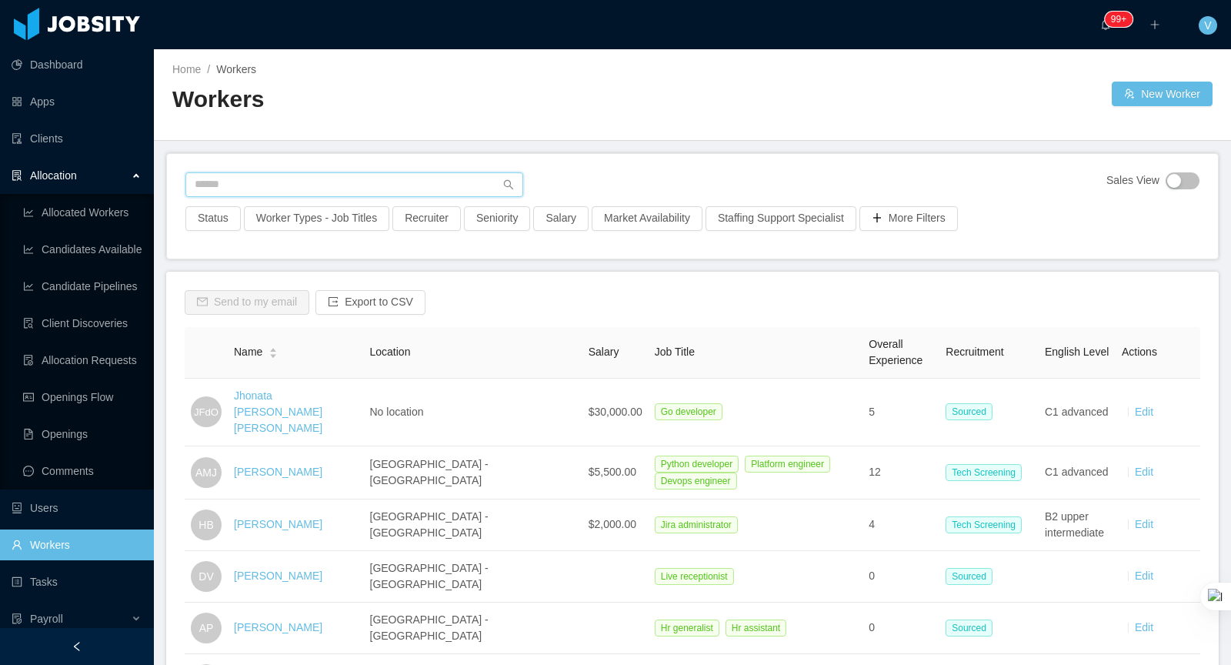
click at [309, 183] on input "text" at bounding box center [354, 184] width 338 height 25
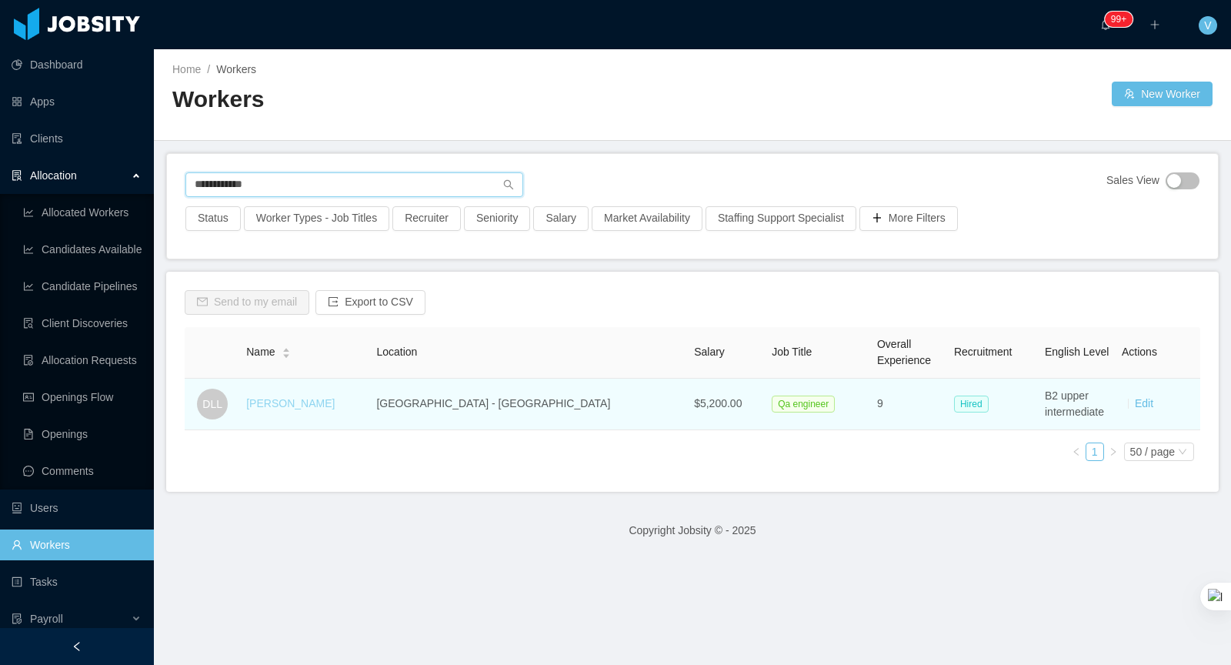
type input "**********"
click at [314, 402] on link "[PERSON_NAME]" at bounding box center [290, 403] width 88 height 12
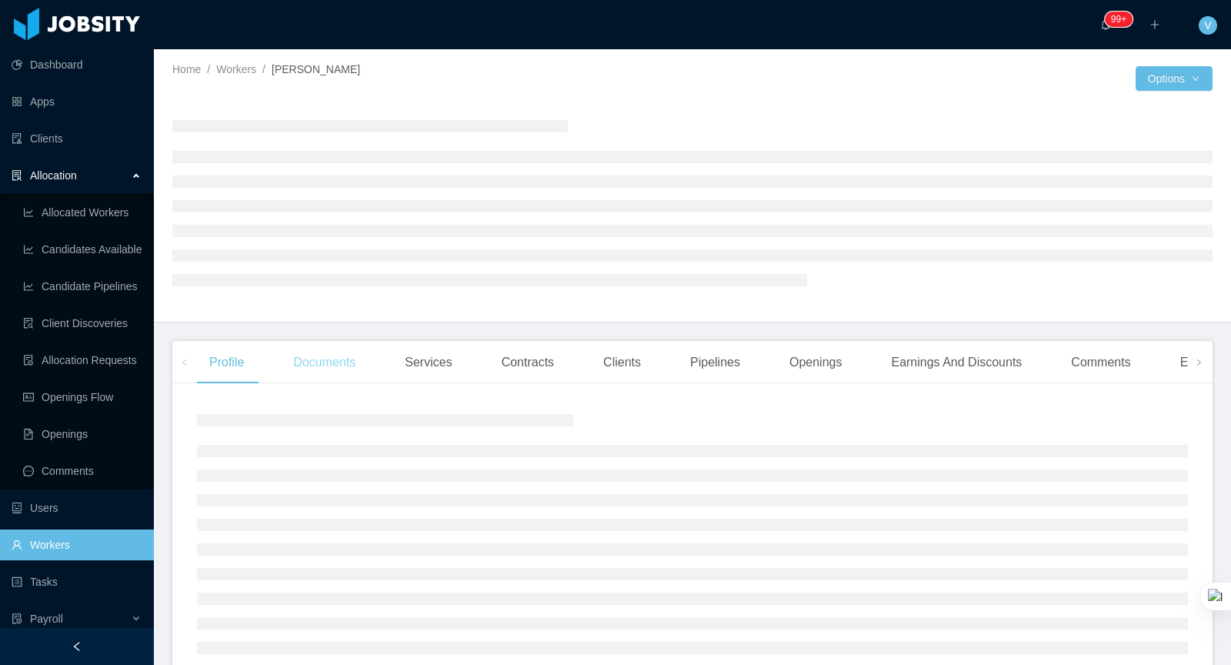
click at [328, 364] on div "Documents" at bounding box center [324, 362] width 87 height 43
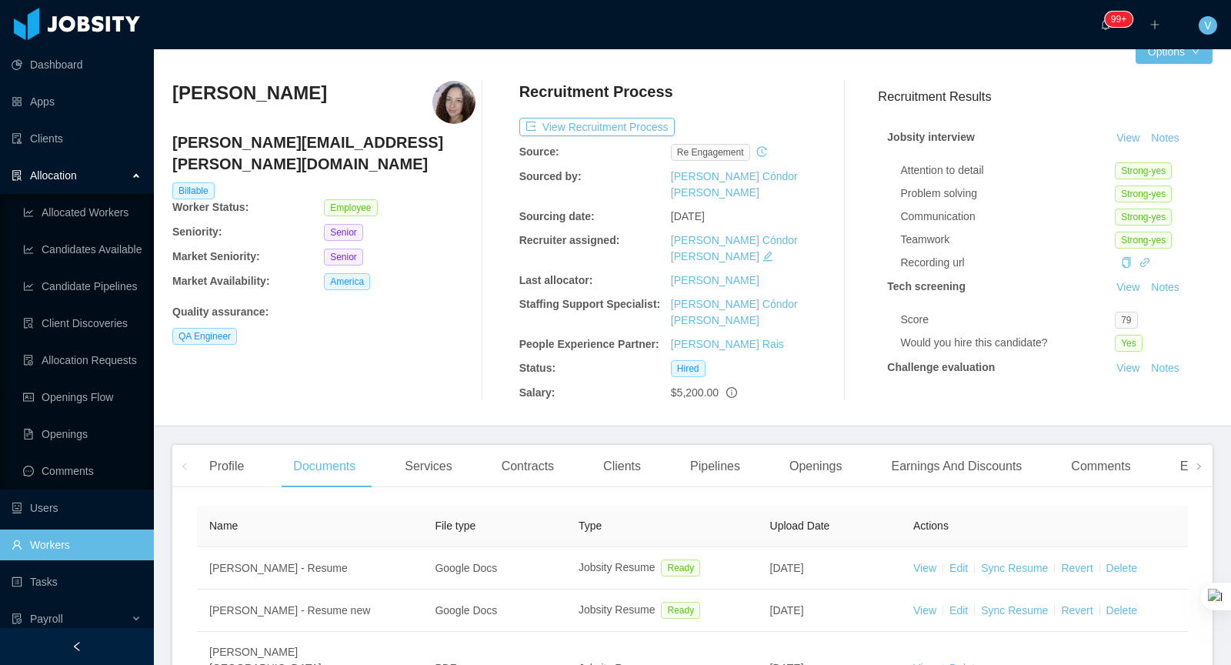
scroll to position [29, 0]
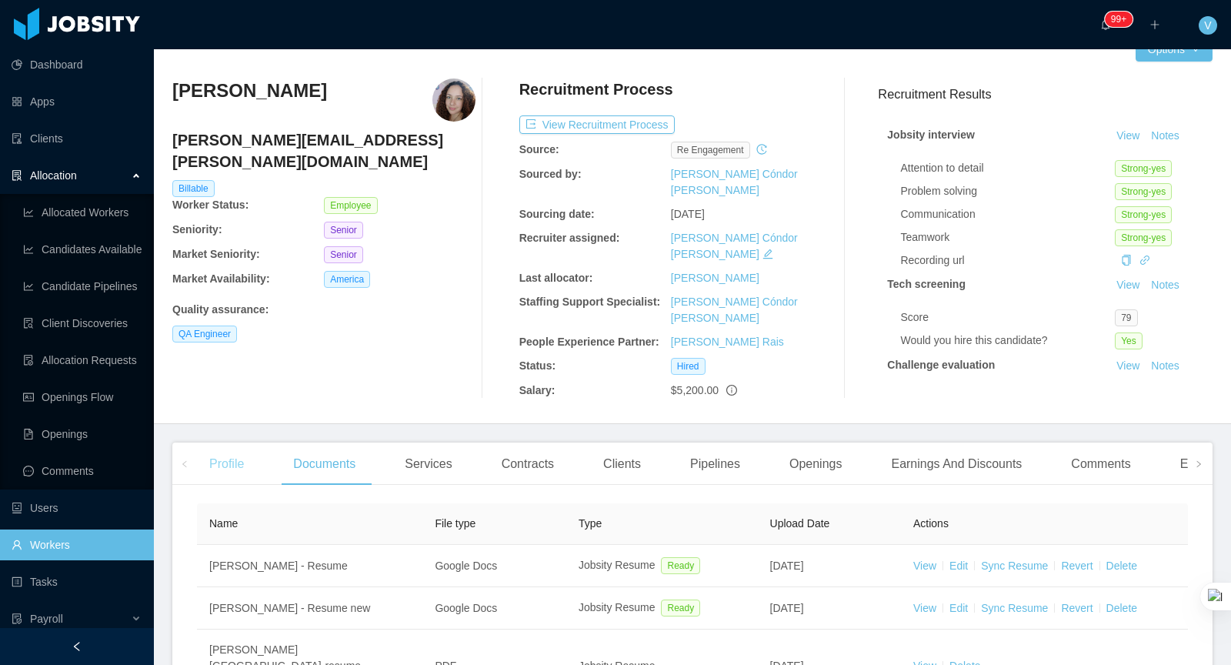
click at [215, 445] on div "Profile" at bounding box center [226, 463] width 59 height 43
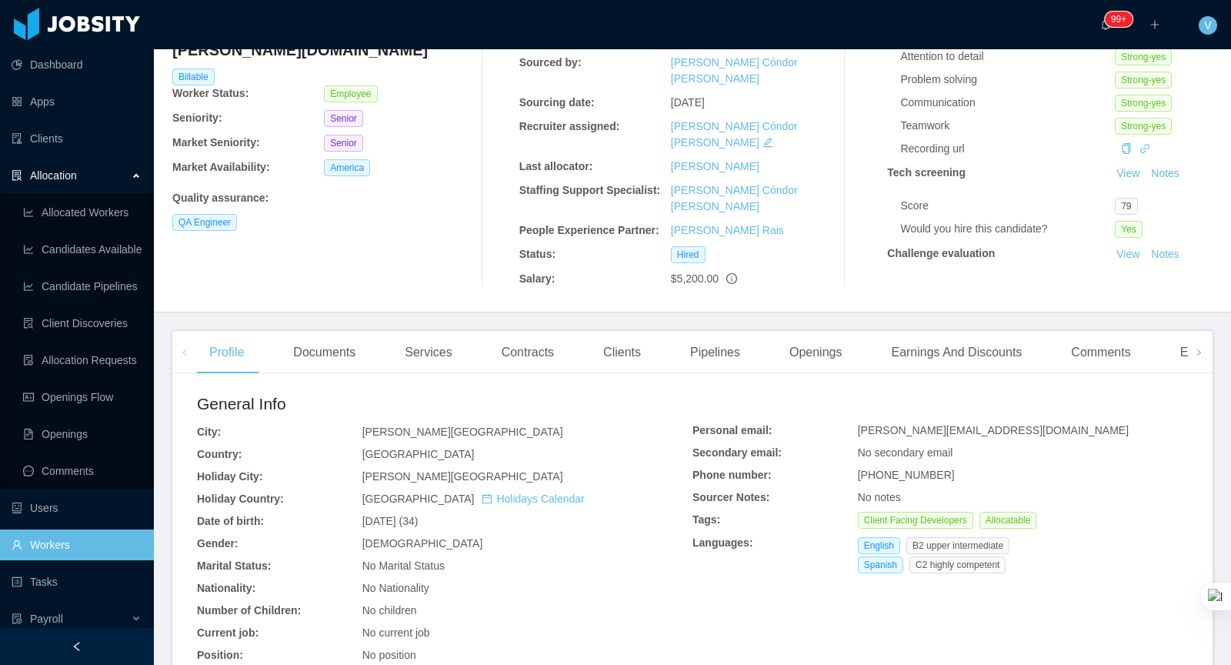
scroll to position [142, 0]
